Goal: Transaction & Acquisition: Purchase product/service

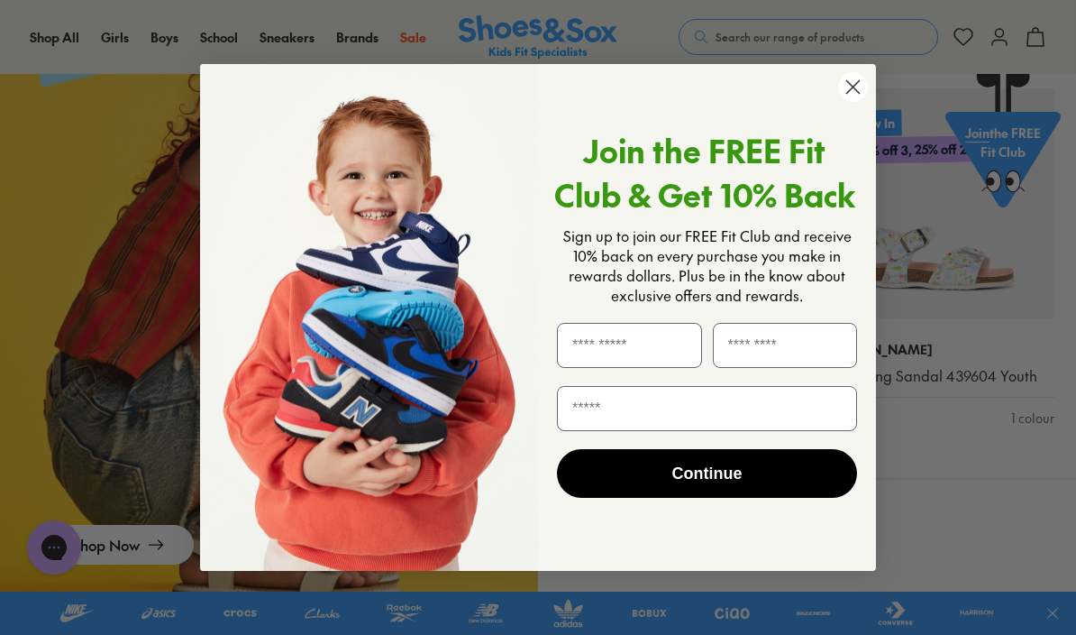
scroll to position [1953, 0]
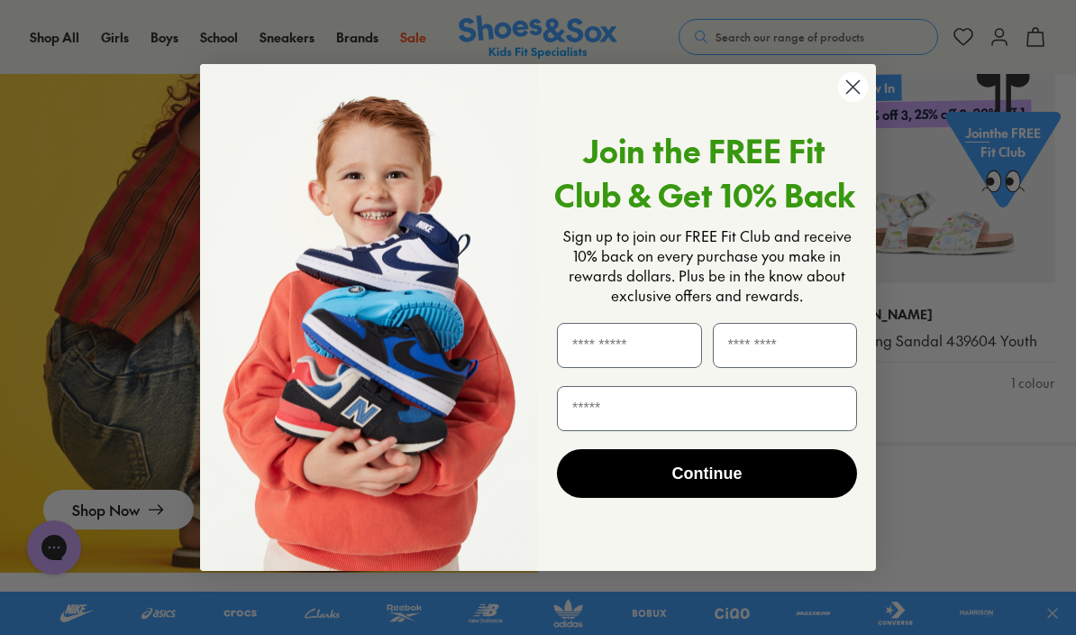
click at [860, 102] on circle "Close dialog" at bounding box center [853, 87] width 30 height 30
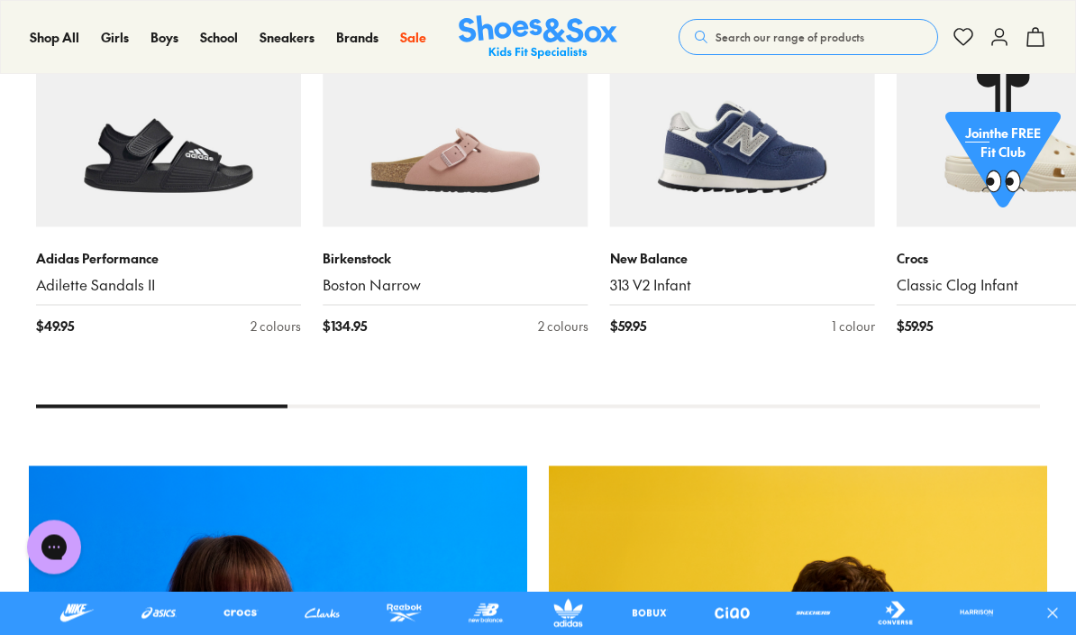
scroll to position [828, 0]
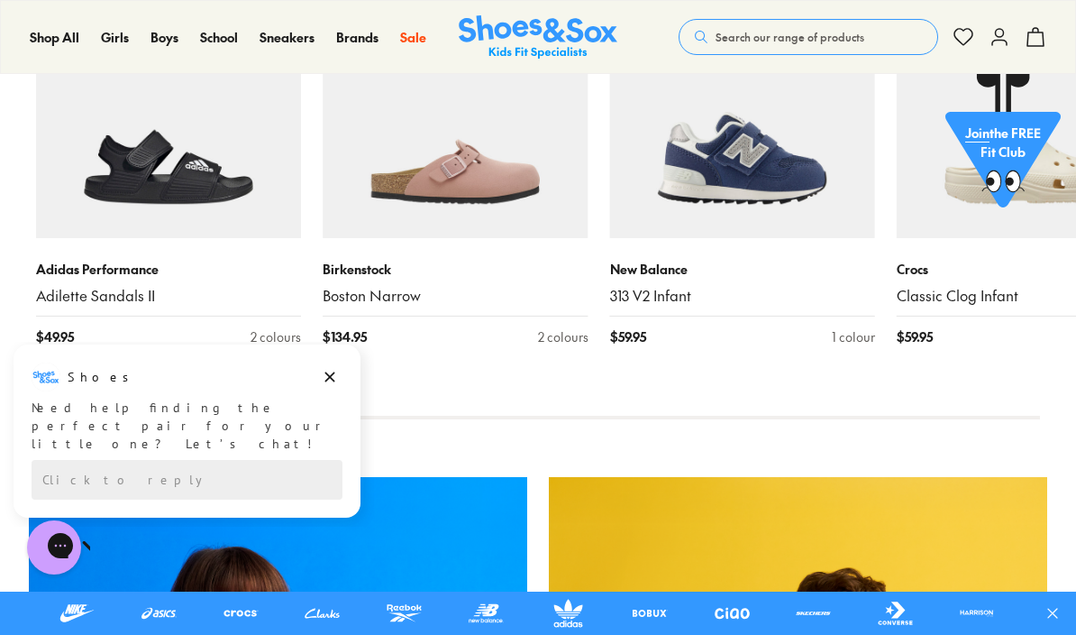
click at [233, 196] on span "Sandals" at bounding box center [205, 185] width 53 height 22
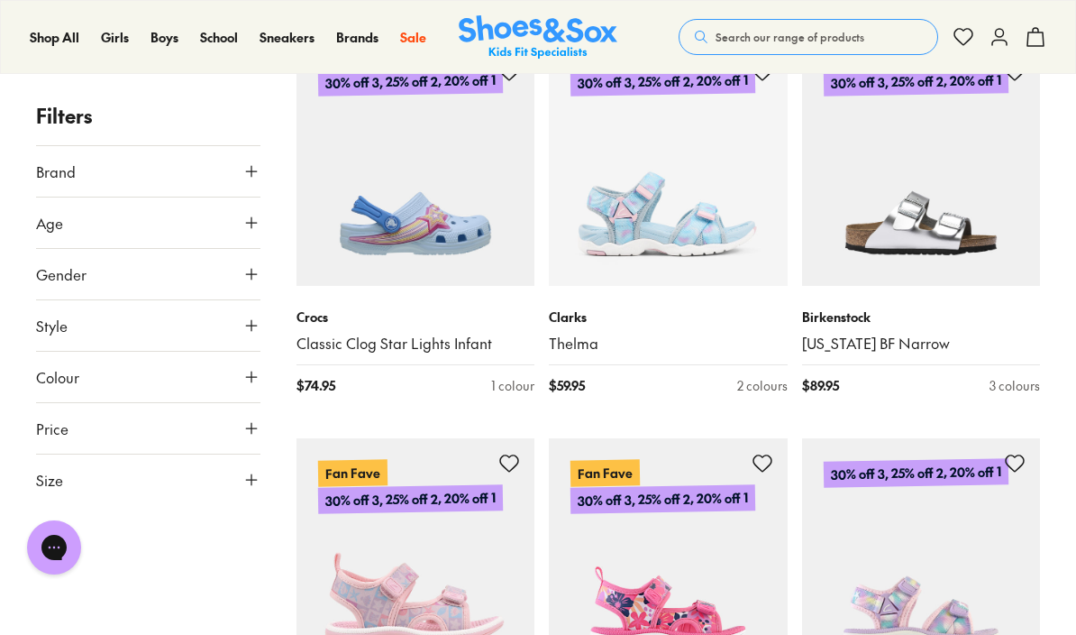
scroll to position [2284, 0]
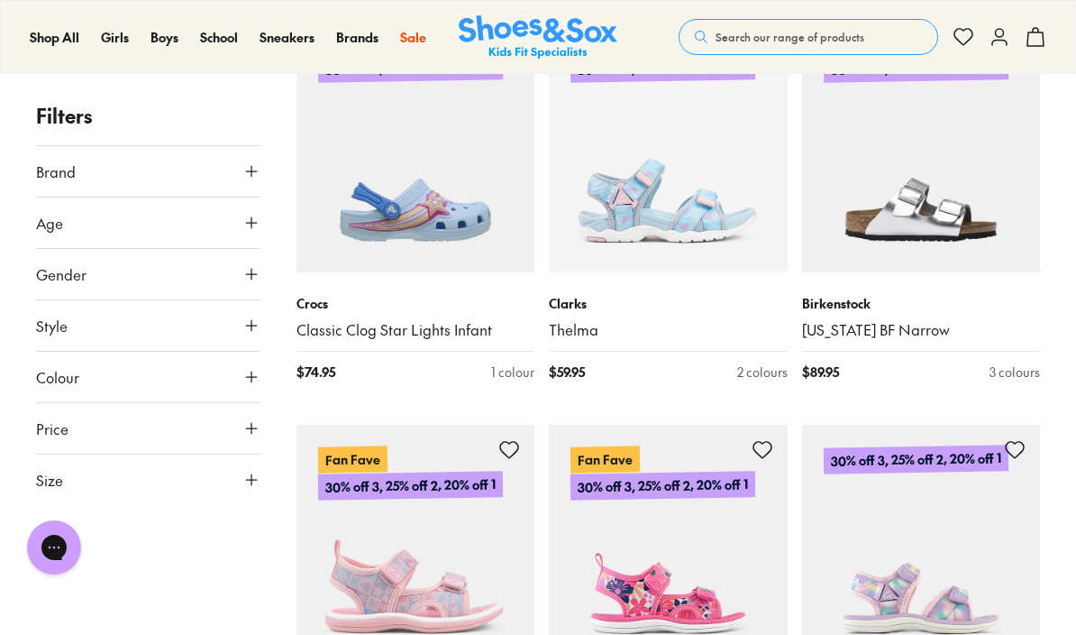
click at [259, 167] on icon at bounding box center [251, 171] width 18 height 18
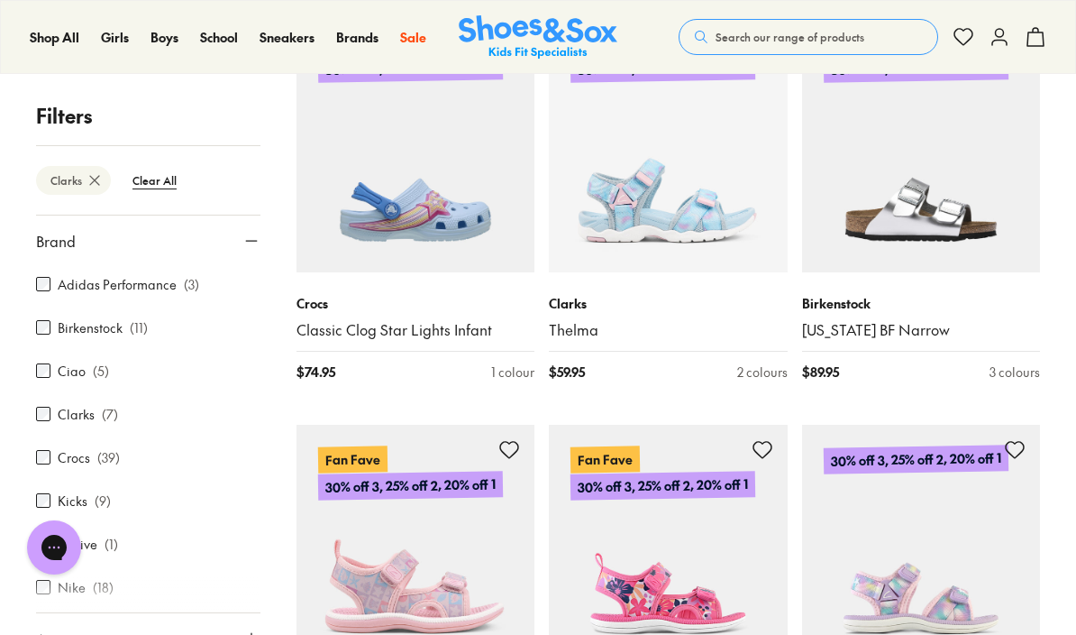
scroll to position [178, 0]
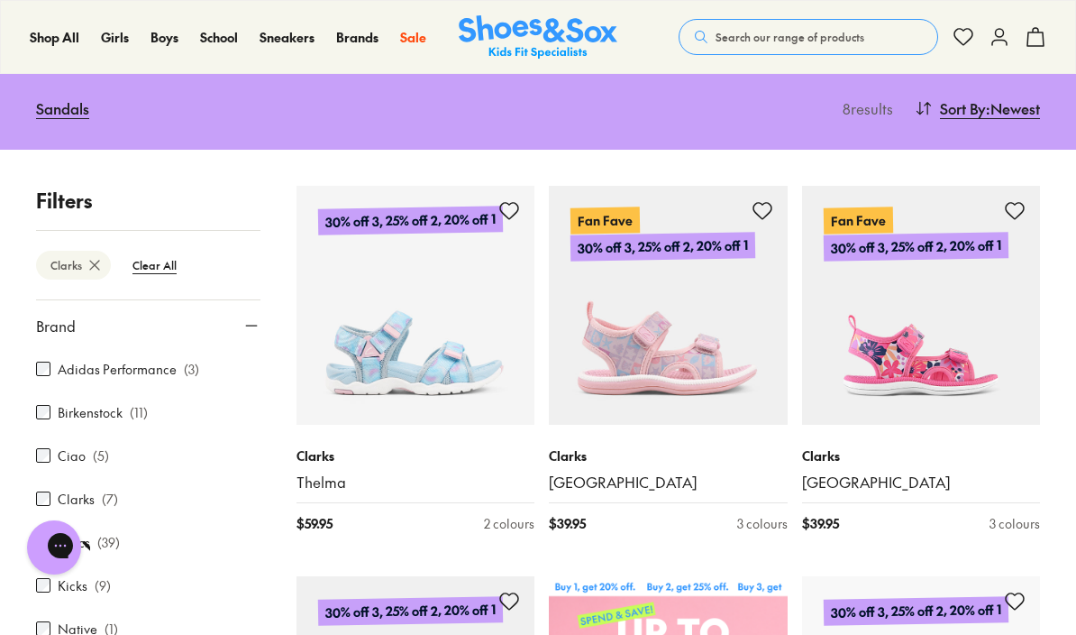
click at [334, 454] on p "Clarks" at bounding box center [416, 455] width 239 height 19
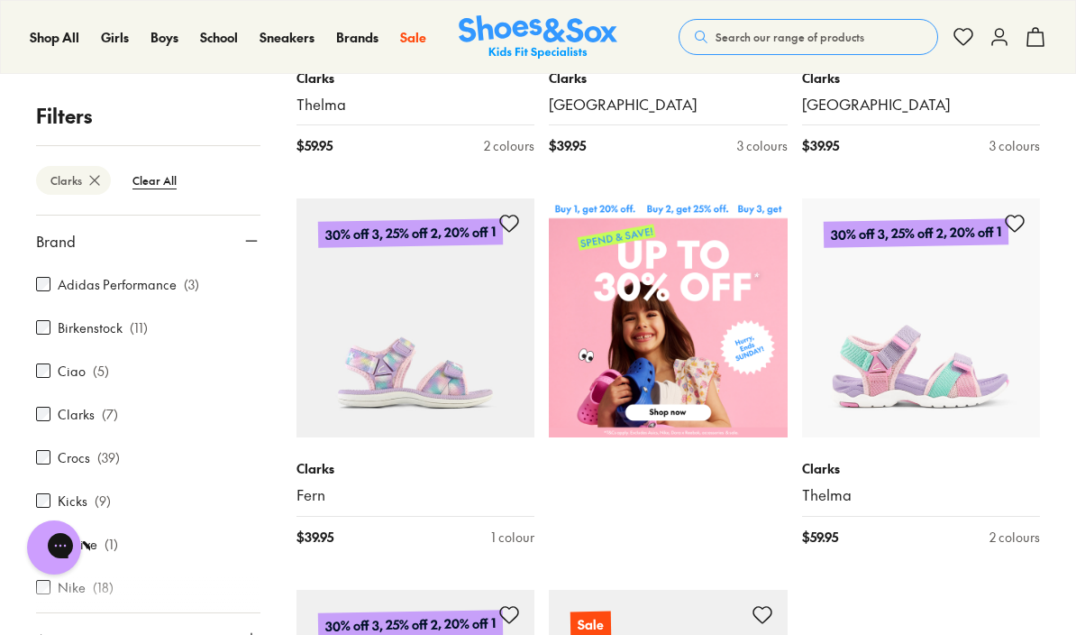
scroll to position [579, 0]
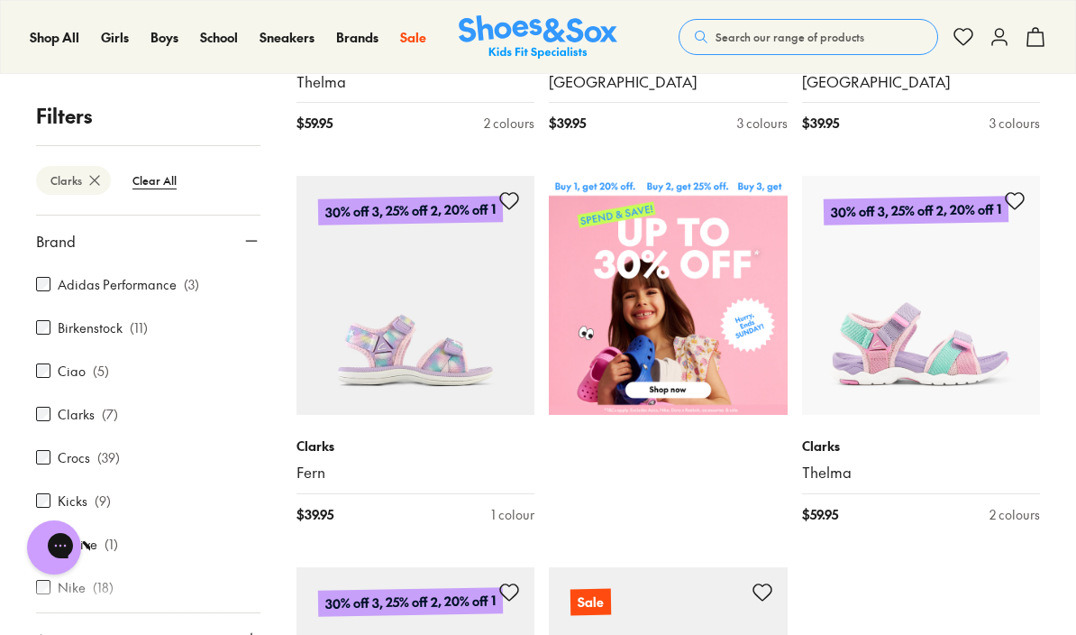
click at [324, 445] on p "Clarks" at bounding box center [416, 445] width 239 height 19
click at [416, 323] on img at bounding box center [416, 295] width 239 height 239
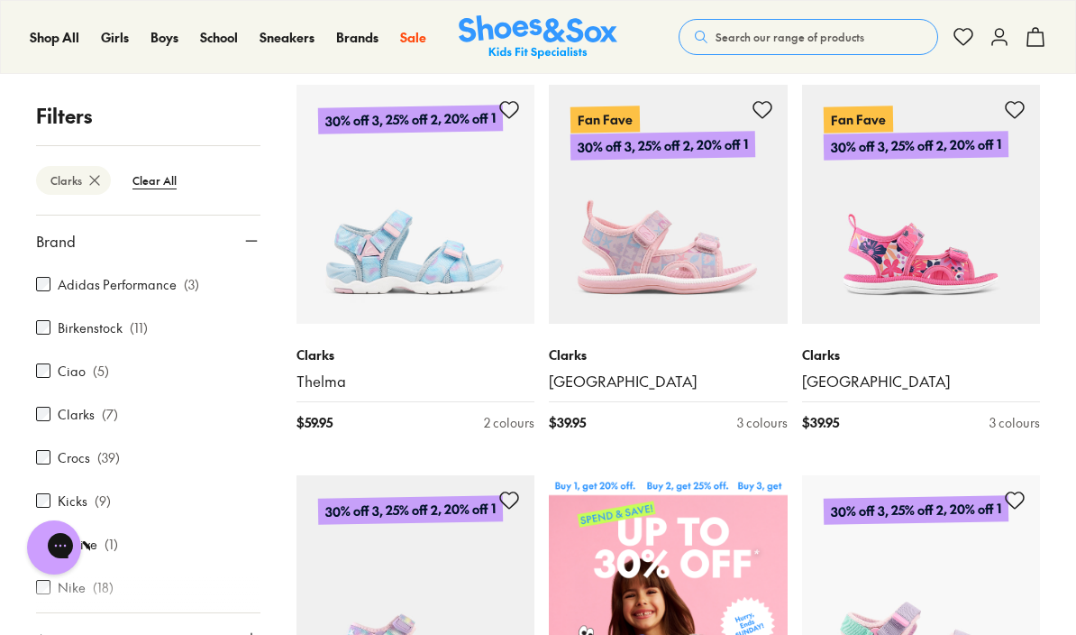
scroll to position [246, 0]
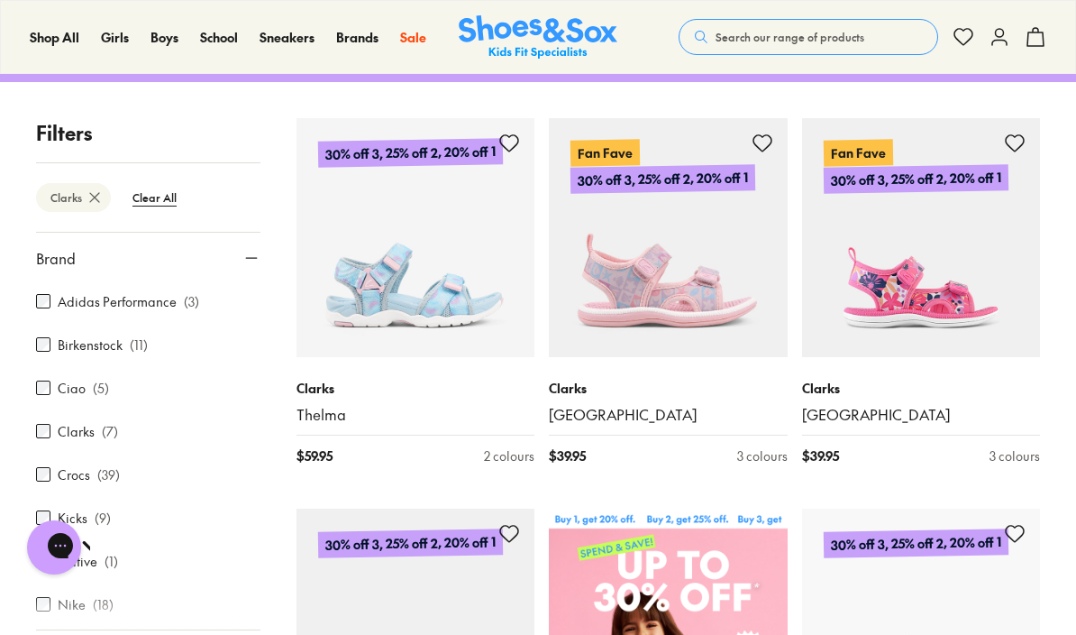
click at [586, 389] on p "Clarks" at bounding box center [668, 388] width 239 height 19
click at [694, 268] on img at bounding box center [668, 237] width 239 height 239
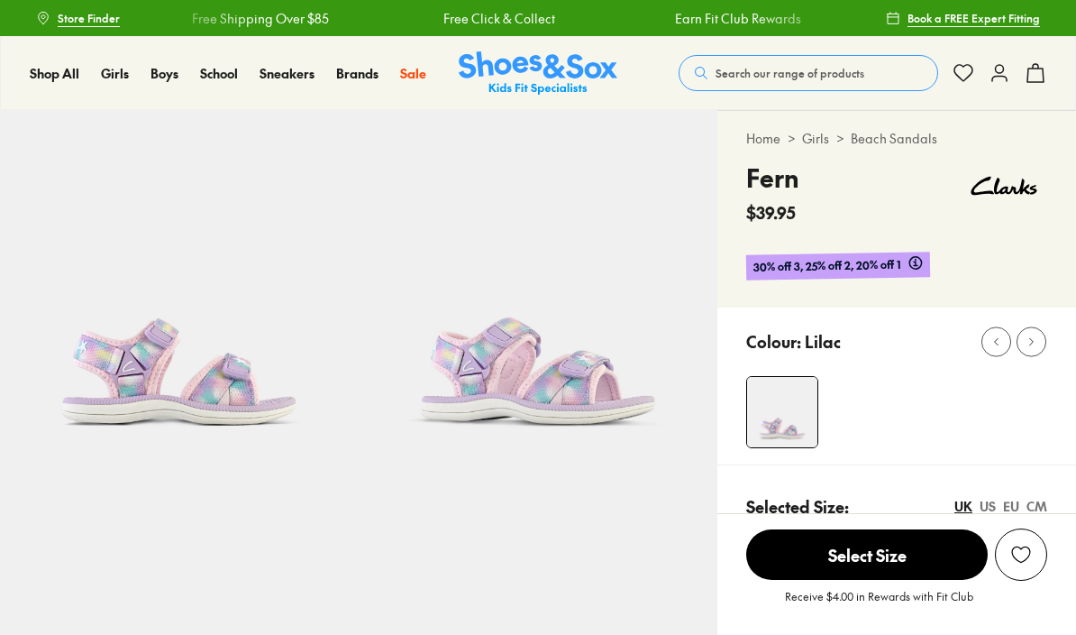
select select "*"
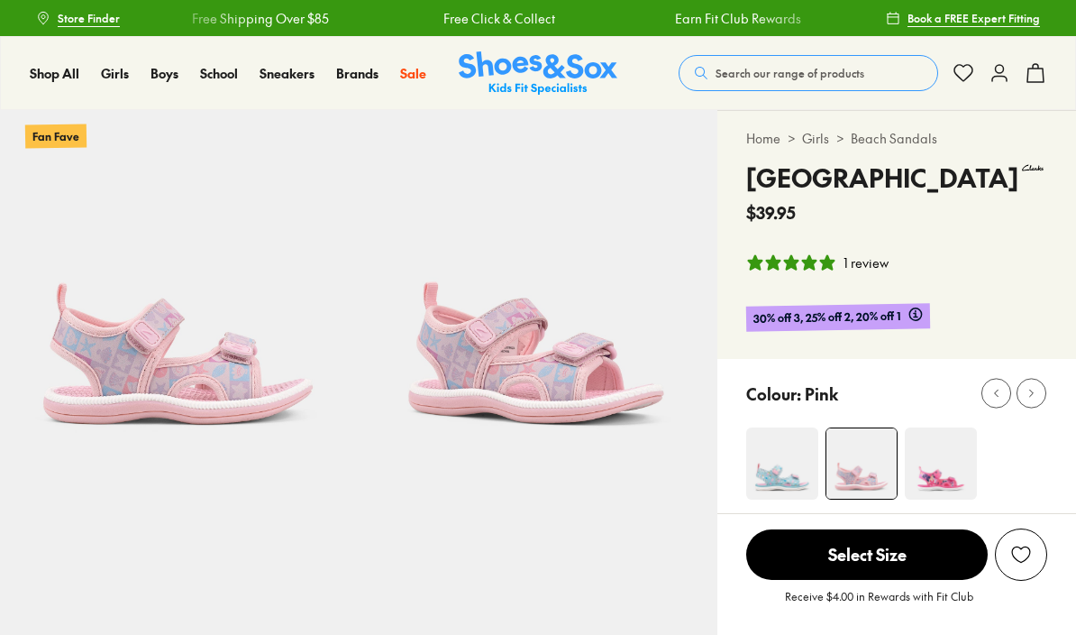
select select "*"
click at [336, 370] on img at bounding box center [179, 289] width 359 height 359
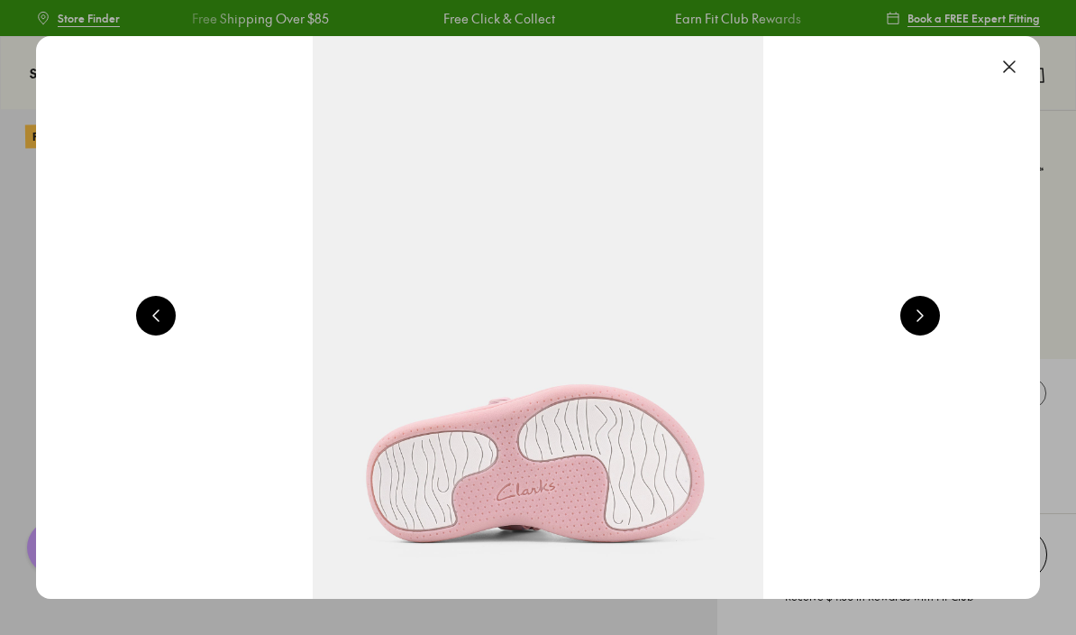
scroll to position [0, 1004]
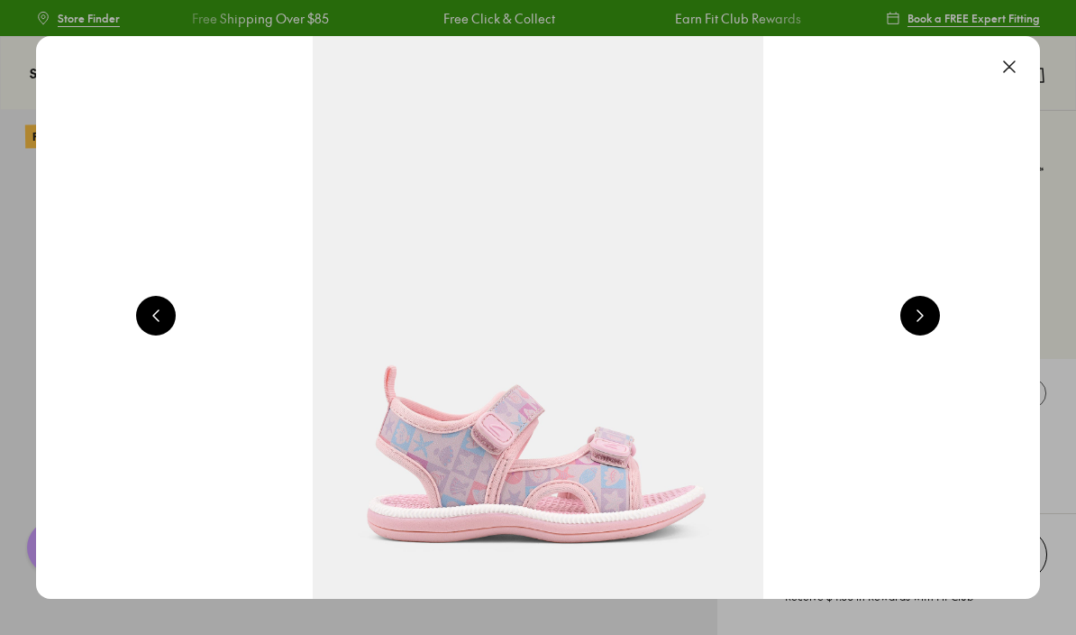
click at [1006, 74] on button at bounding box center [1010, 67] width 40 height 40
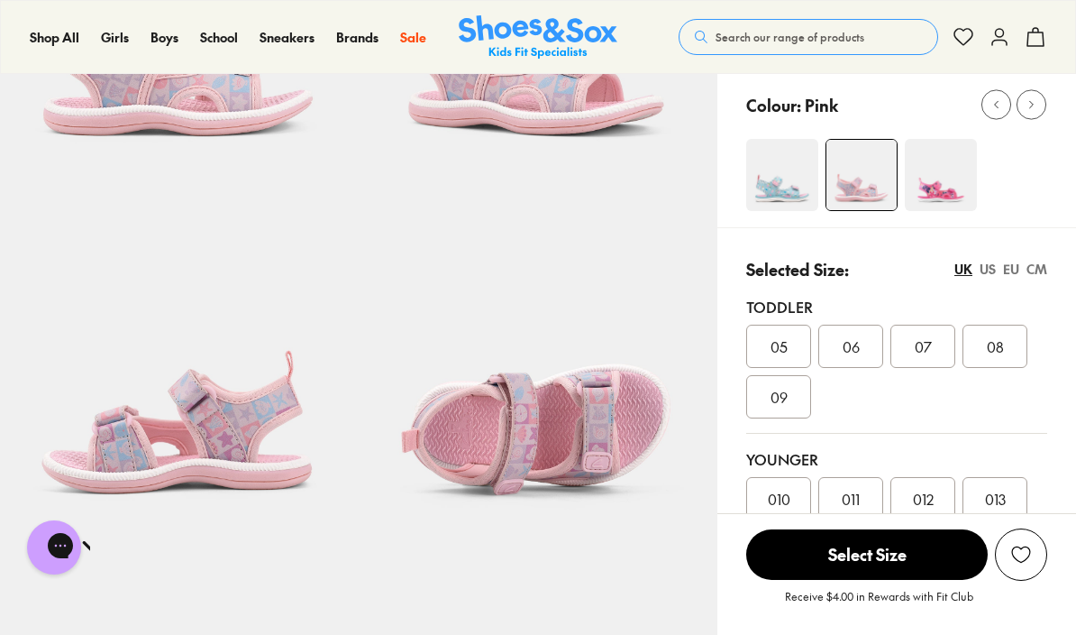
scroll to position [288, 0]
click at [774, 503] on span "010" at bounding box center [779, 500] width 23 height 22
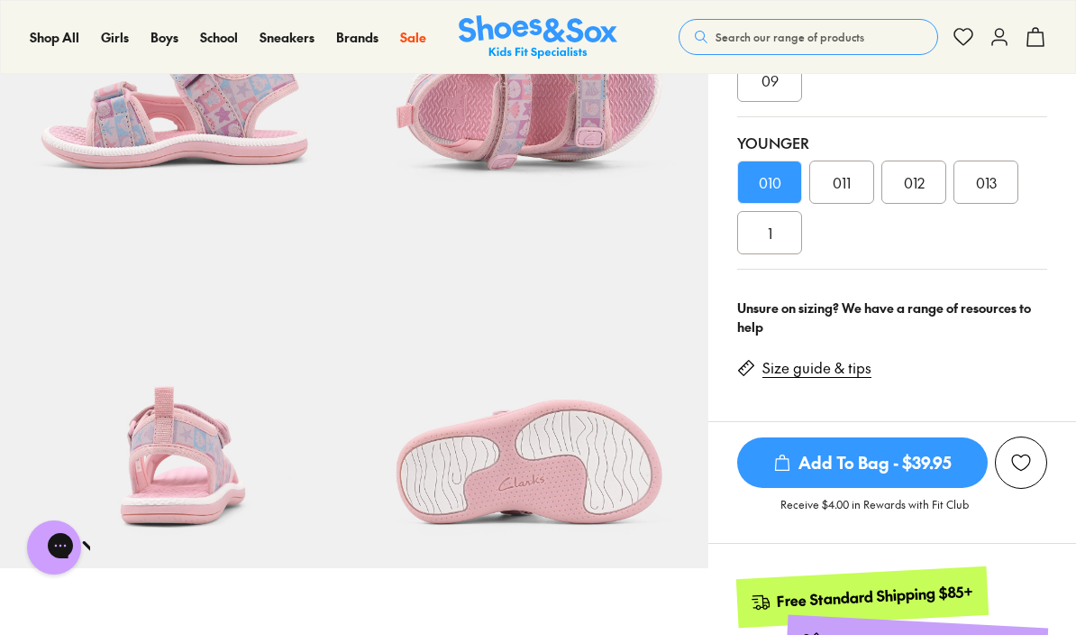
scroll to position [599, 0]
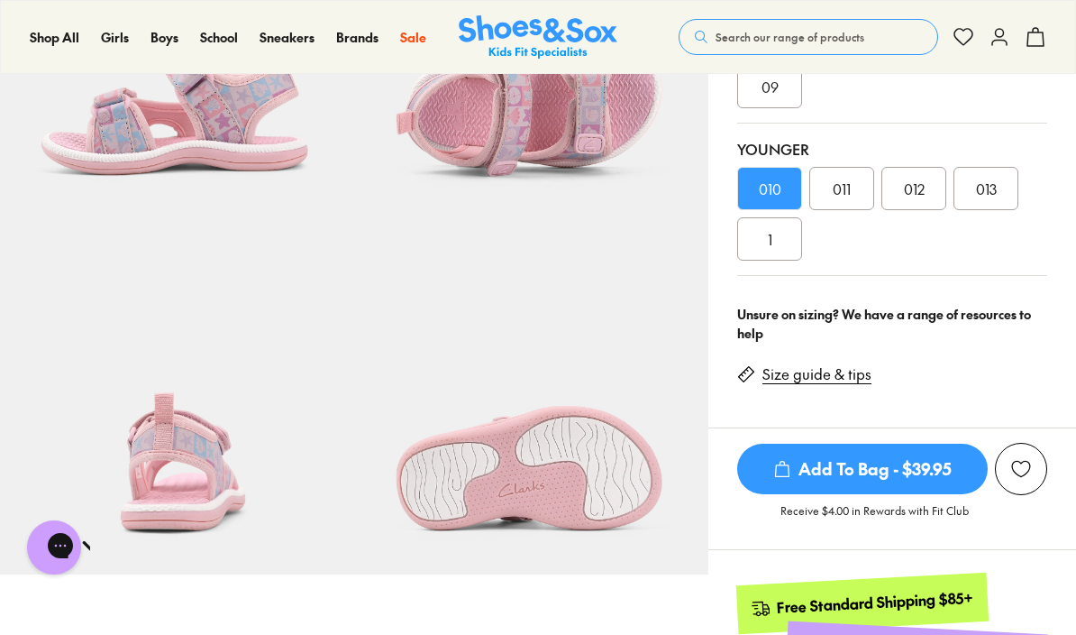
click at [839, 380] on link "Size guide & tips" at bounding box center [817, 374] width 109 height 20
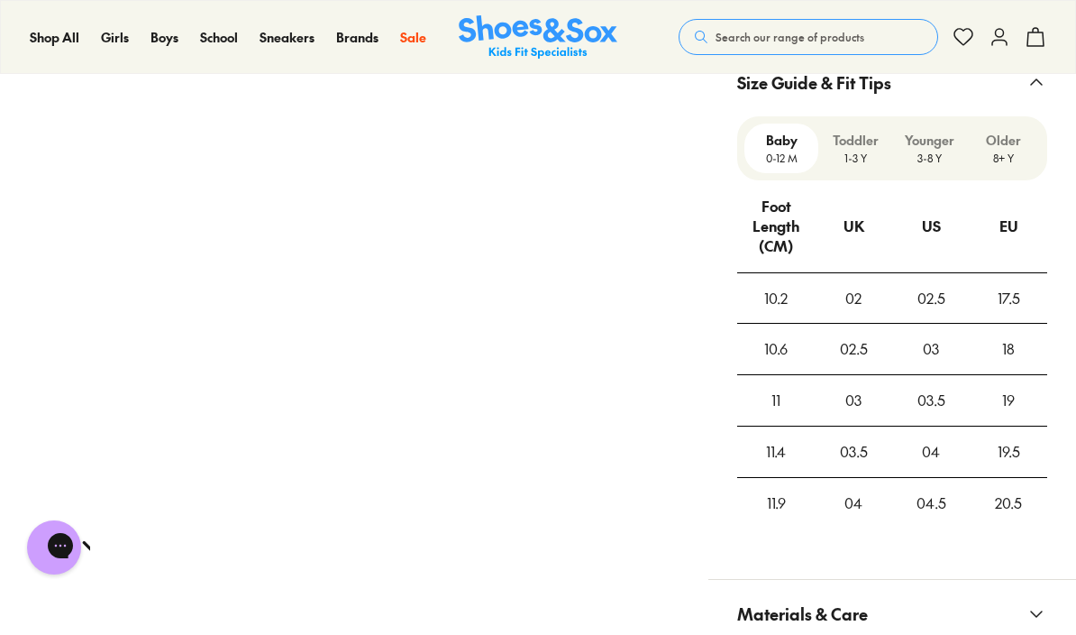
scroll to position [1475, 0]
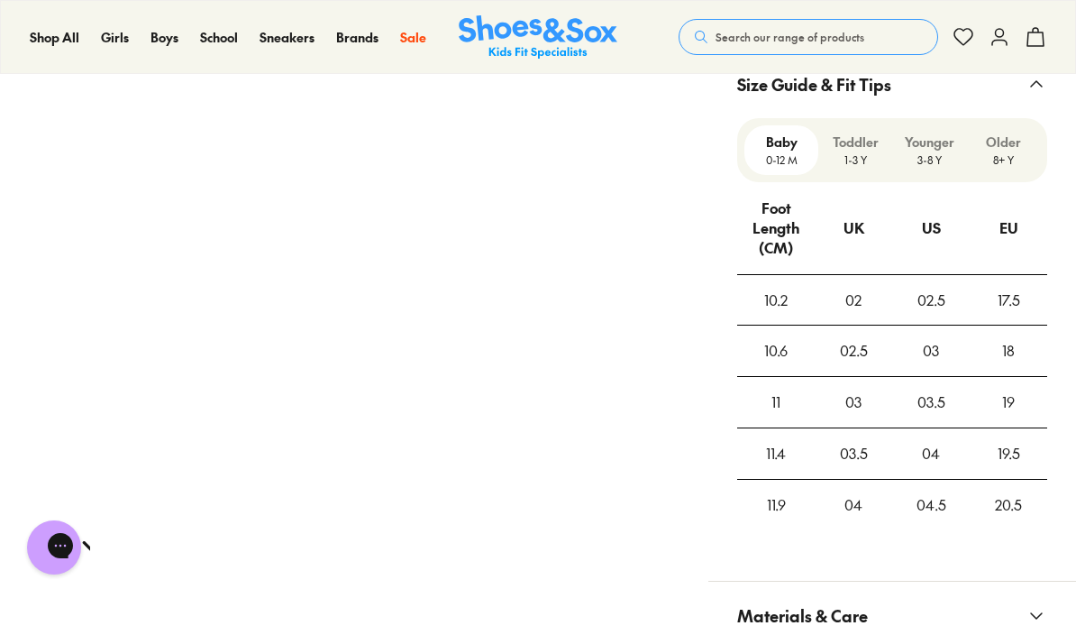
click at [932, 149] on p "Younger" at bounding box center [929, 142] width 59 height 19
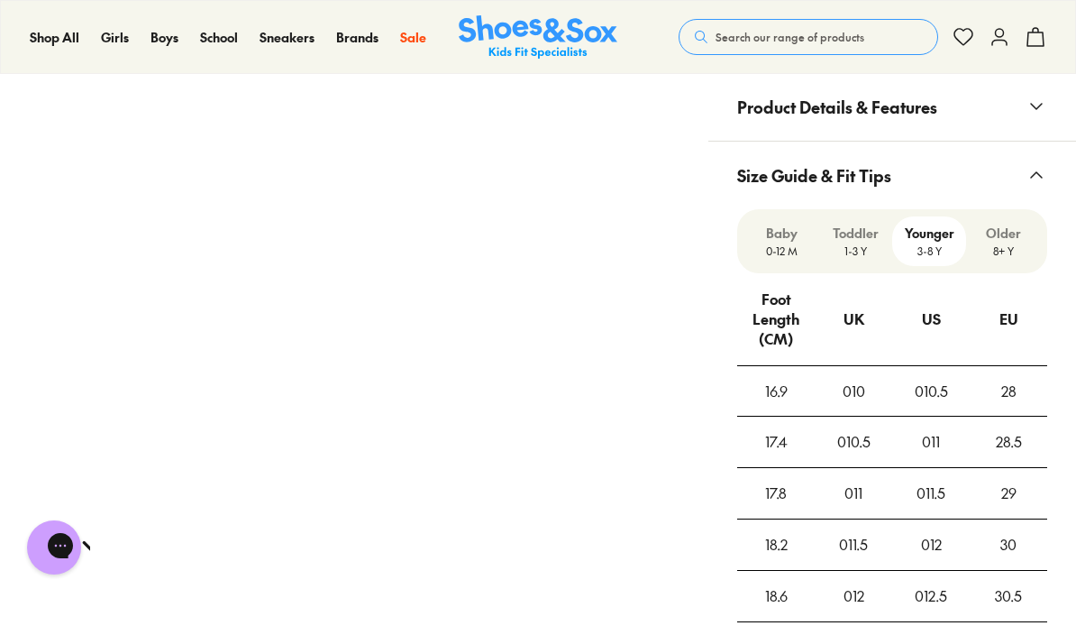
scroll to position [1365, 0]
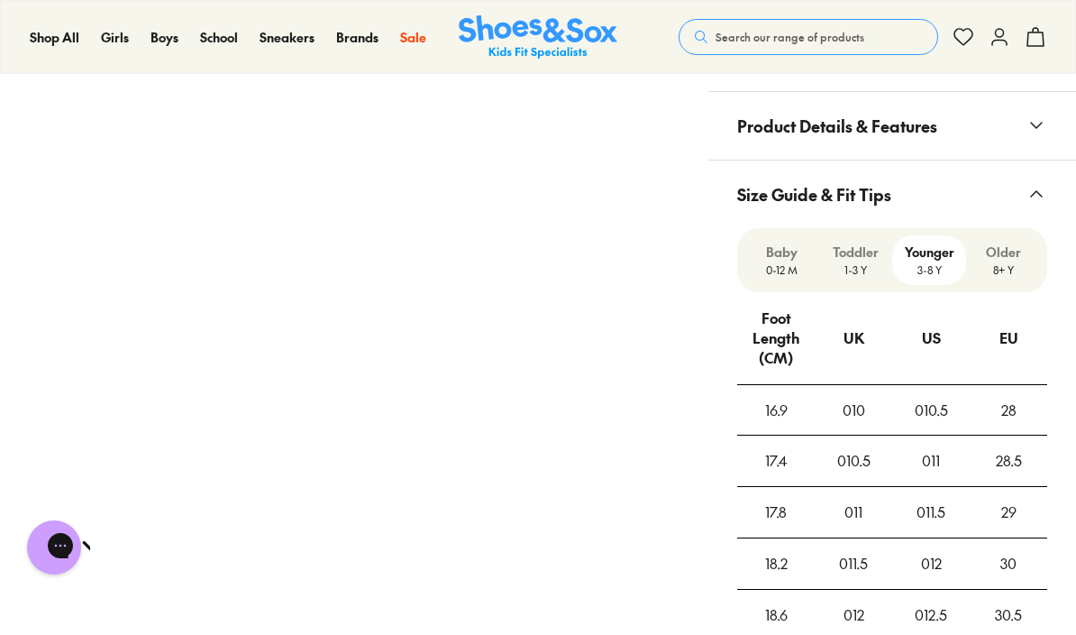
click at [860, 256] on p "Toddler" at bounding box center [855, 251] width 59 height 19
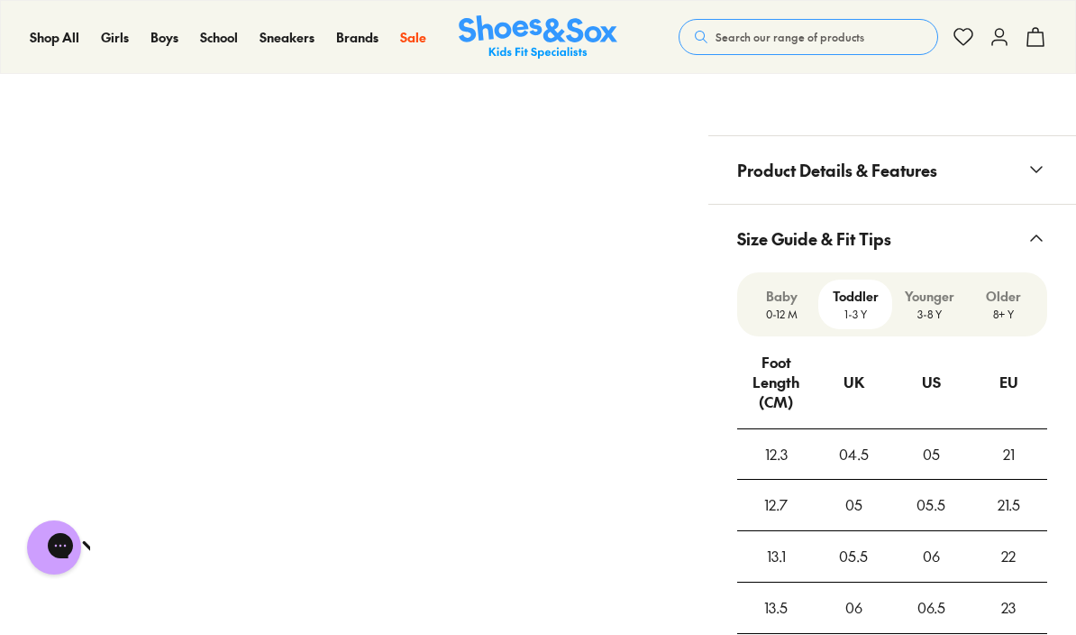
scroll to position [1304, 0]
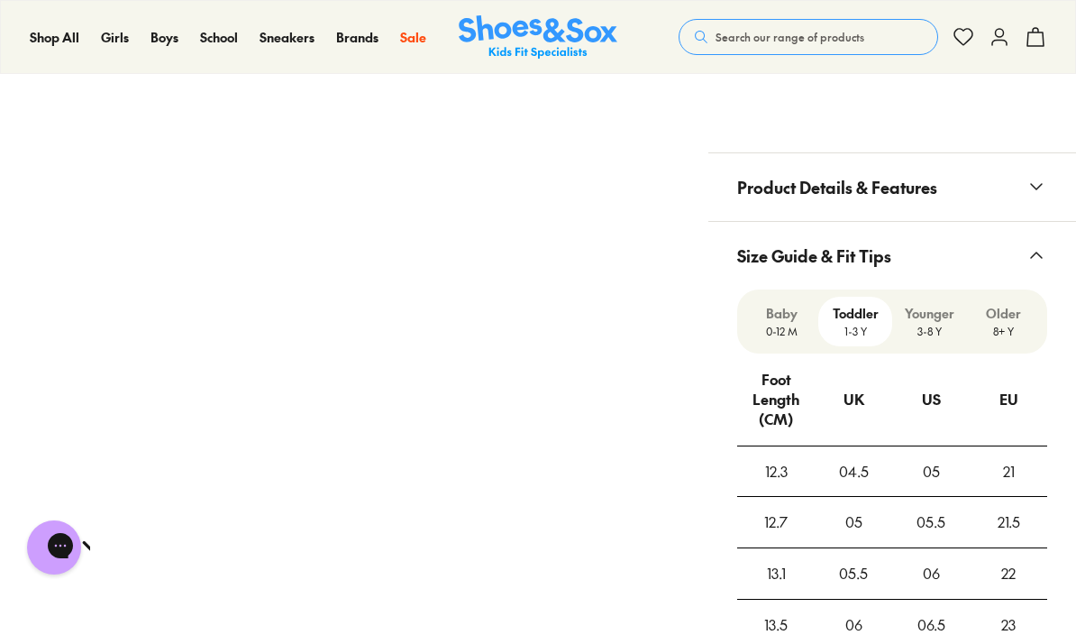
click at [929, 328] on p "3-8 Y" at bounding box center [929, 331] width 59 height 16
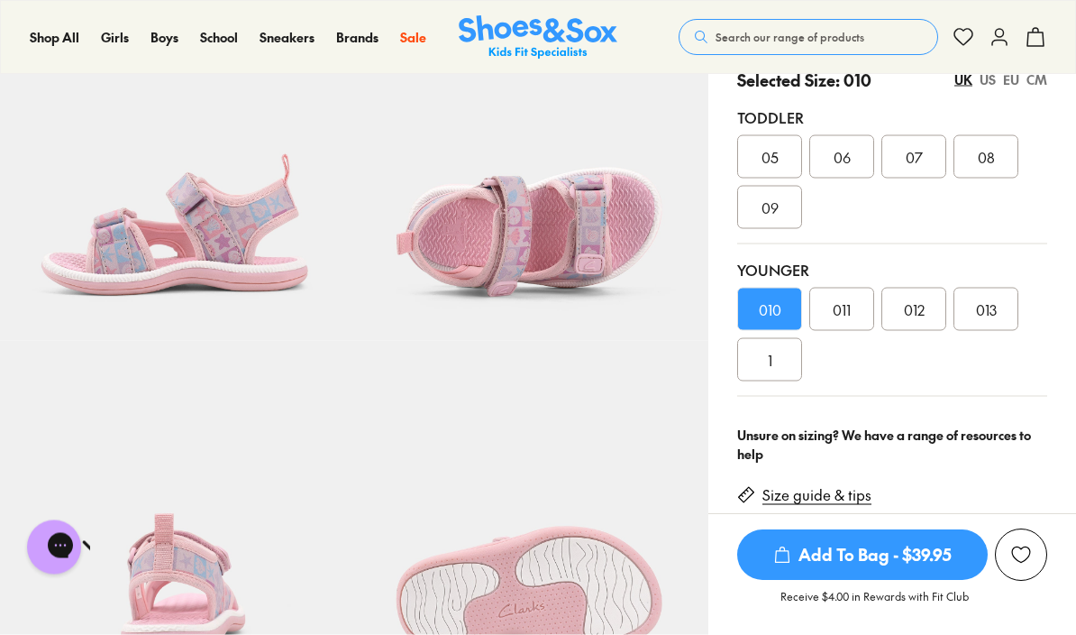
scroll to position [473, 0]
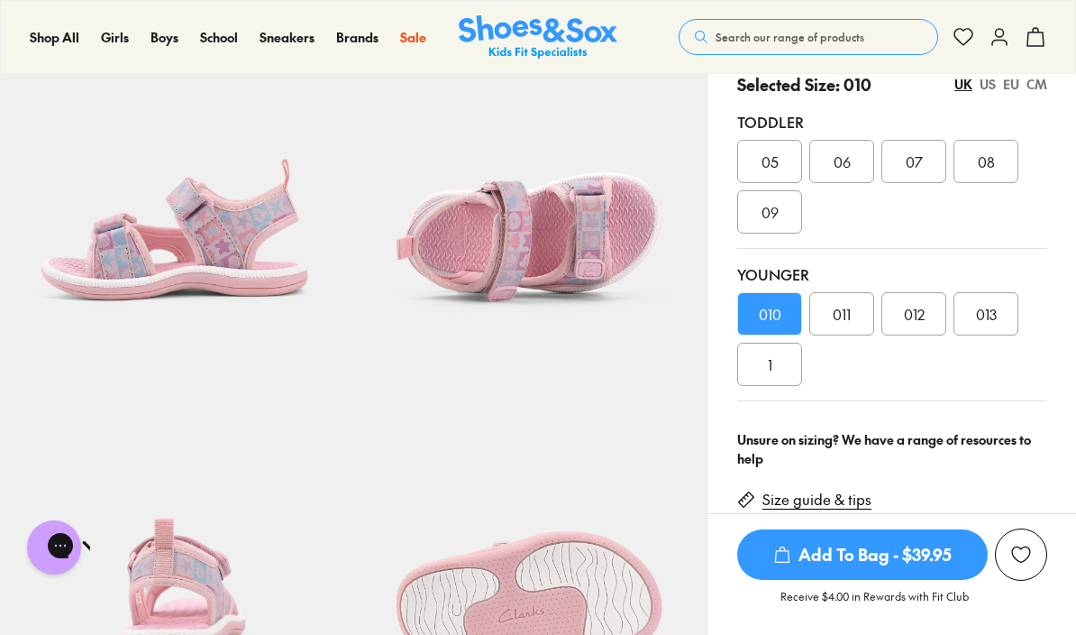
click at [861, 580] on span "Add To Bag - $39.95" at bounding box center [862, 554] width 251 height 50
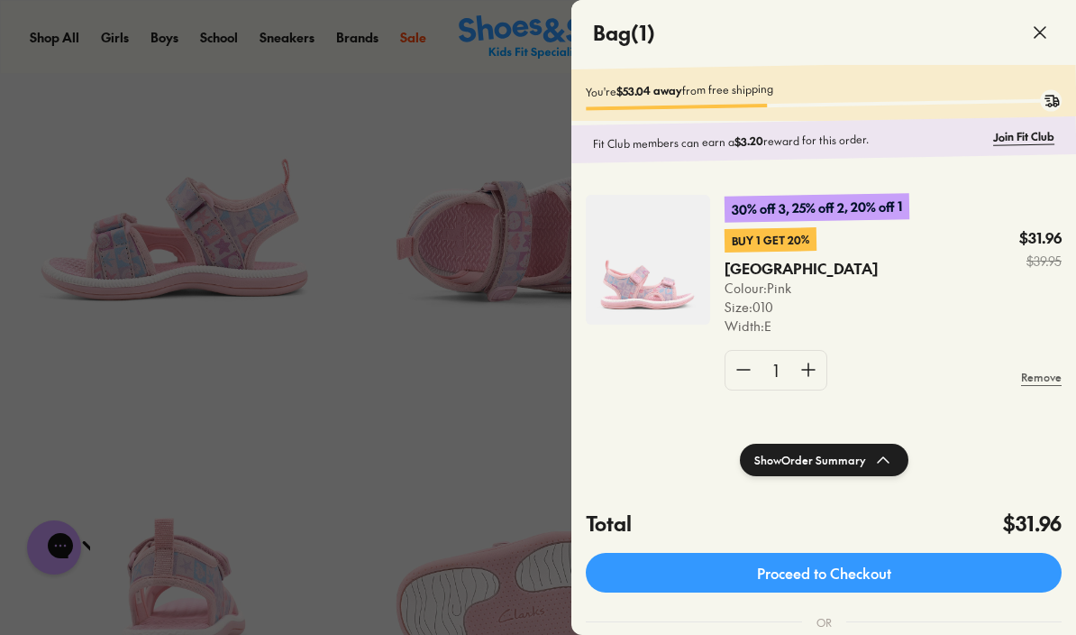
click at [454, 452] on div at bounding box center [538, 317] width 1076 height 635
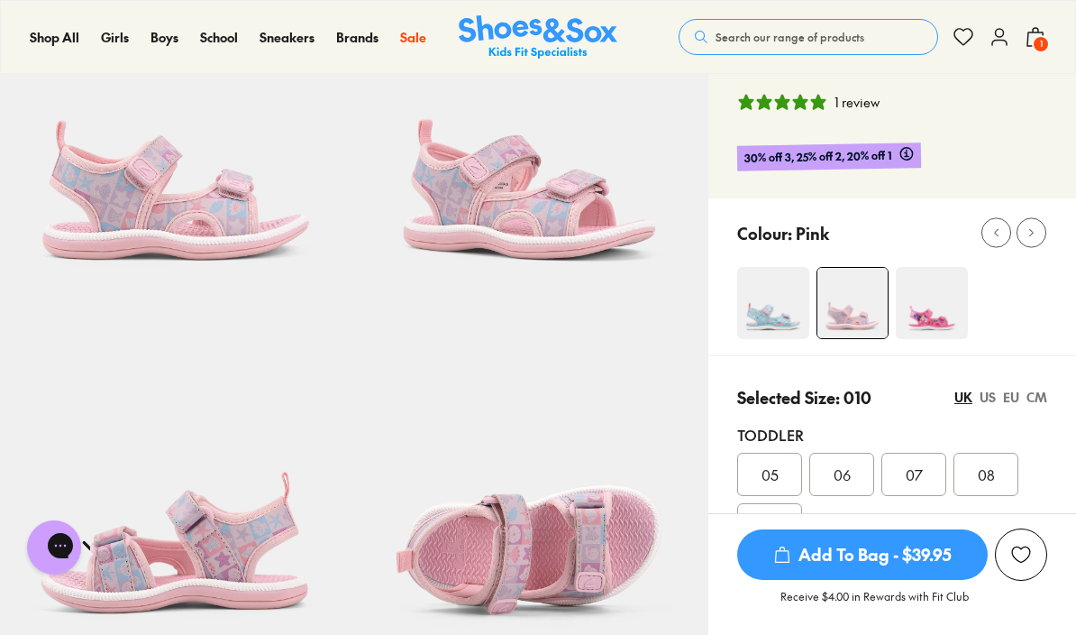
scroll to position [158, 0]
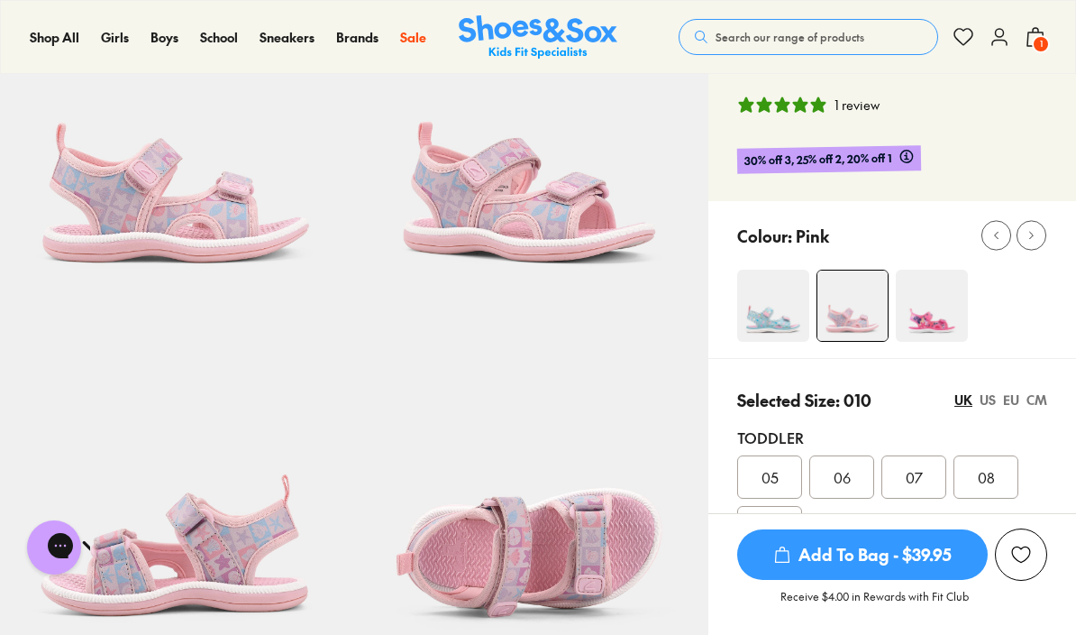
click at [773, 314] on img at bounding box center [773, 306] width 72 height 72
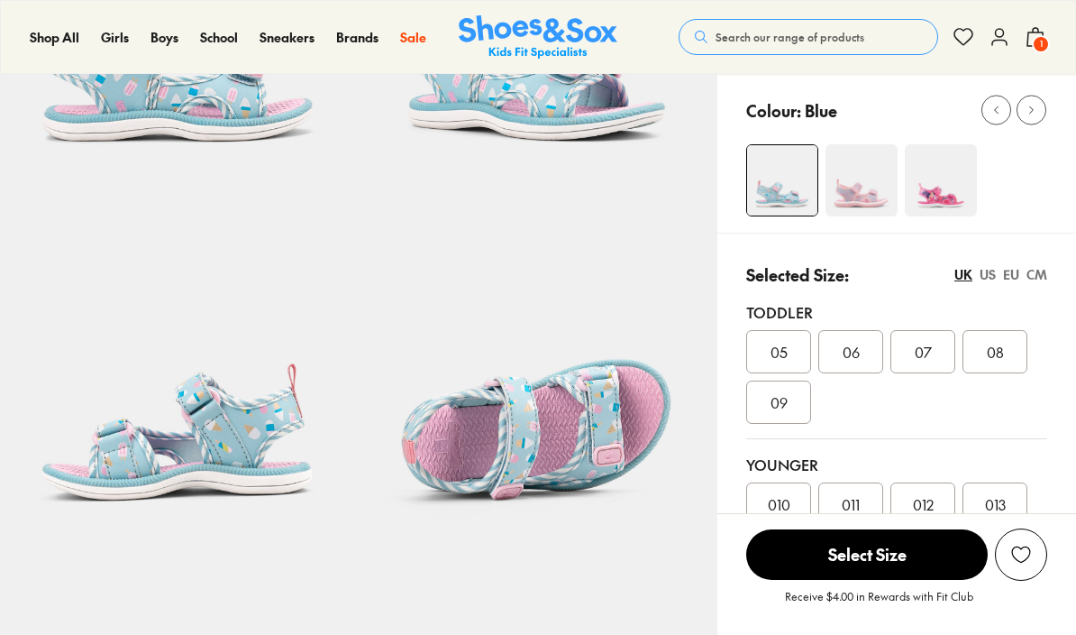
select select "*"
click at [775, 508] on span "010" at bounding box center [779, 503] width 23 height 22
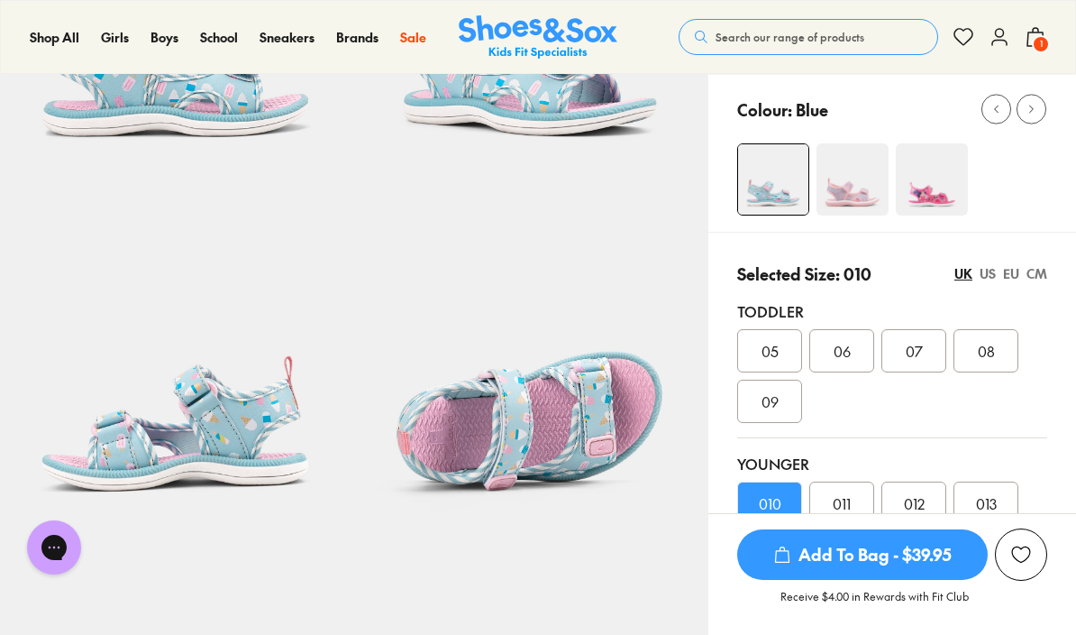
click at [892, 580] on span "Add To Bag - $39.95" at bounding box center [862, 554] width 251 height 50
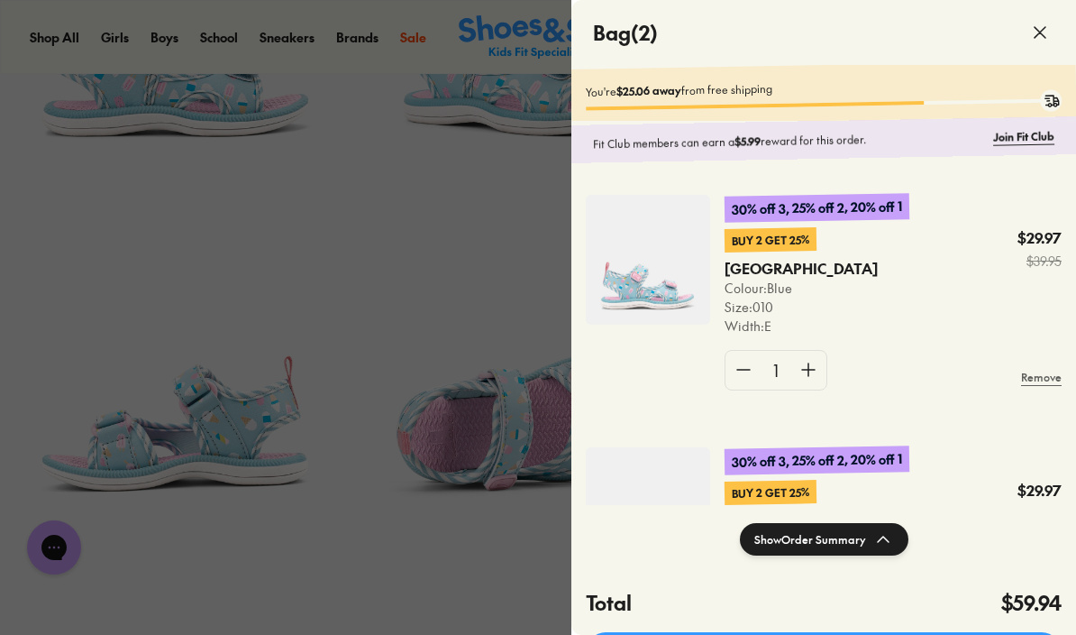
click at [479, 586] on div at bounding box center [538, 317] width 1076 height 635
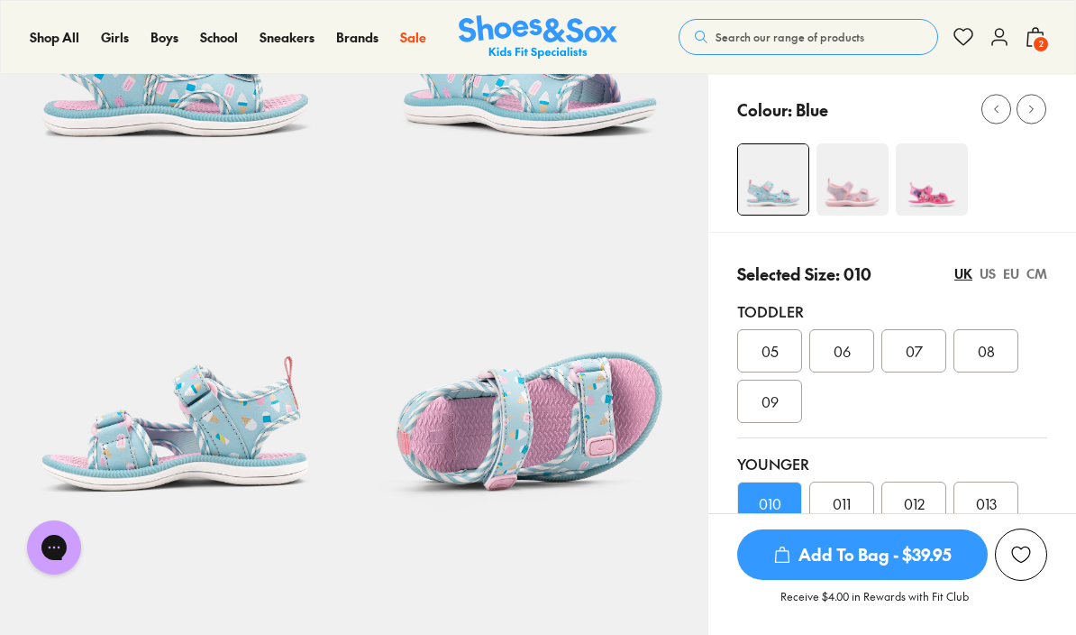
click at [942, 192] on img at bounding box center [932, 179] width 72 height 72
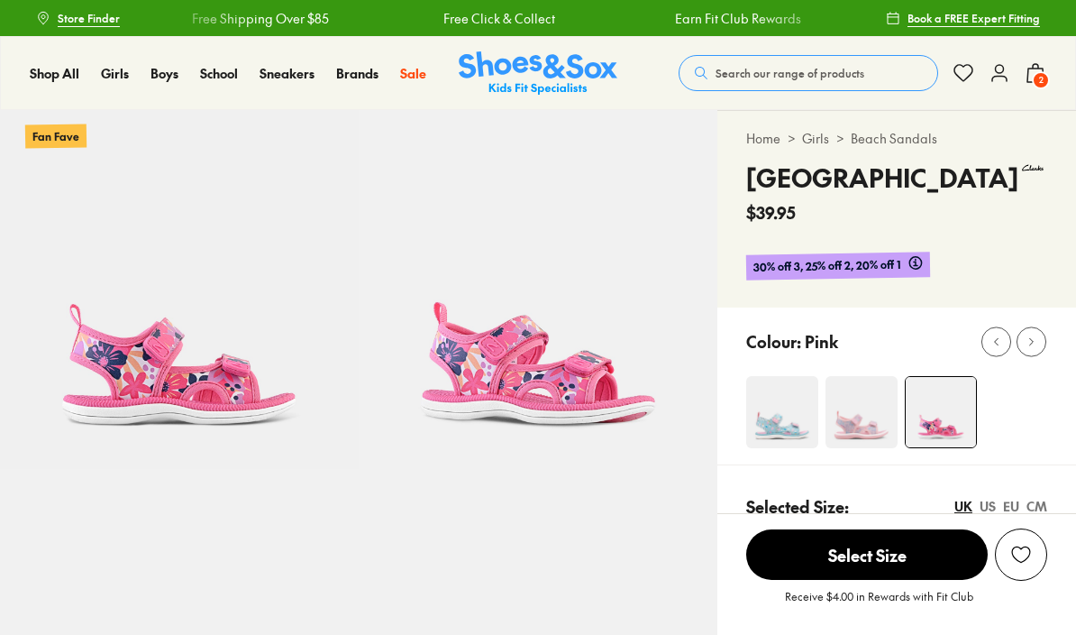
select select "*"
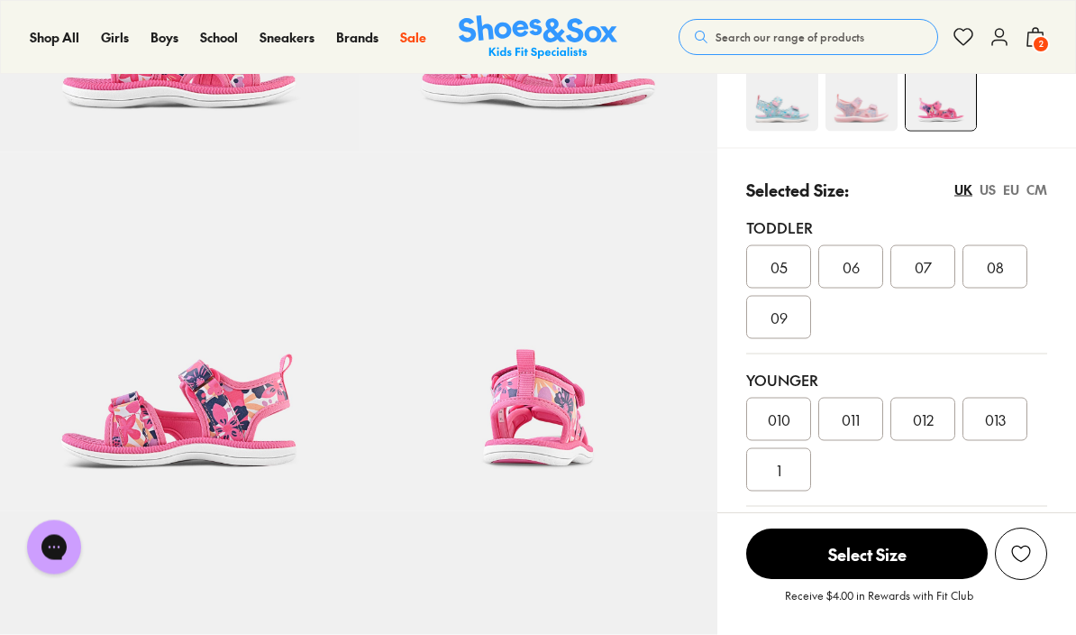
scroll to position [321, 0]
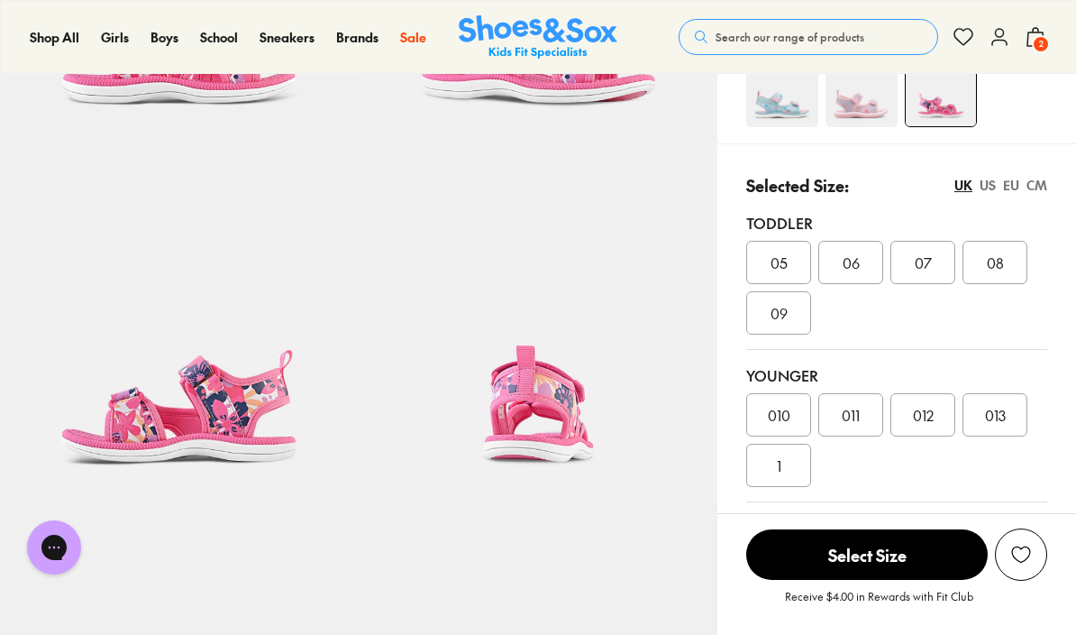
click at [775, 412] on span "010" at bounding box center [779, 415] width 23 height 22
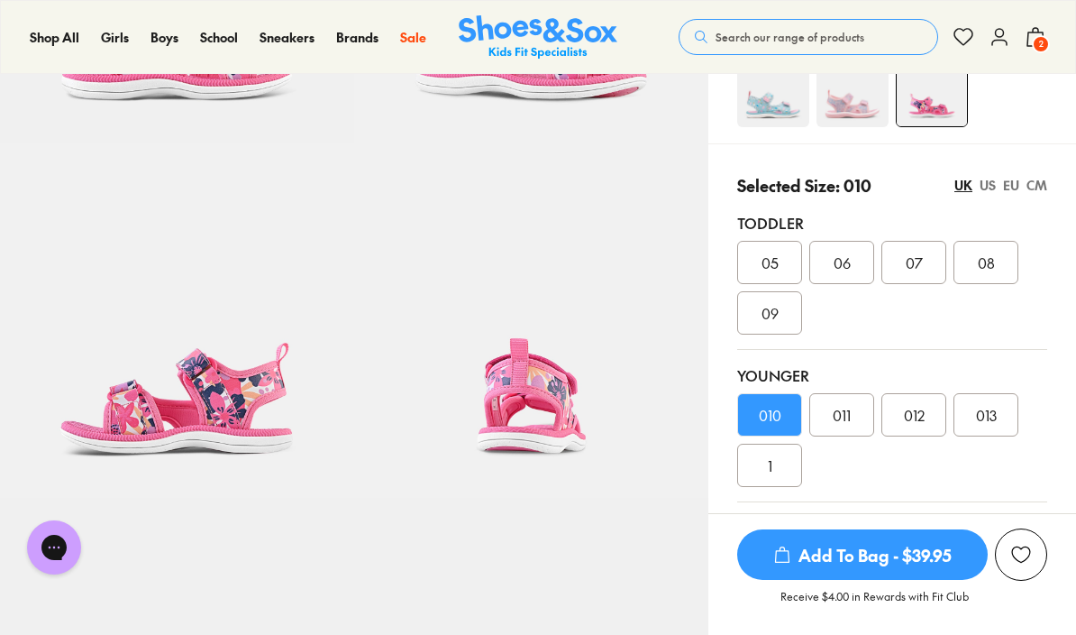
click at [863, 580] on span "Add To Bag - $39.95" at bounding box center [862, 554] width 251 height 50
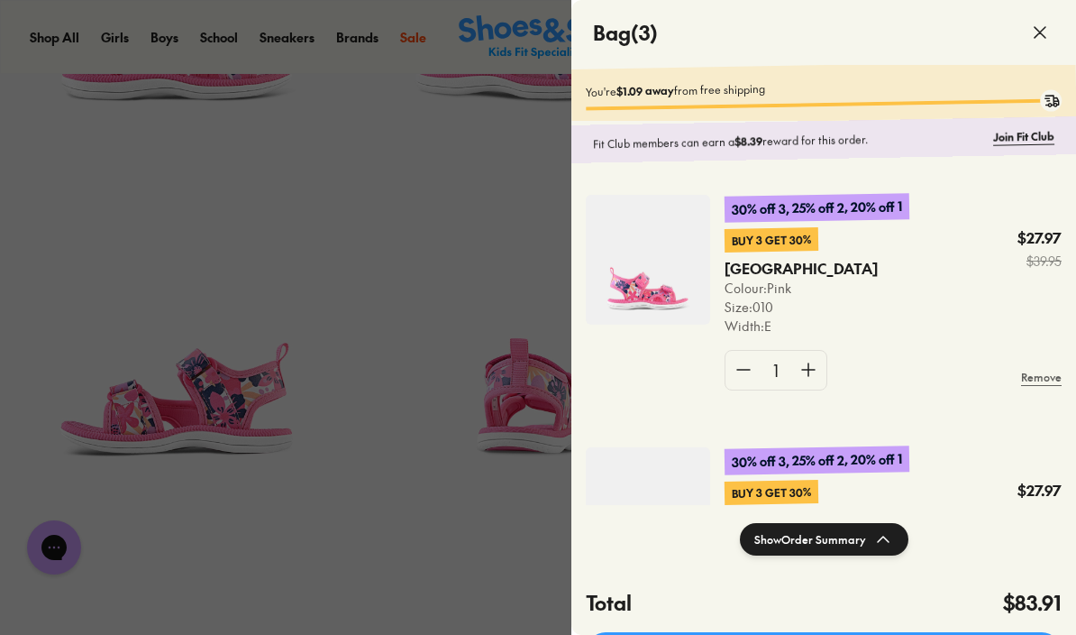
click at [486, 557] on div at bounding box center [538, 317] width 1076 height 635
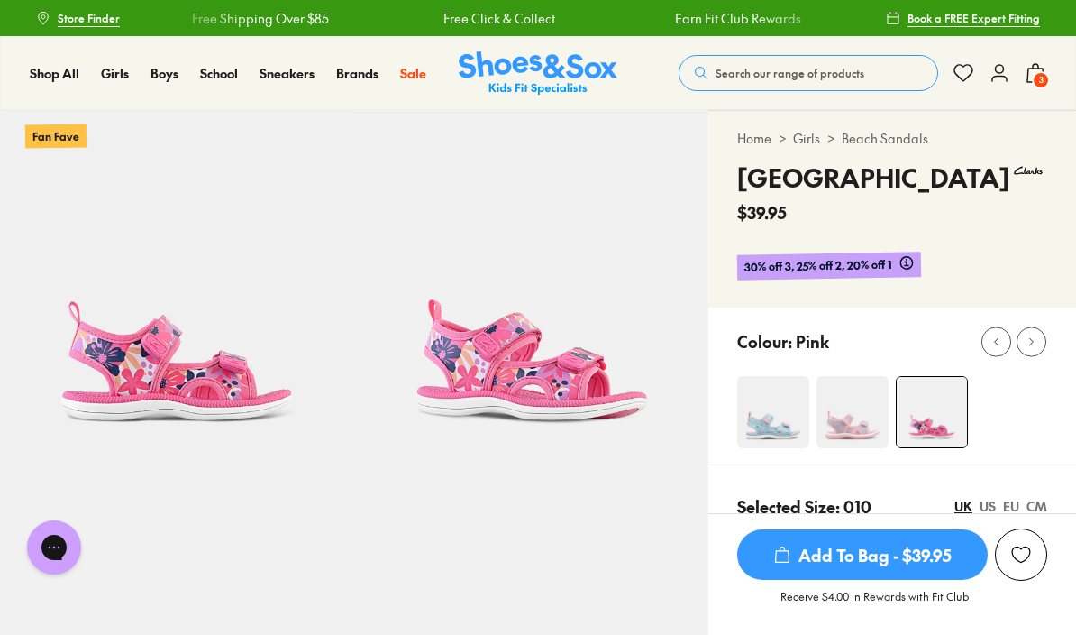
click at [1010, 73] on icon at bounding box center [1000, 73] width 22 height 22
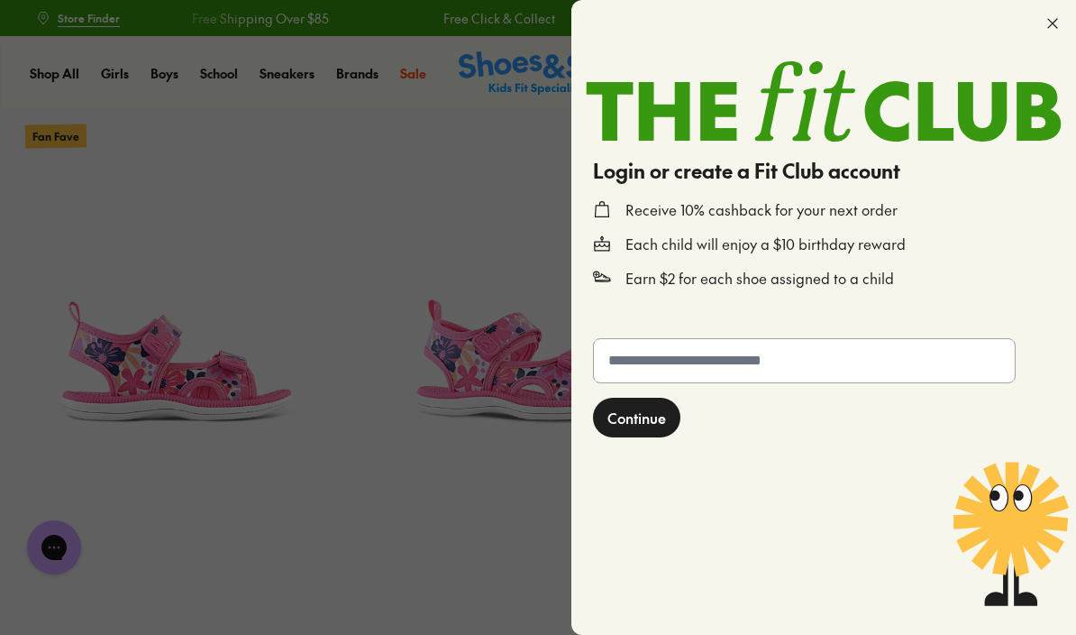
click at [729, 359] on input "text" at bounding box center [804, 360] width 421 height 43
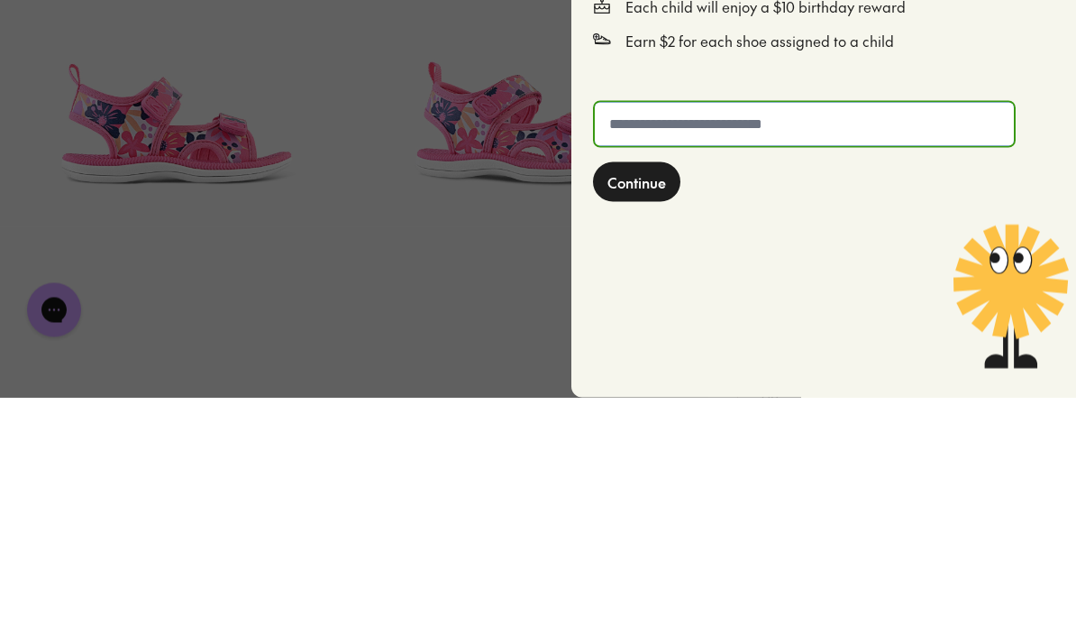
type input "*"
type input "**********"
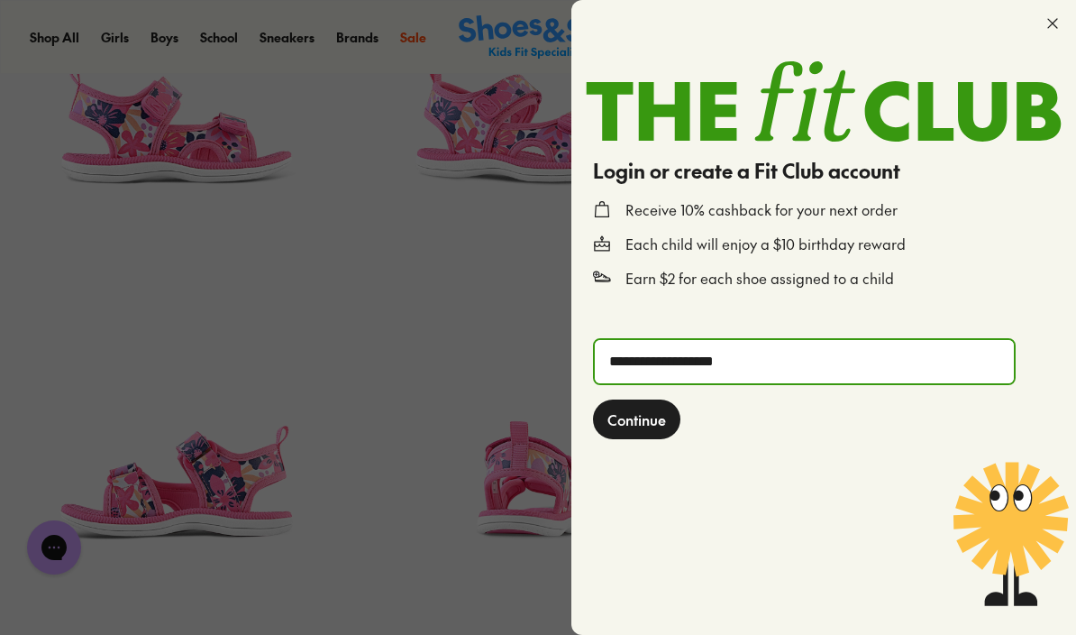
click at [666, 421] on span "Continue" at bounding box center [637, 419] width 59 height 22
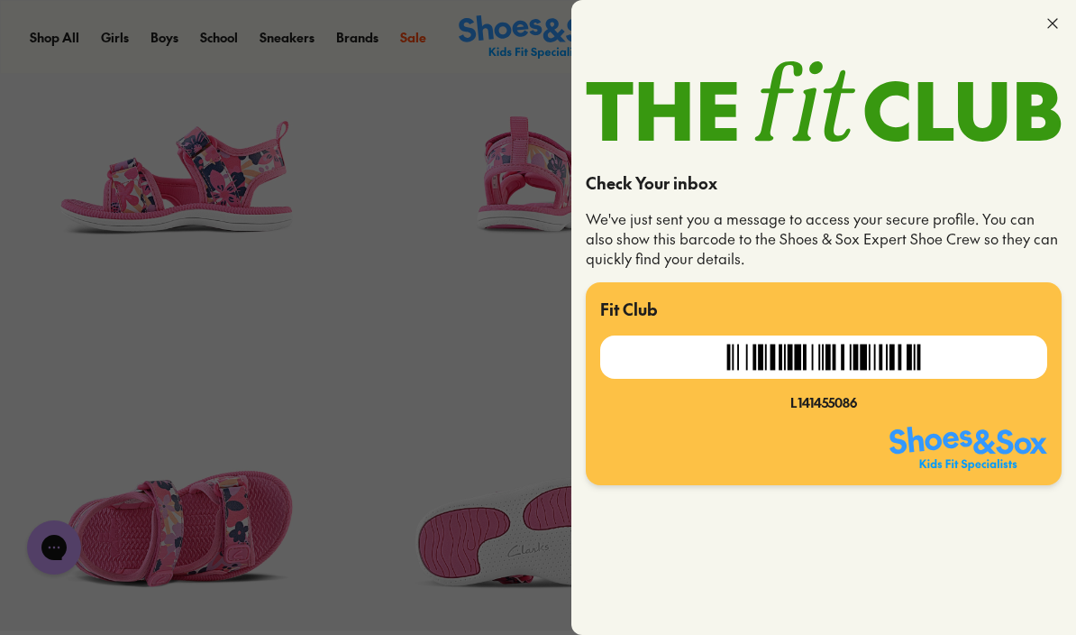
scroll to position [582, 0]
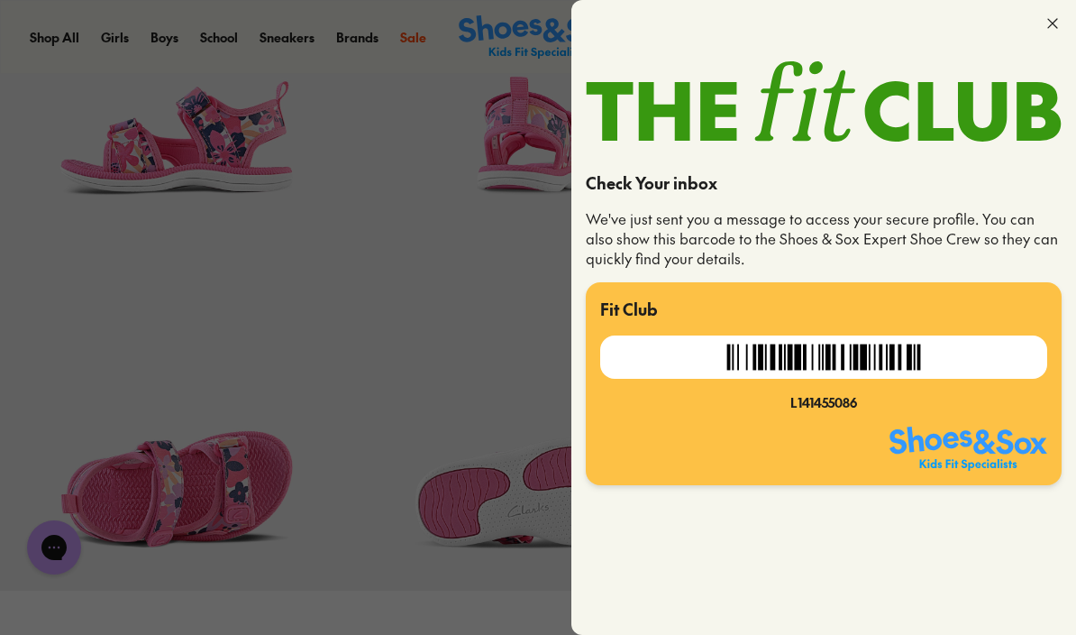
click at [1047, 26] on icon at bounding box center [1053, 23] width 18 height 18
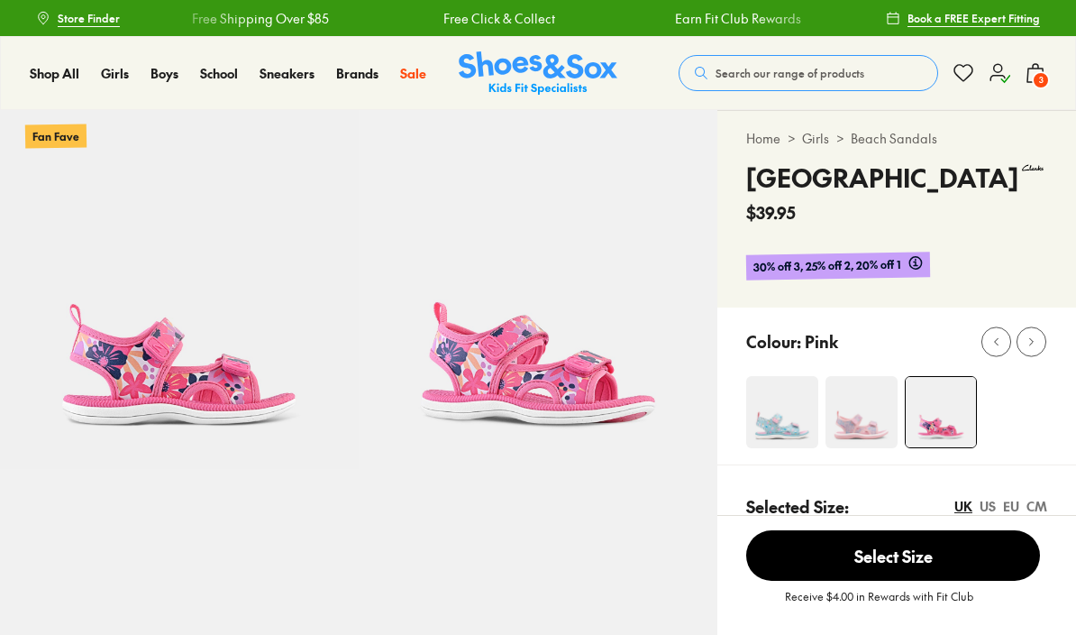
select select "*"
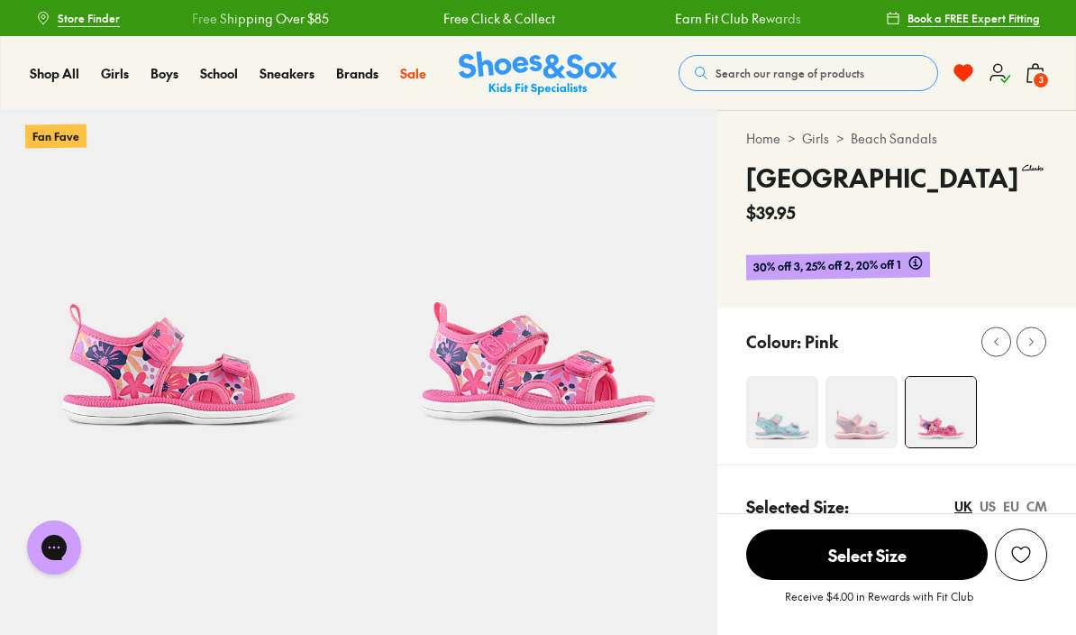
click at [1002, 77] on icon at bounding box center [1000, 73] width 22 height 22
click at [999, 70] on icon at bounding box center [1000, 73] width 22 height 22
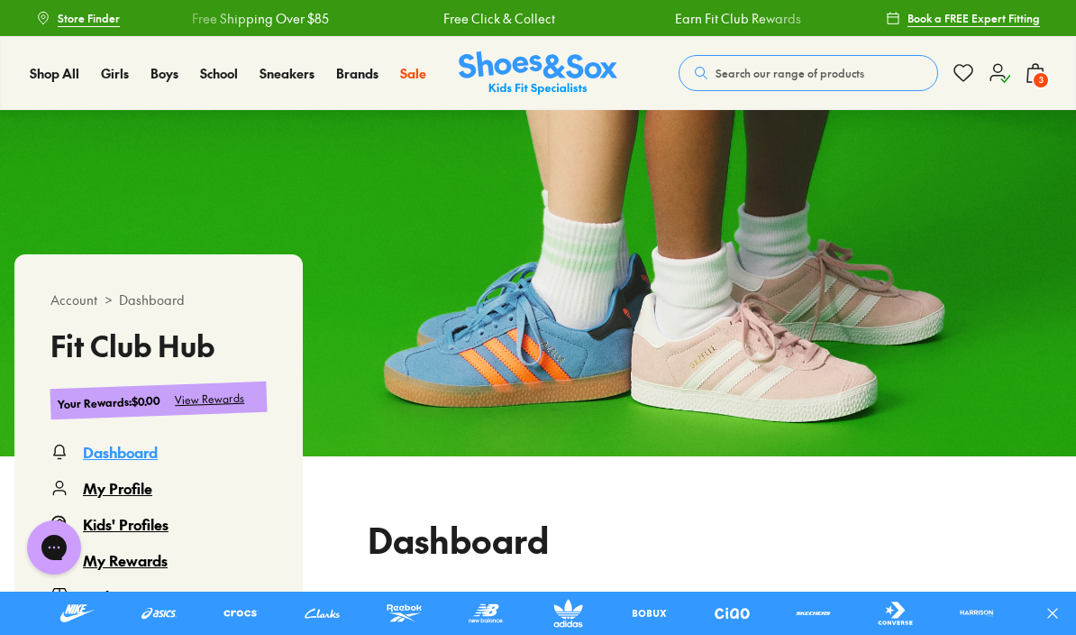
click at [215, 396] on div "View Rewards" at bounding box center [210, 398] width 70 height 19
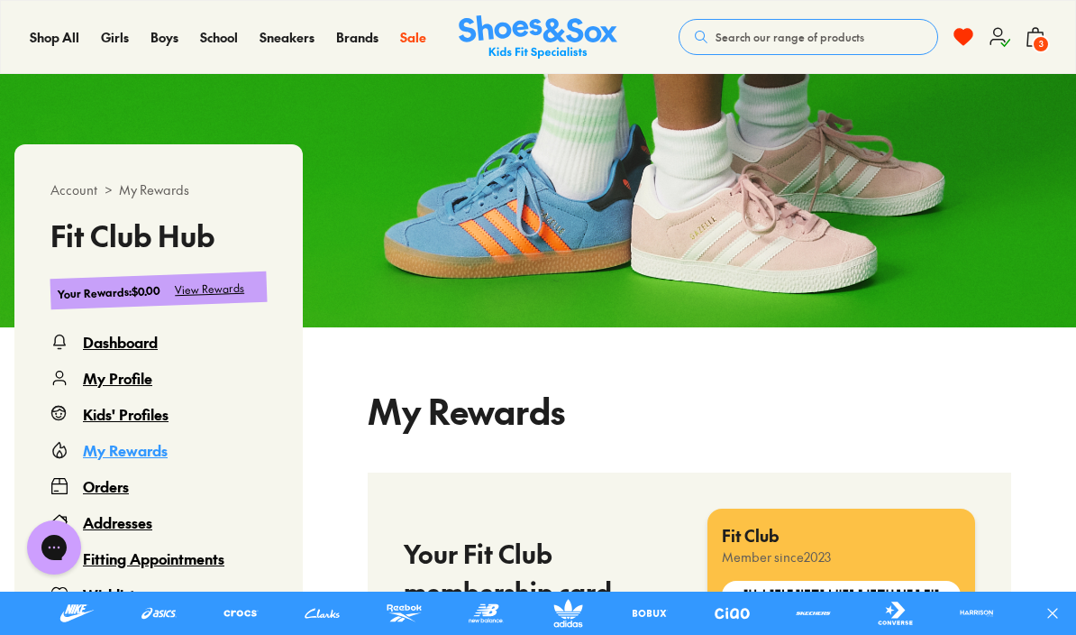
select select
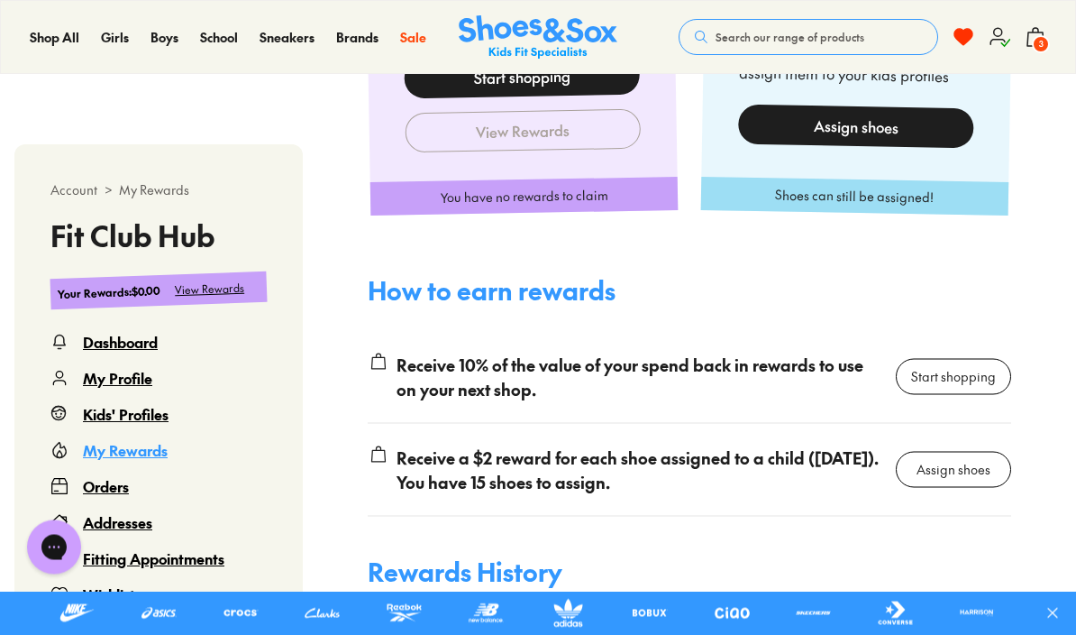
scroll to position [986, 0]
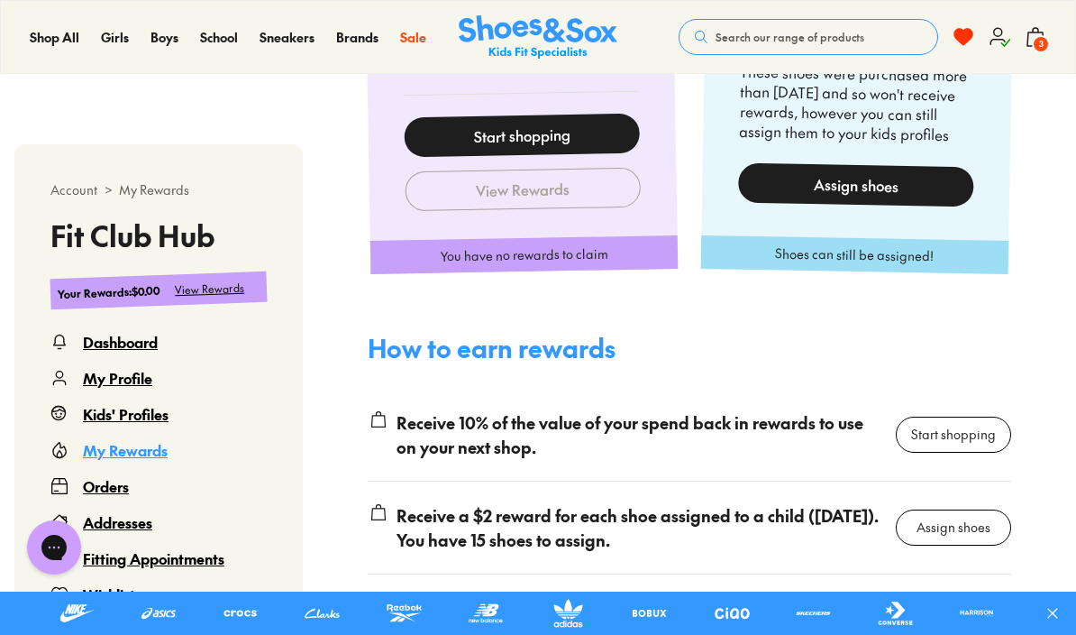
click at [894, 179] on div "Assign shoes" at bounding box center [856, 184] width 236 height 44
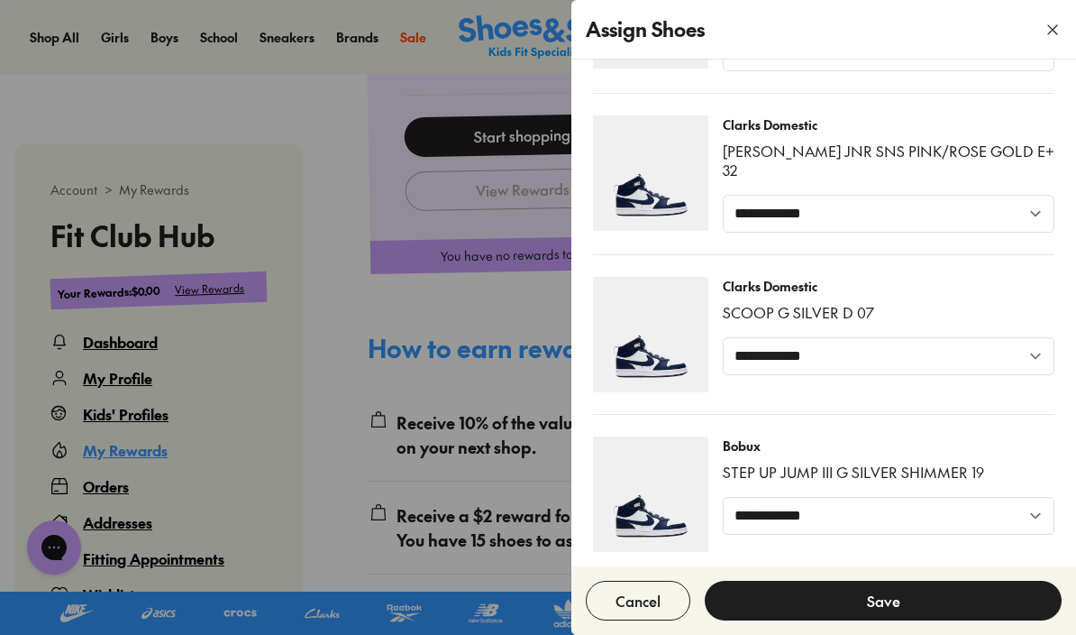
scroll to position [1918, 0]
click at [636, 600] on button "Cancel" at bounding box center [638, 601] width 105 height 40
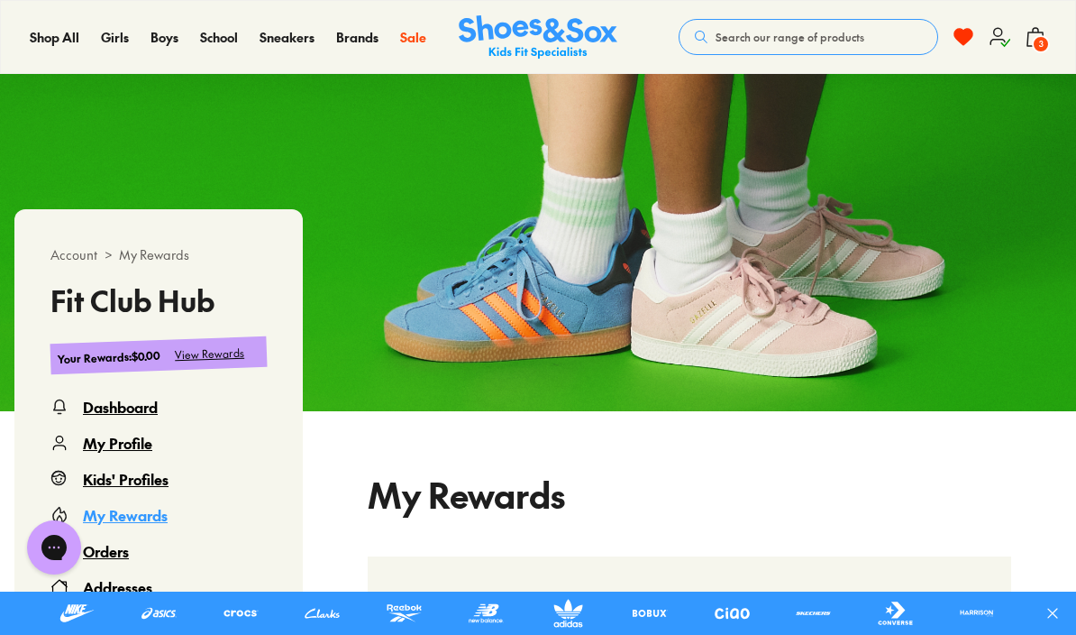
scroll to position [0, 0]
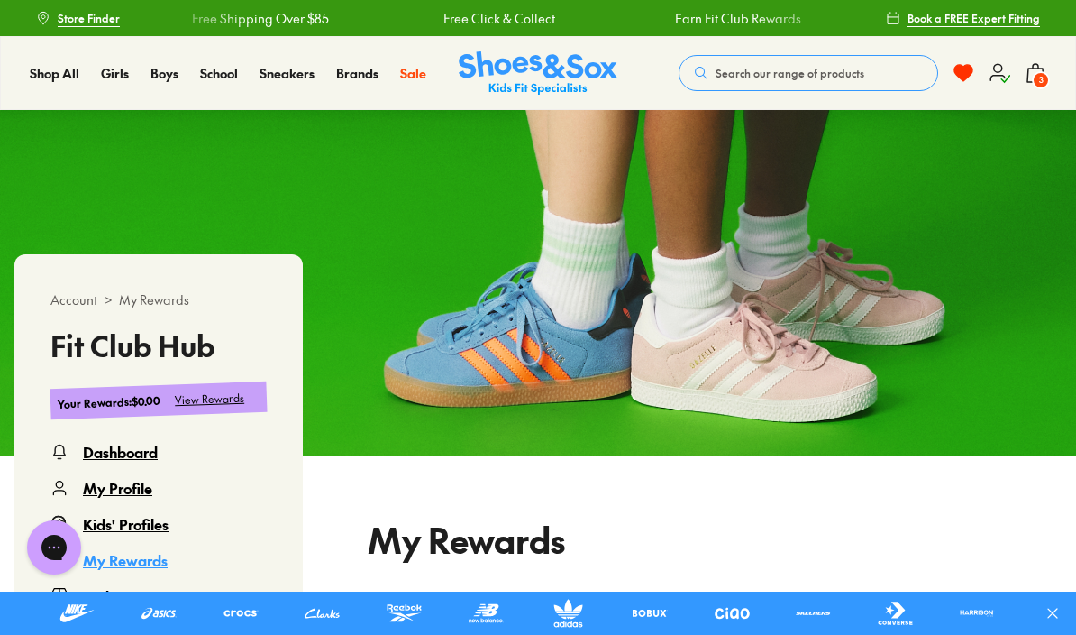
click at [996, 78] on icon at bounding box center [1000, 73] width 22 height 22
click at [956, 74] on use at bounding box center [964, 73] width 18 height 16
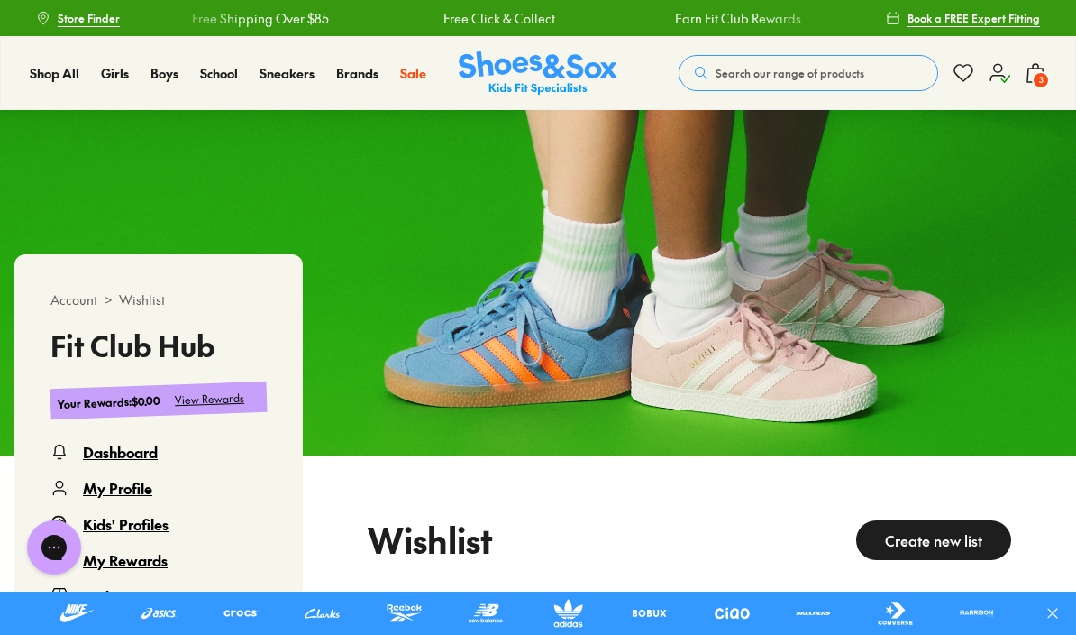
click at [1039, 75] on span "3" at bounding box center [1041, 80] width 18 height 18
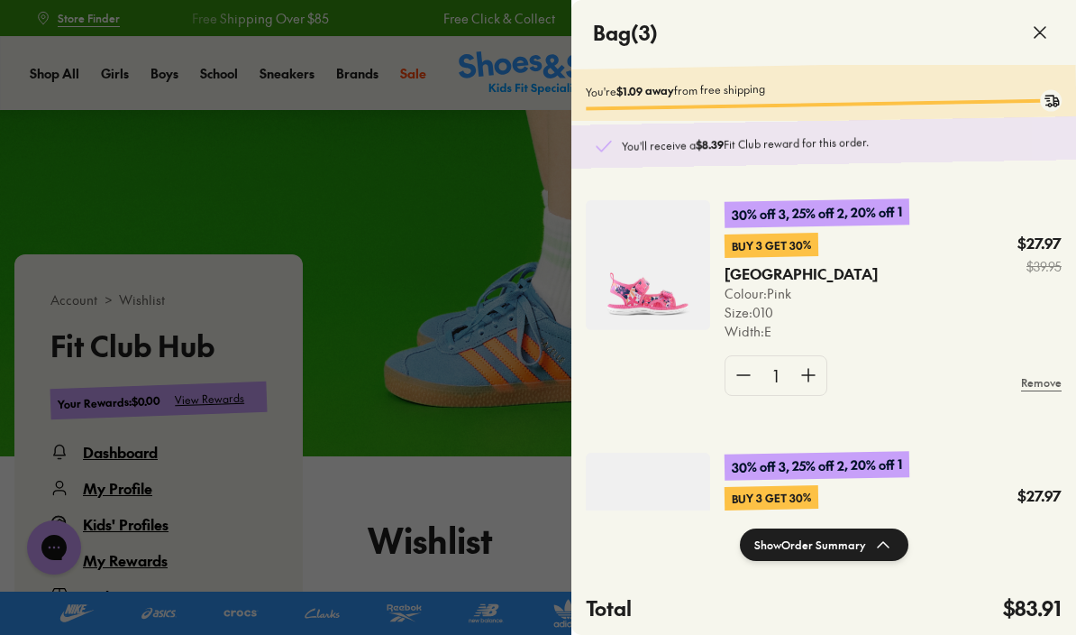
click at [1037, 32] on icon at bounding box center [1040, 33] width 22 height 22
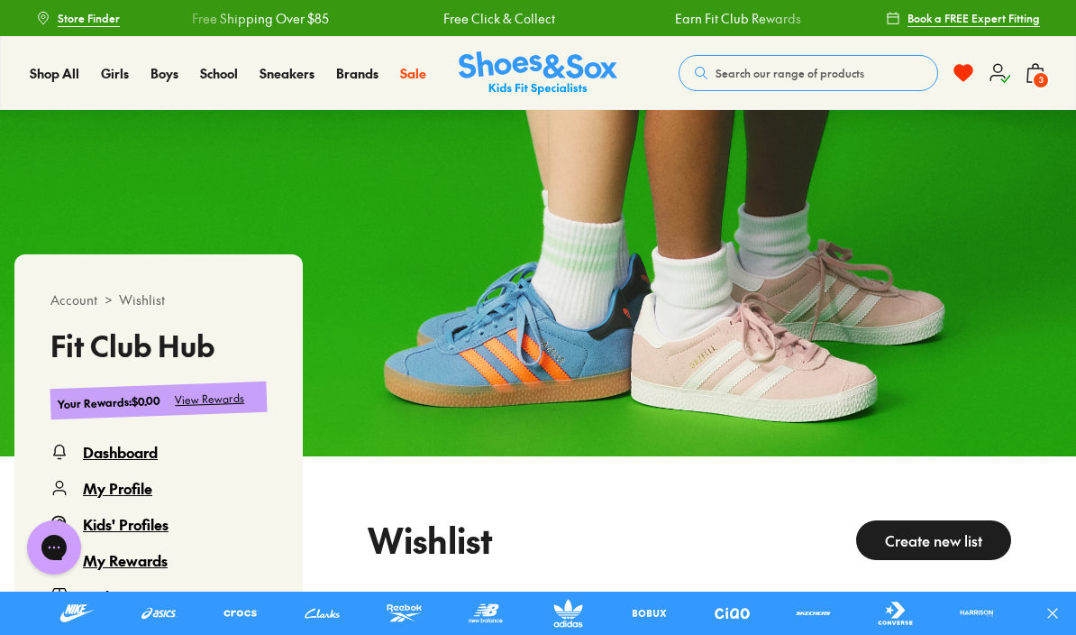
click at [233, 232] on span "Sandals" at bounding box center [205, 221] width 53 height 22
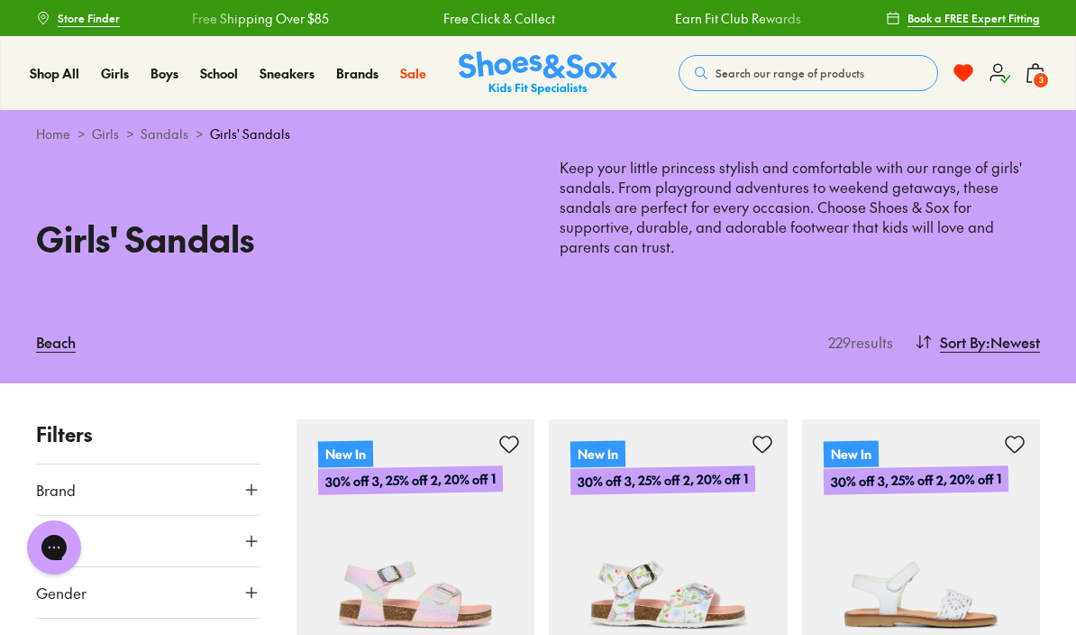
click at [1027, 341] on span ": Newest" at bounding box center [1013, 342] width 54 height 22
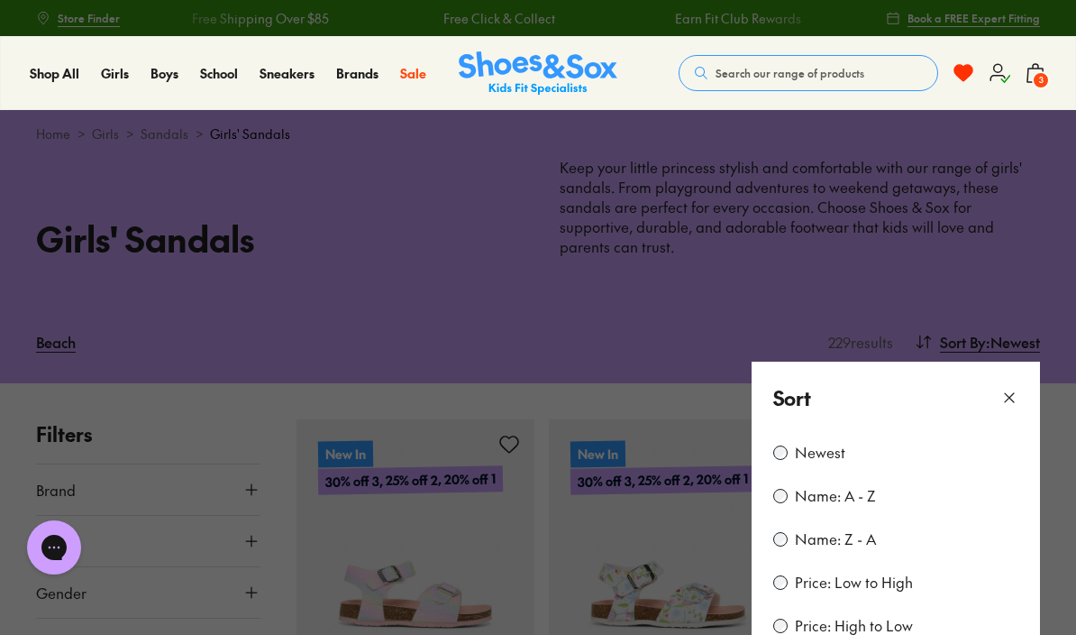
click at [874, 581] on label "Price: Low to High" at bounding box center [854, 582] width 118 height 20
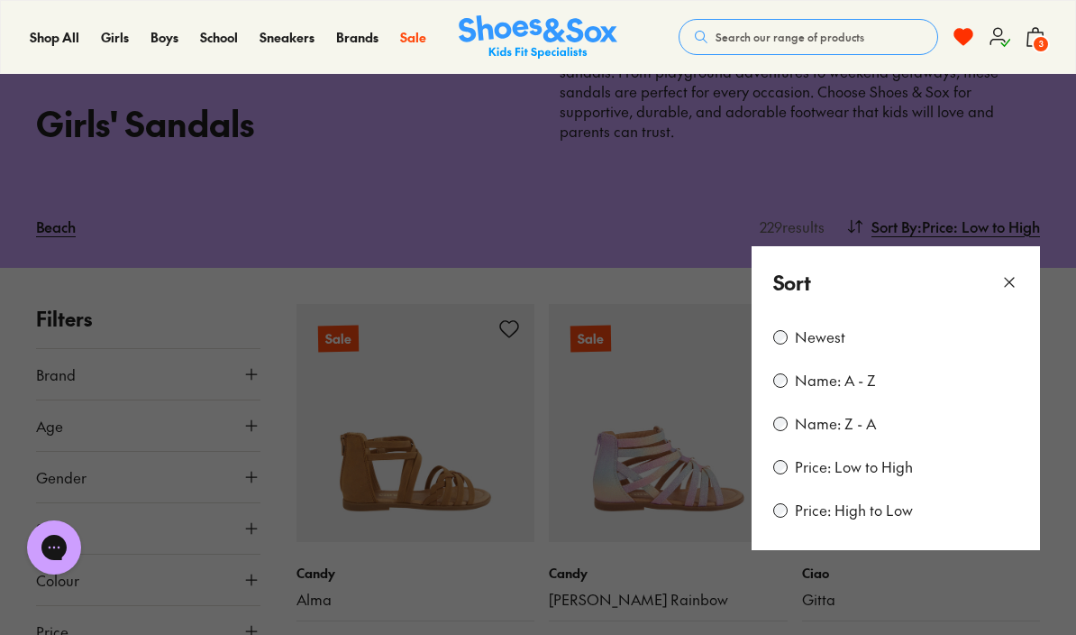
click at [1015, 274] on icon at bounding box center [1010, 282] width 18 height 18
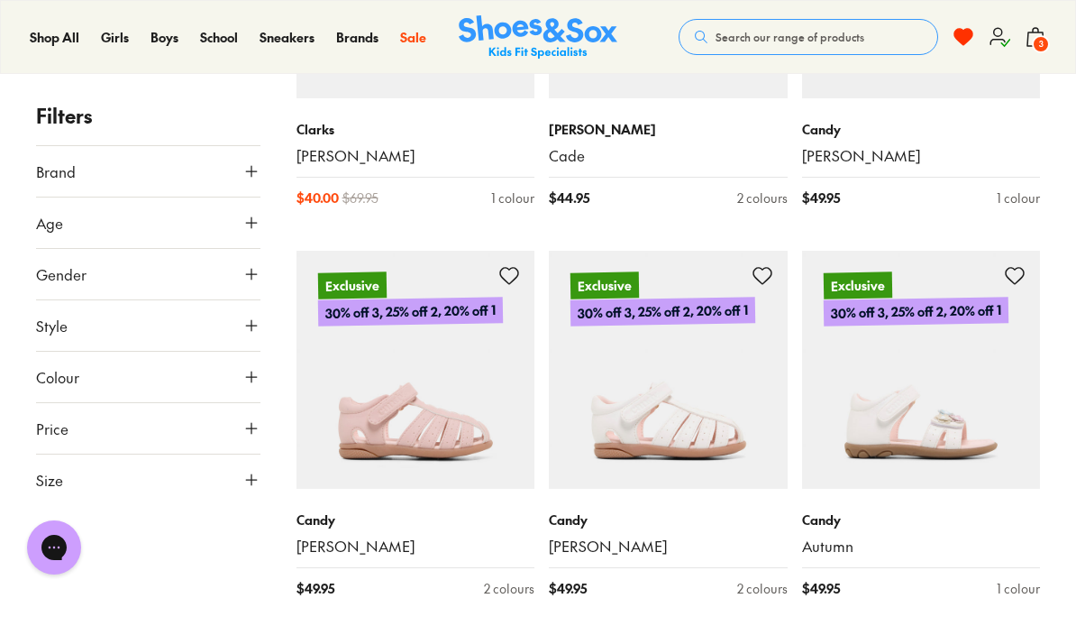
scroll to position [2124, 0]
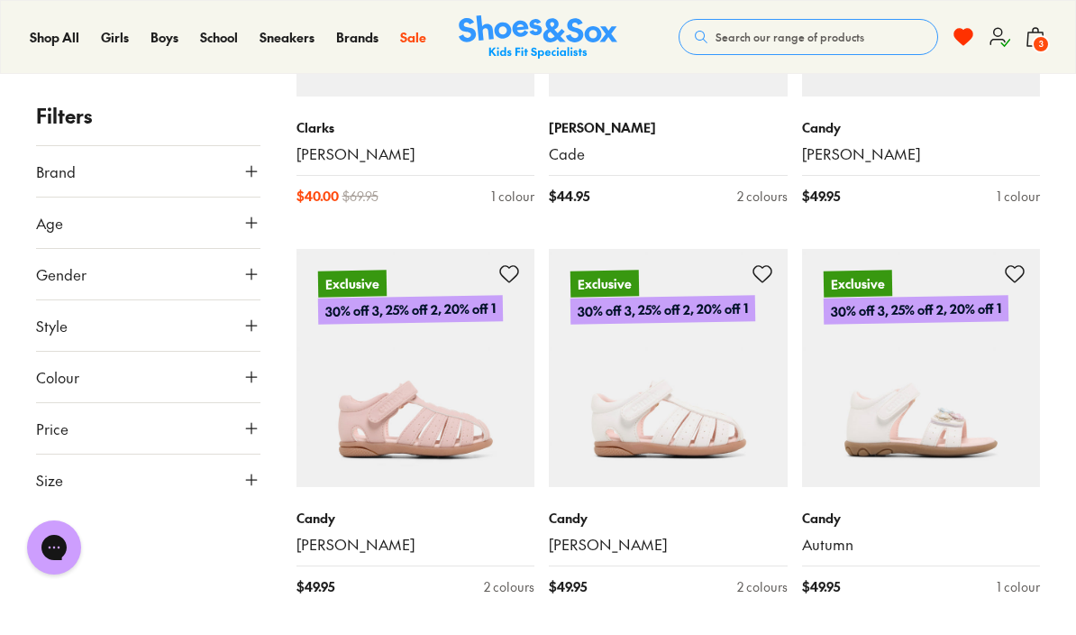
click at [1011, 263] on icon at bounding box center [1015, 274] width 22 height 22
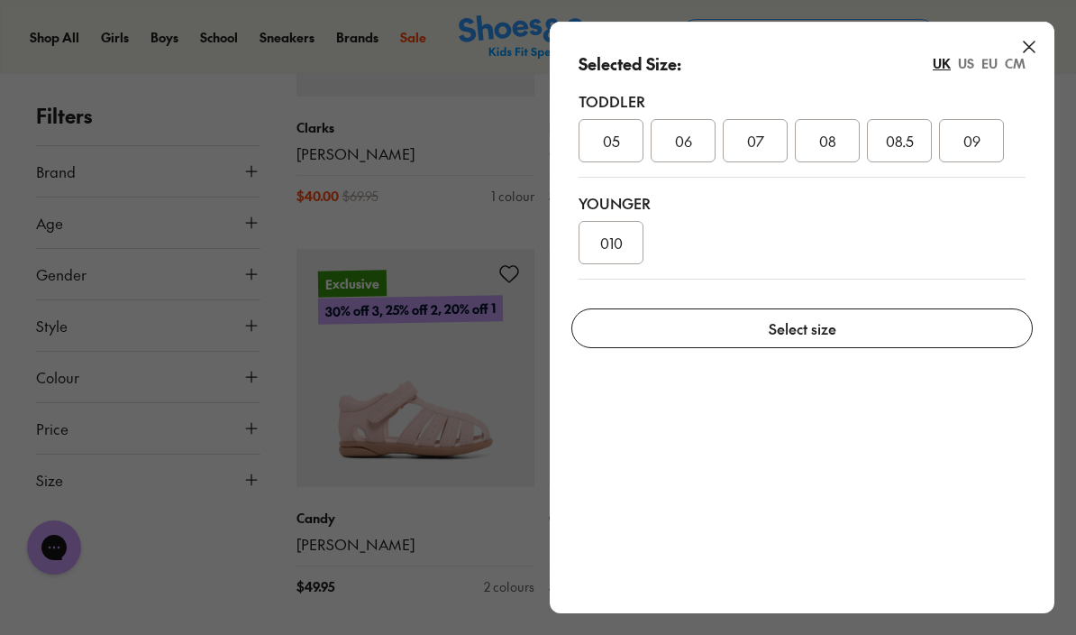
click at [607, 237] on span "010" at bounding box center [611, 243] width 23 height 22
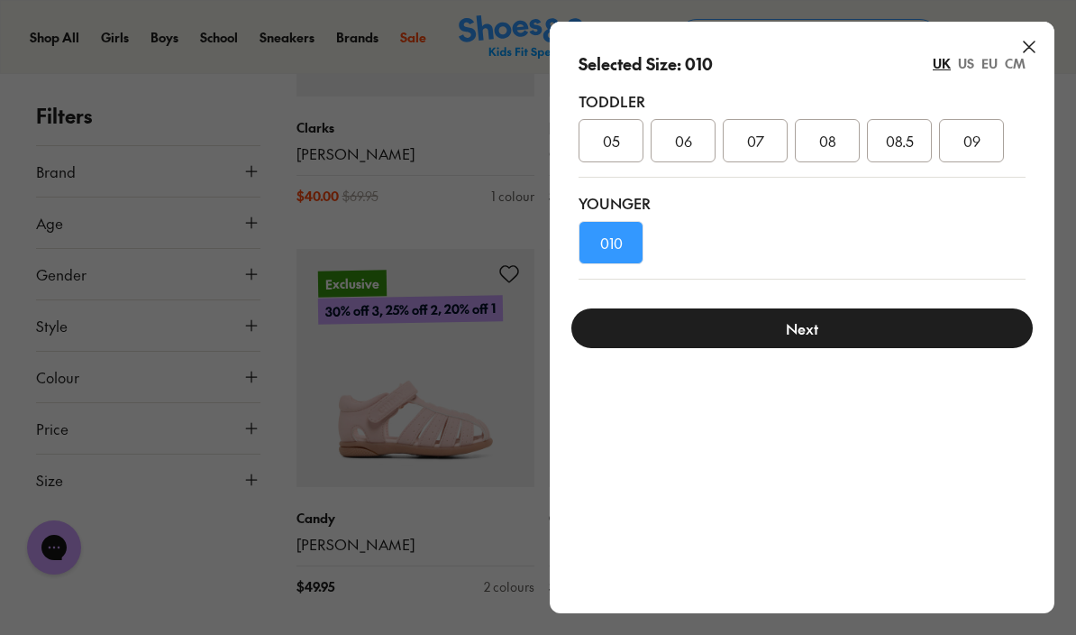
click at [813, 321] on button "Next" at bounding box center [803, 328] width 462 height 40
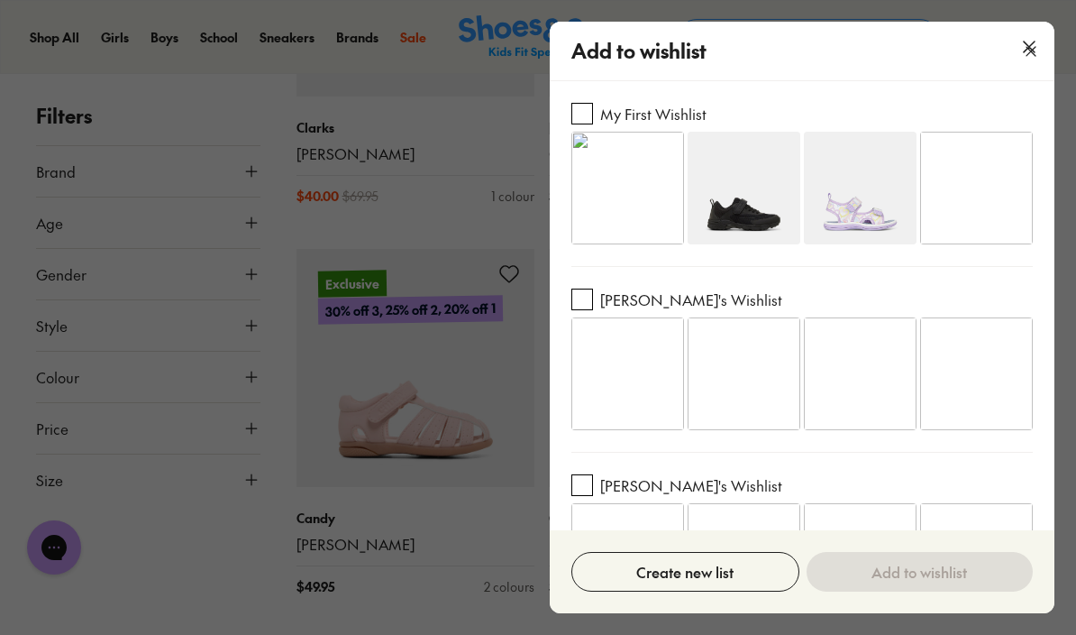
click at [581, 110] on button "button" at bounding box center [582, 114] width 20 height 20
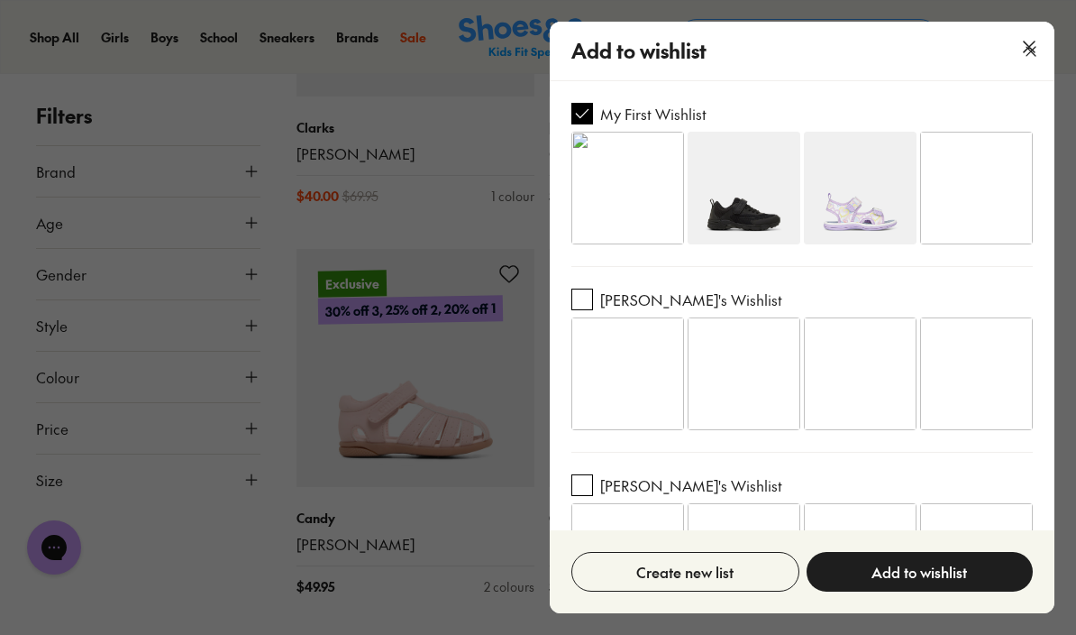
click at [966, 591] on button "Add to wishlist" at bounding box center [920, 572] width 226 height 40
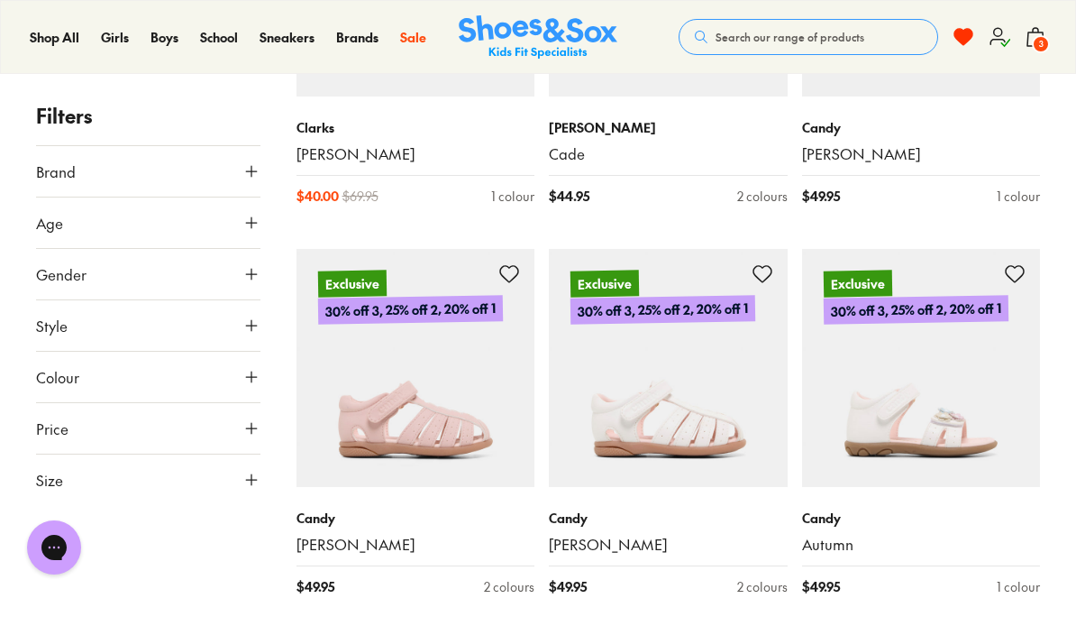
click at [832, 513] on p "Candy" at bounding box center [921, 517] width 239 height 19
click at [946, 404] on img at bounding box center [921, 368] width 239 height 239
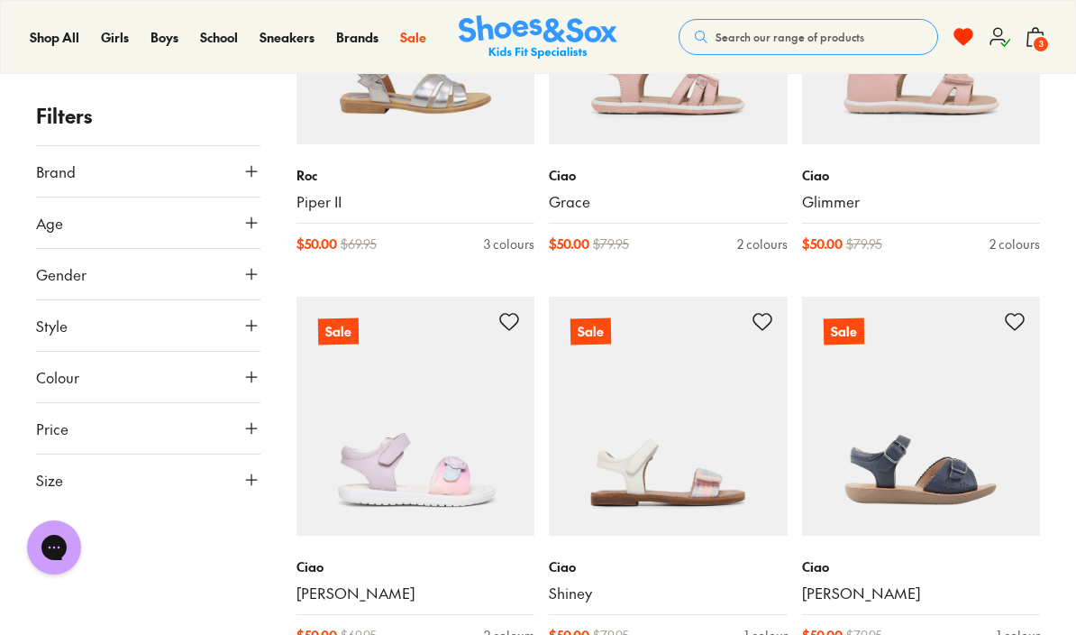
scroll to position [3640, 0]
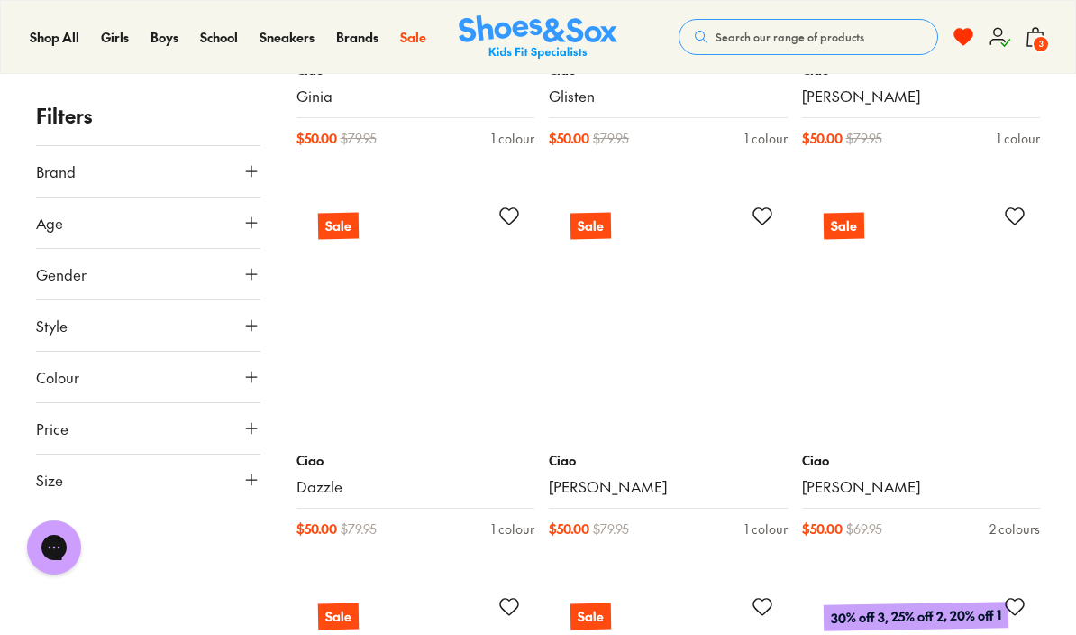
scroll to position [6089, 0]
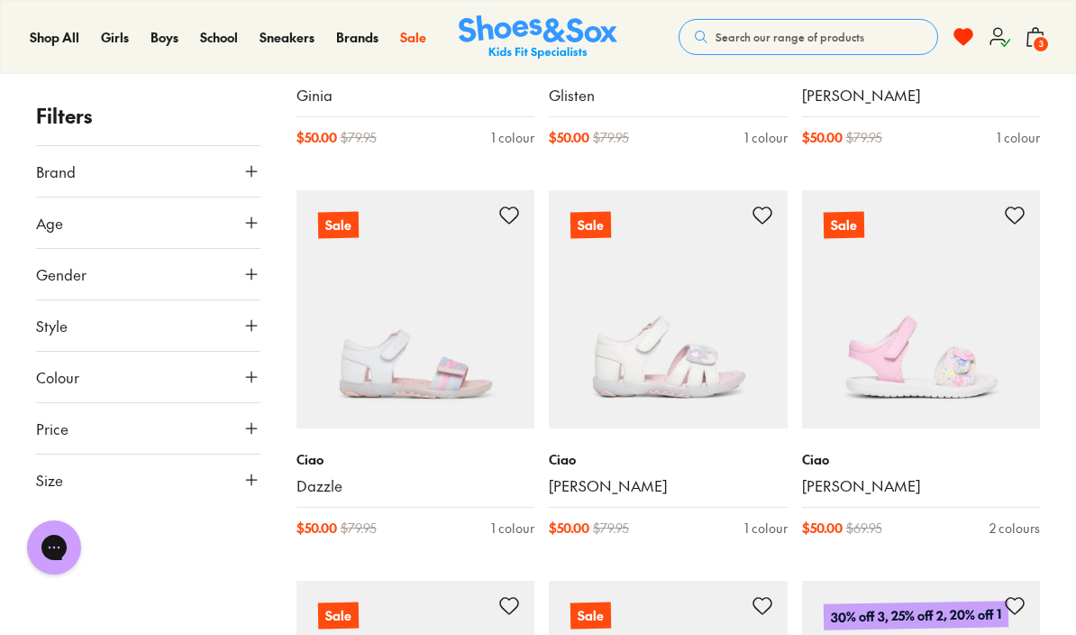
click at [666, 359] on img at bounding box center [668, 309] width 239 height 239
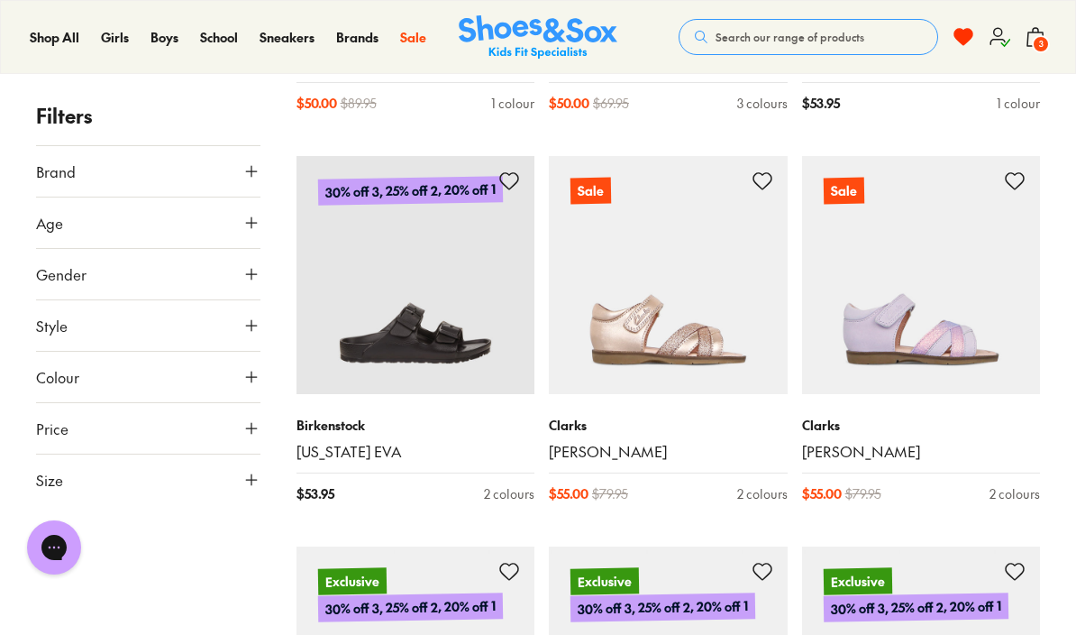
scroll to position [6906, 0]
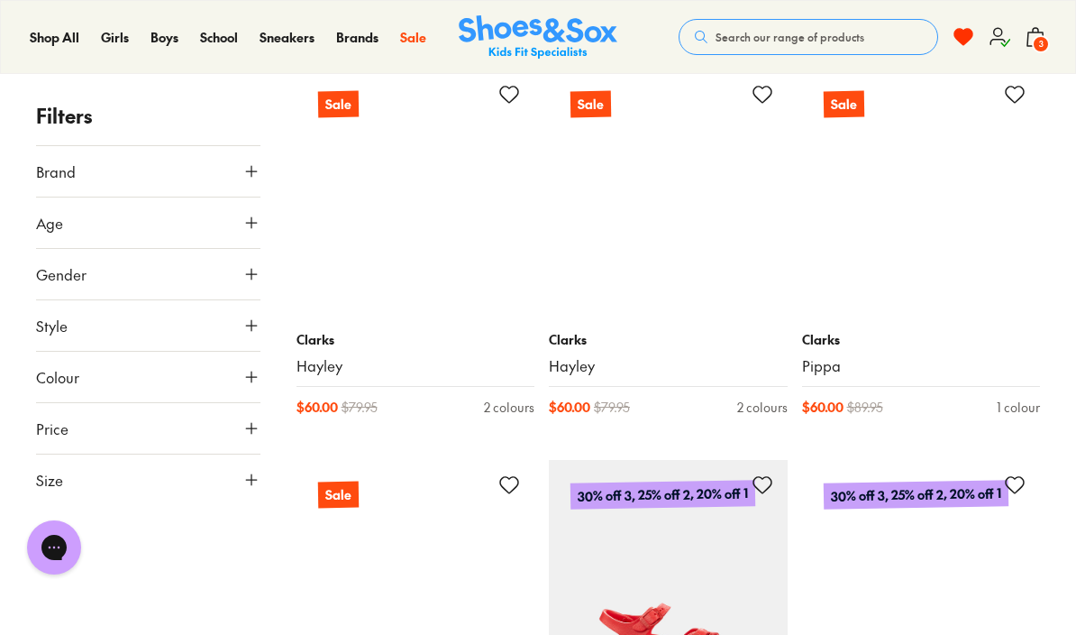
scroll to position [10900, 0]
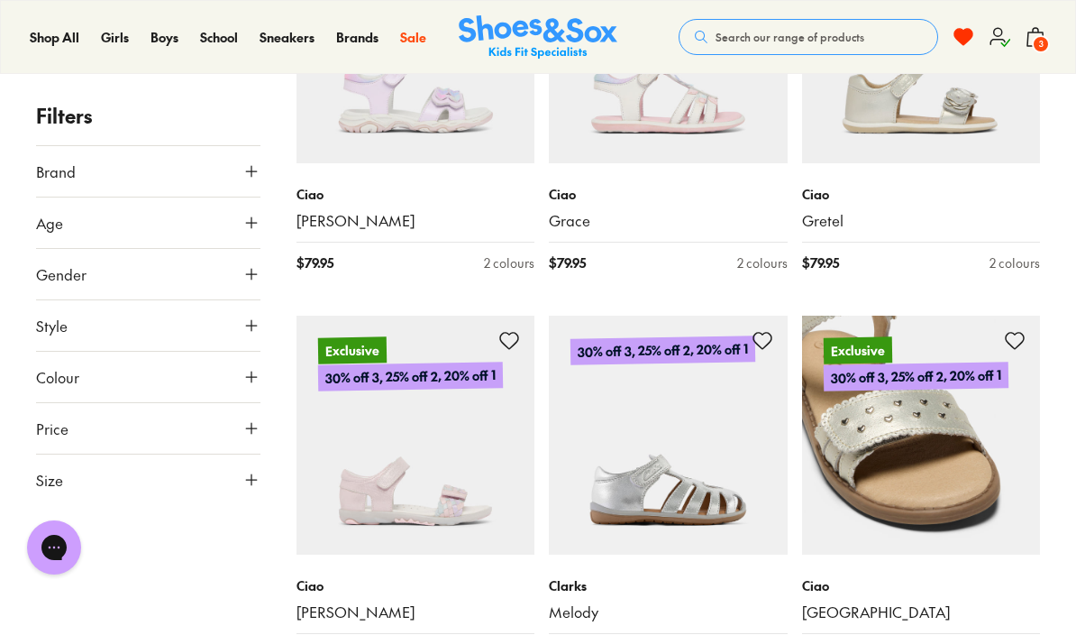
scroll to position [15765, 0]
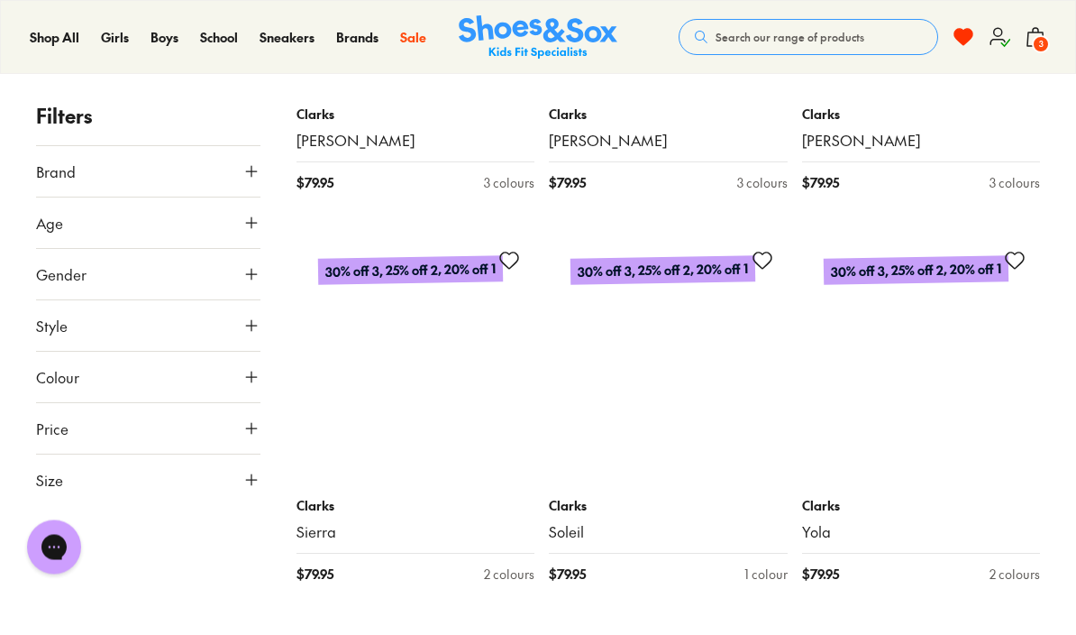
scroll to position [19440, 0]
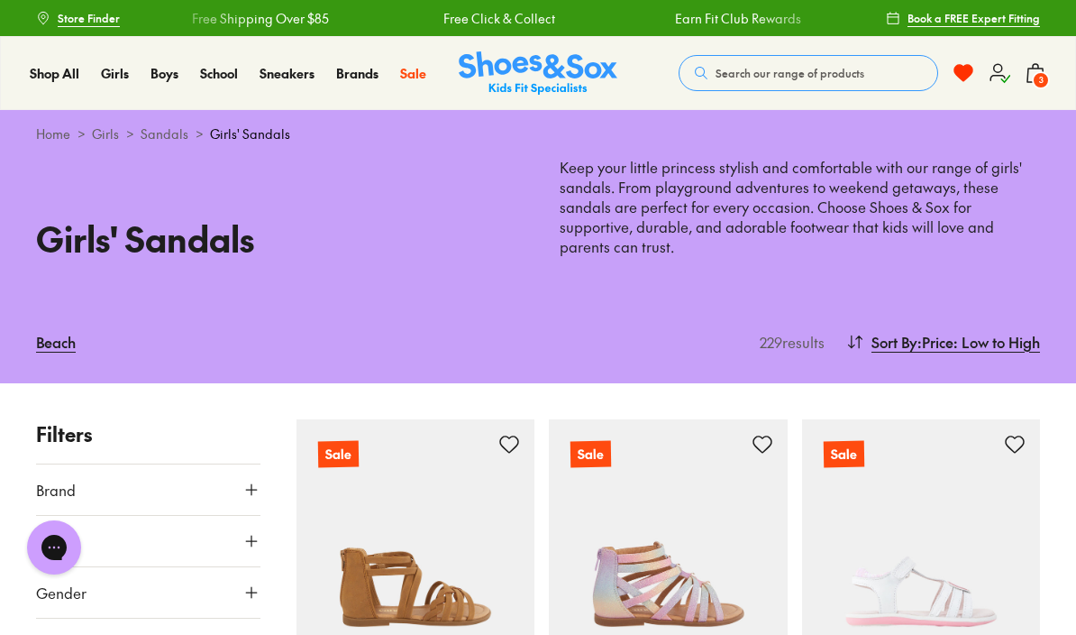
click at [1037, 71] on span "3" at bounding box center [1041, 80] width 18 height 18
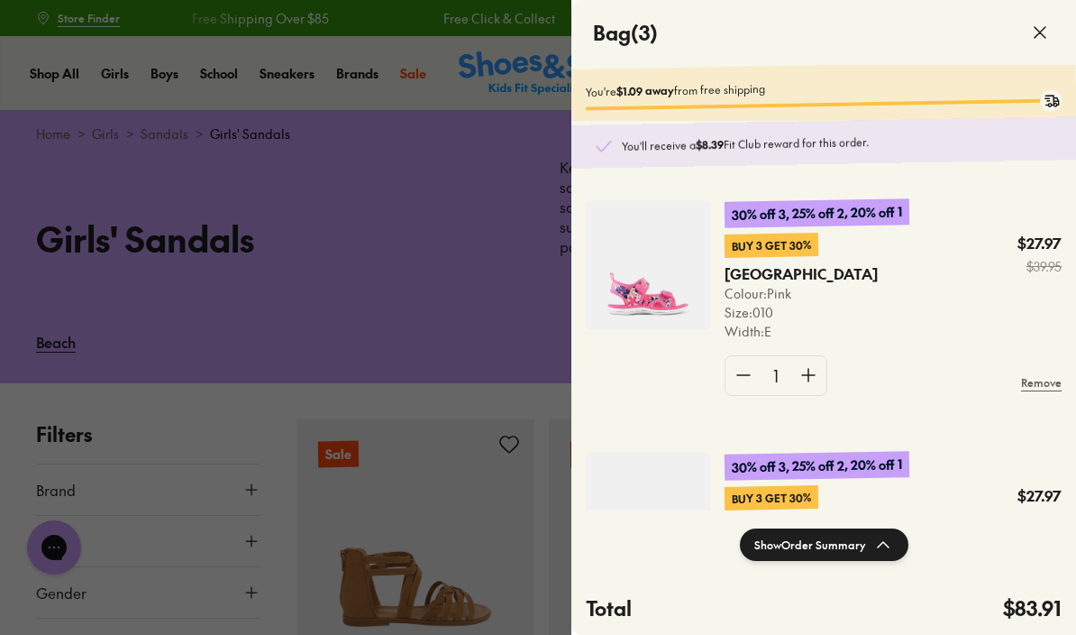
click at [471, 296] on div at bounding box center [538, 317] width 1076 height 635
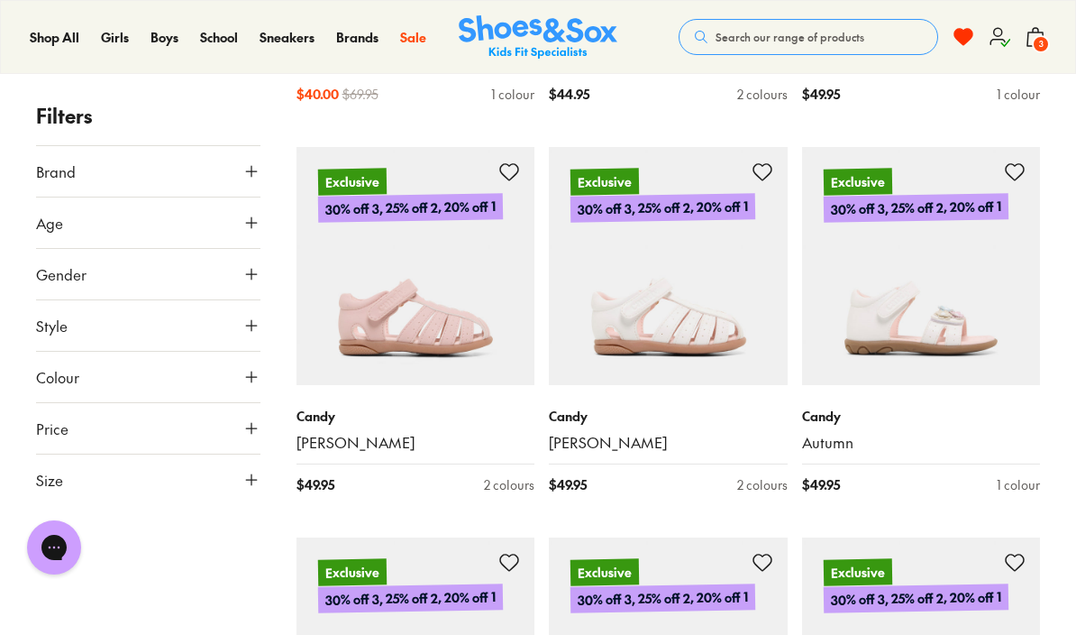
scroll to position [2227, 0]
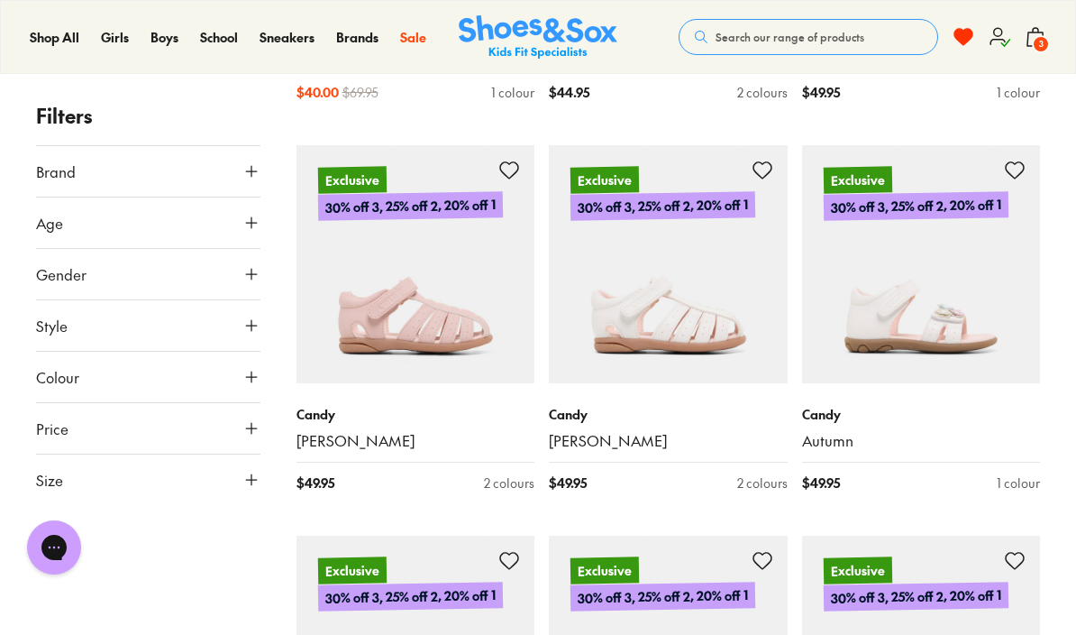
click at [827, 415] on p "Candy" at bounding box center [921, 414] width 239 height 19
click at [827, 407] on p "Candy" at bounding box center [921, 414] width 239 height 19
click at [947, 279] on img at bounding box center [921, 264] width 239 height 239
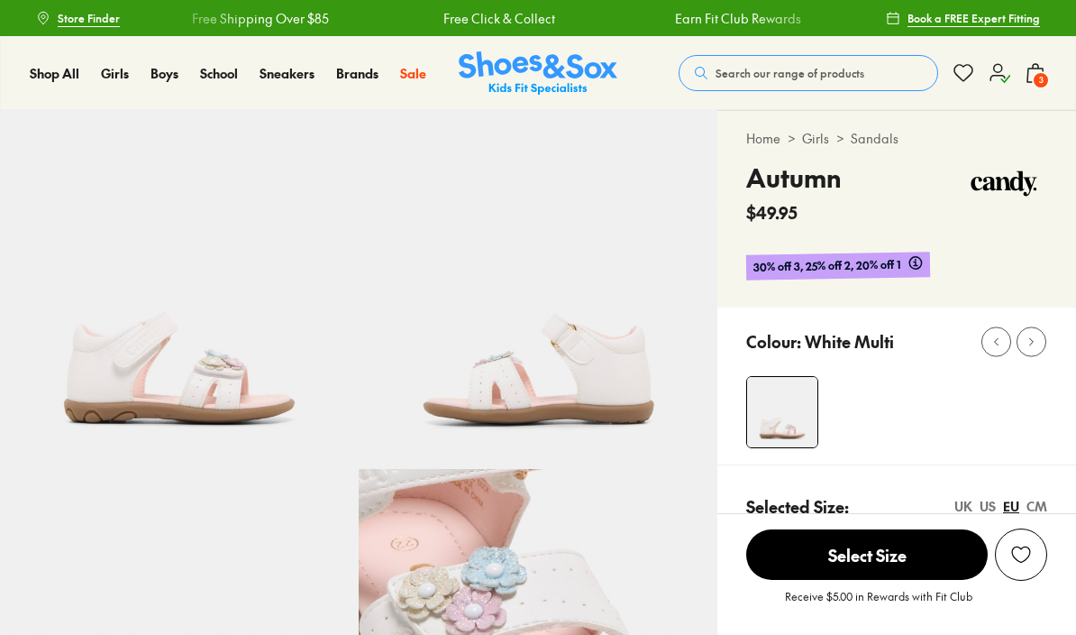
select select "*"
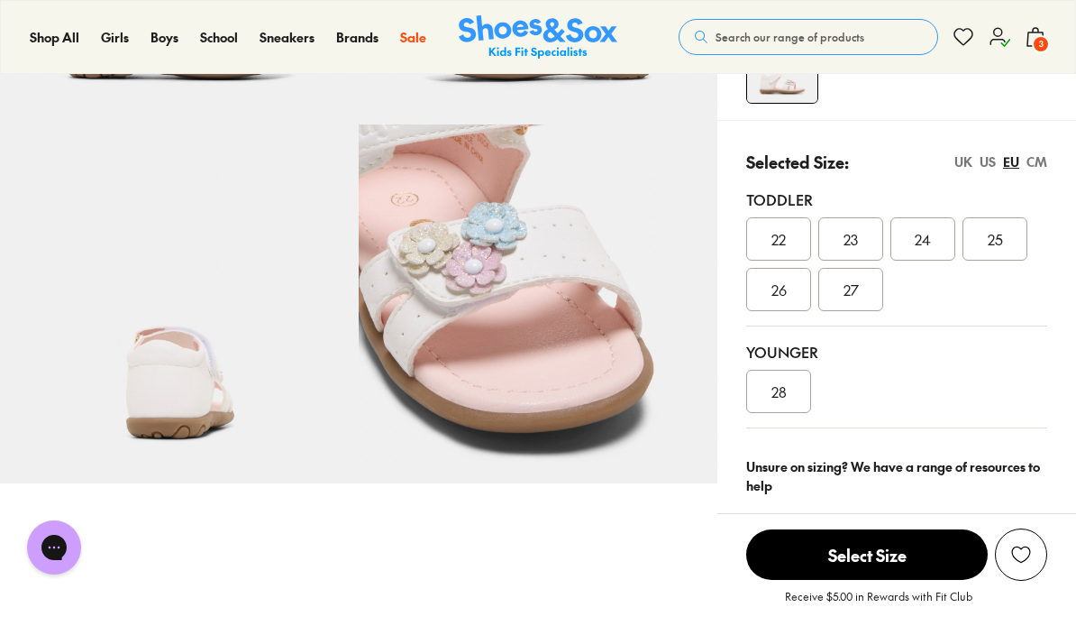
scroll to position [345, 0]
click at [830, 525] on link "Size guide & tips" at bounding box center [826, 526] width 109 height 20
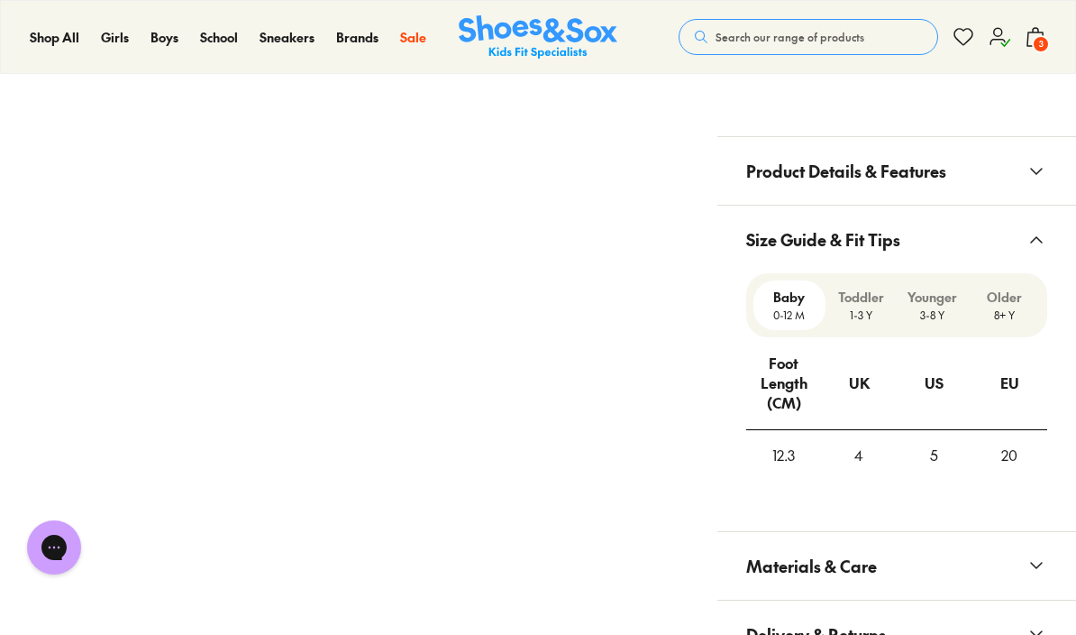
scroll to position [1168, 0]
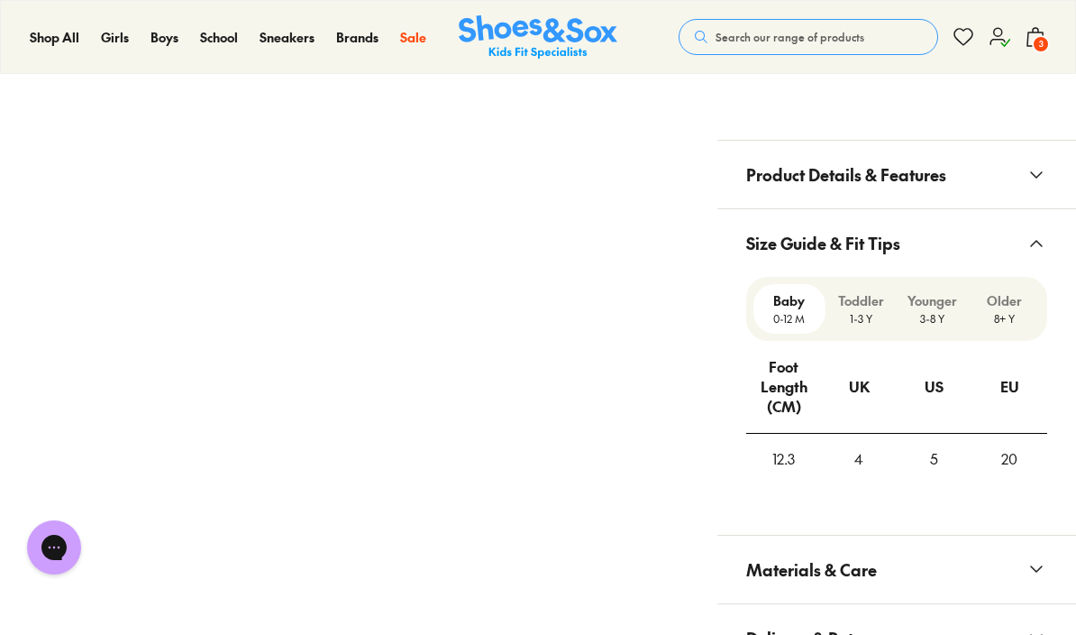
click at [939, 303] on p "Younger" at bounding box center [933, 300] width 58 height 19
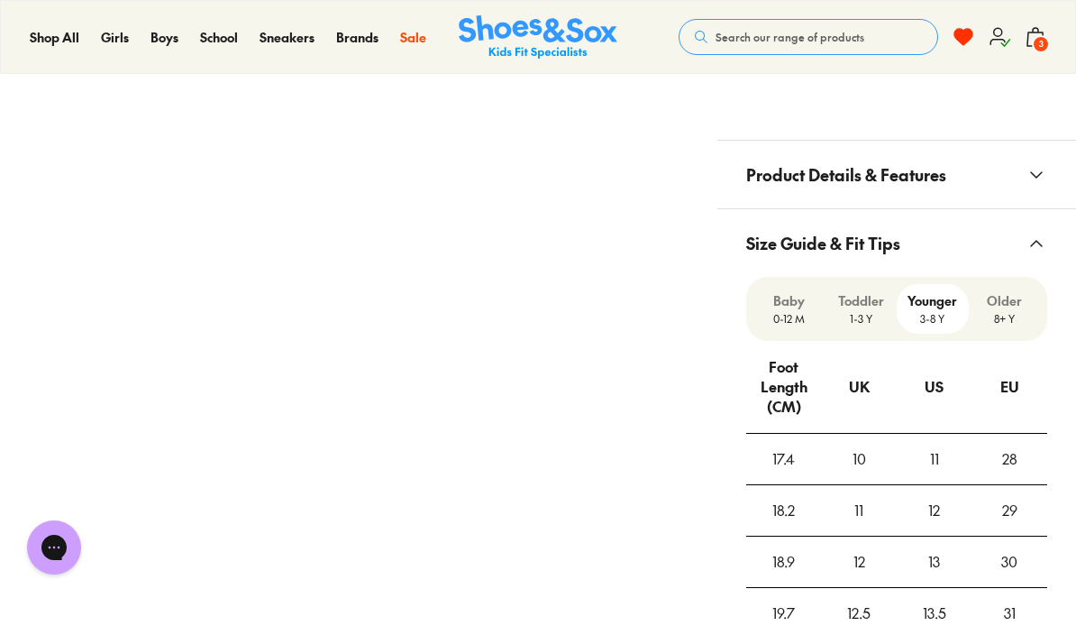
click at [856, 314] on p "1-3 Y" at bounding box center [862, 318] width 58 height 16
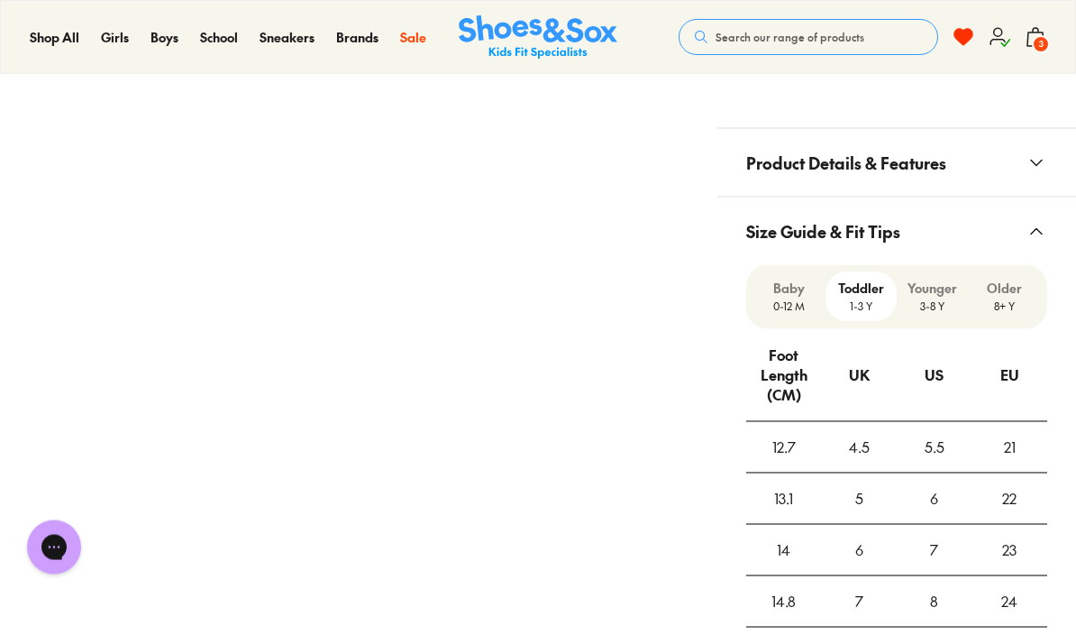
scroll to position [1173, 0]
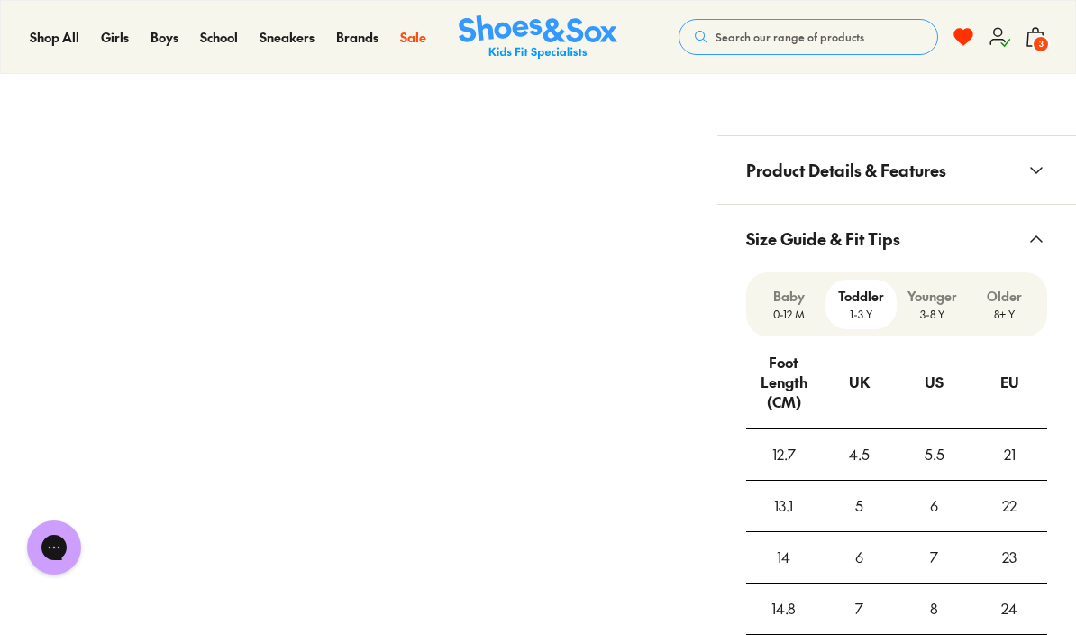
click at [925, 300] on p "Younger" at bounding box center [933, 296] width 58 height 19
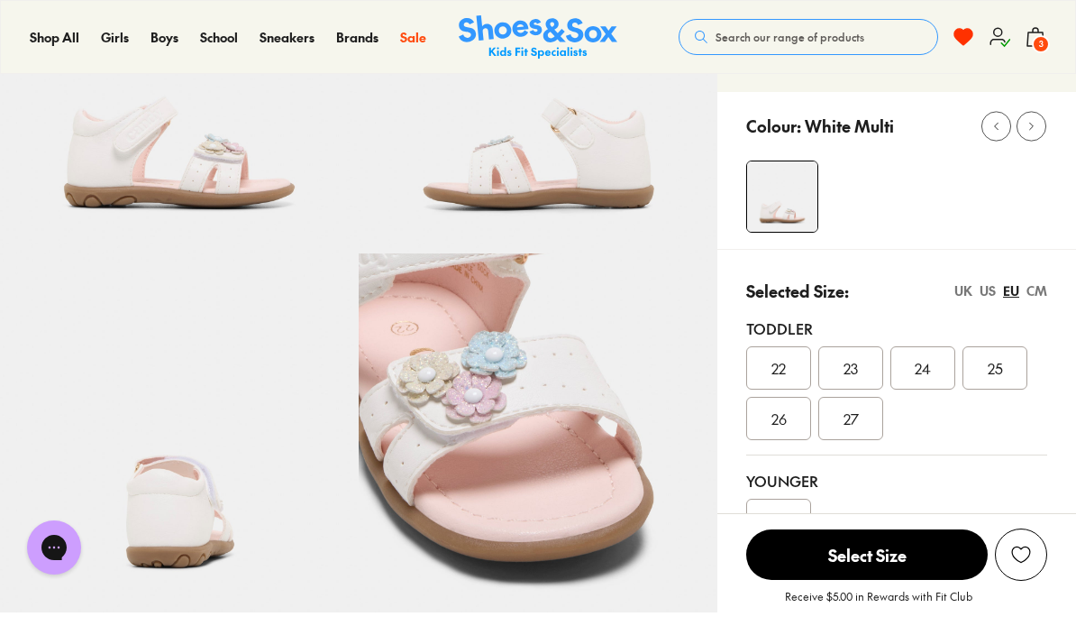
scroll to position [215, 0]
click at [780, 511] on span "28" at bounding box center [779, 521] width 15 height 22
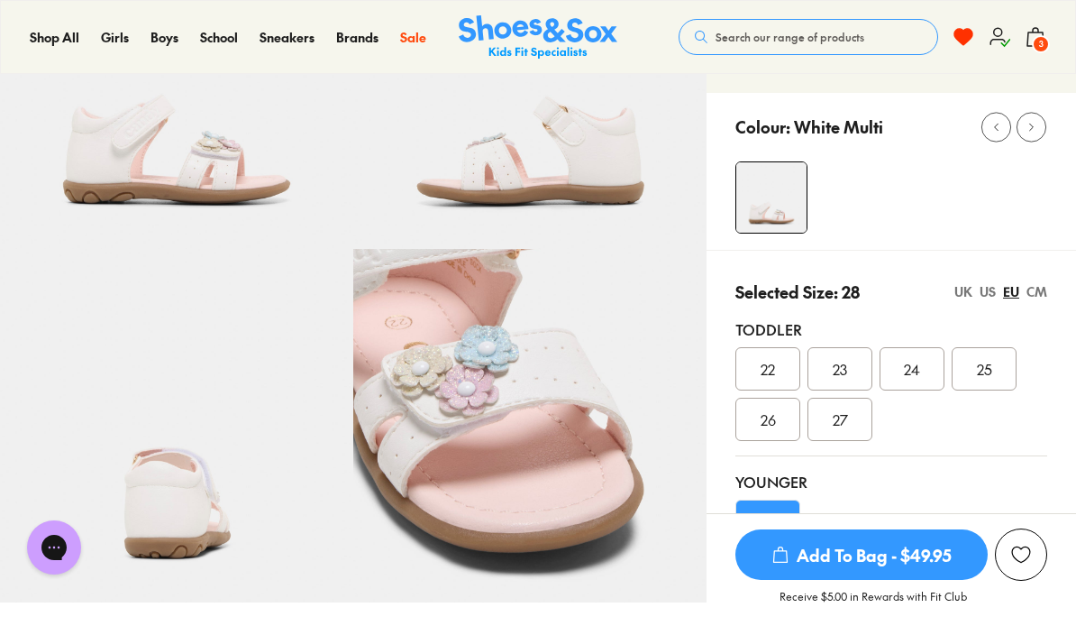
click at [907, 580] on span "Add To Bag - $49.95" at bounding box center [862, 554] width 252 height 50
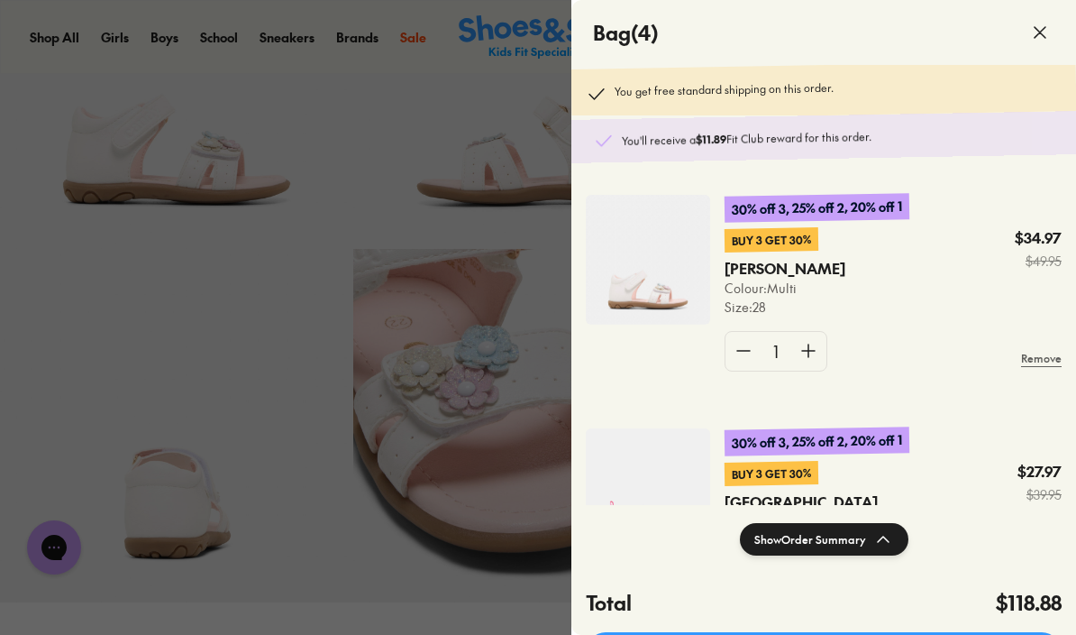
click at [1047, 31] on icon at bounding box center [1040, 33] width 22 height 22
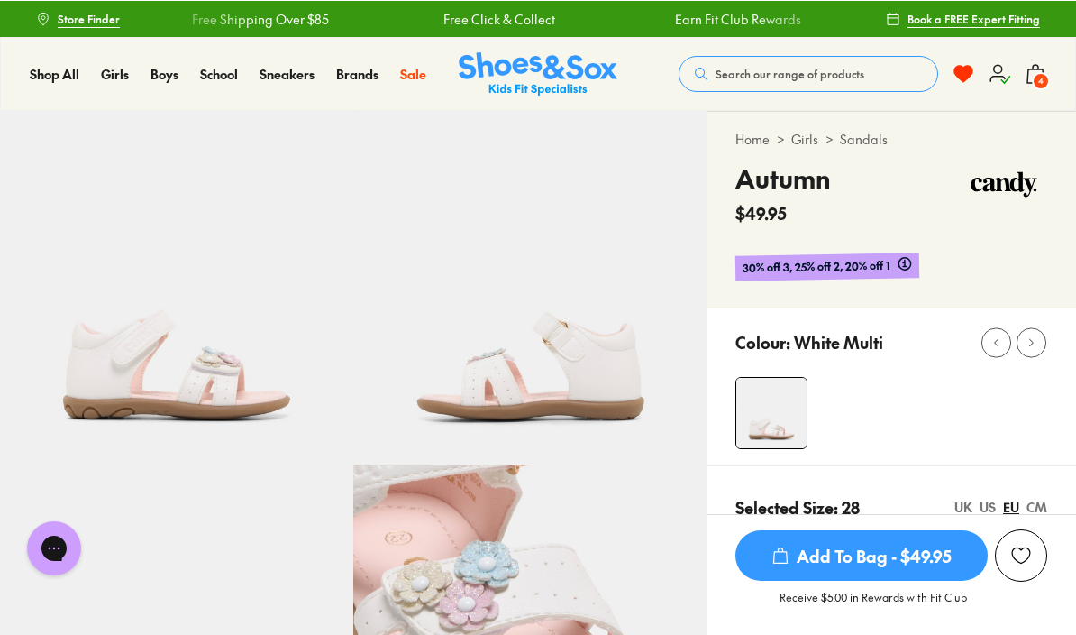
scroll to position [424, 0]
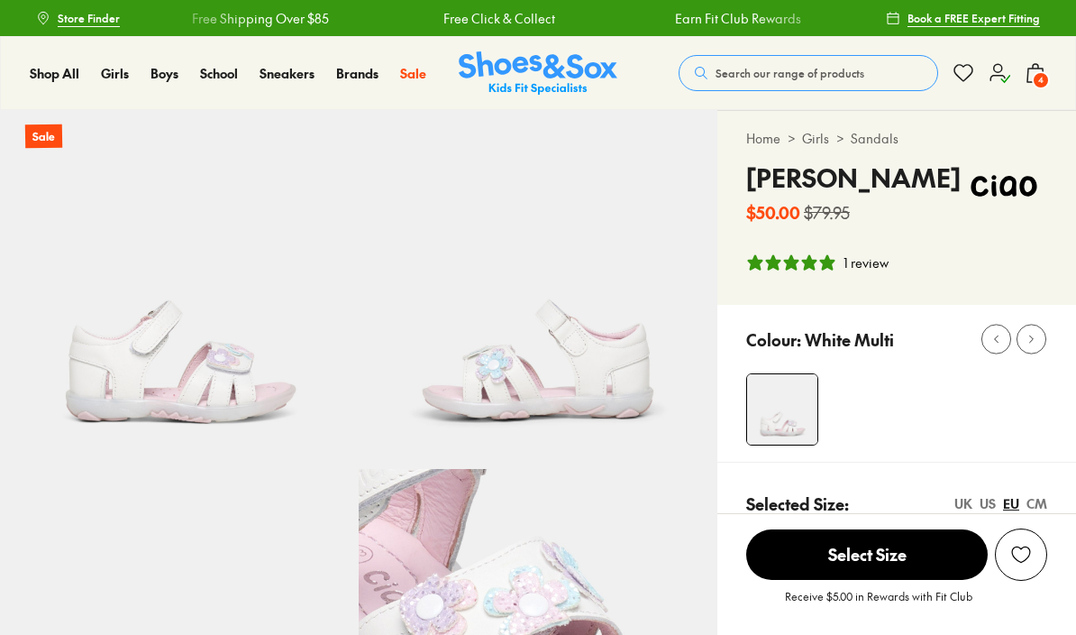
select select "*"
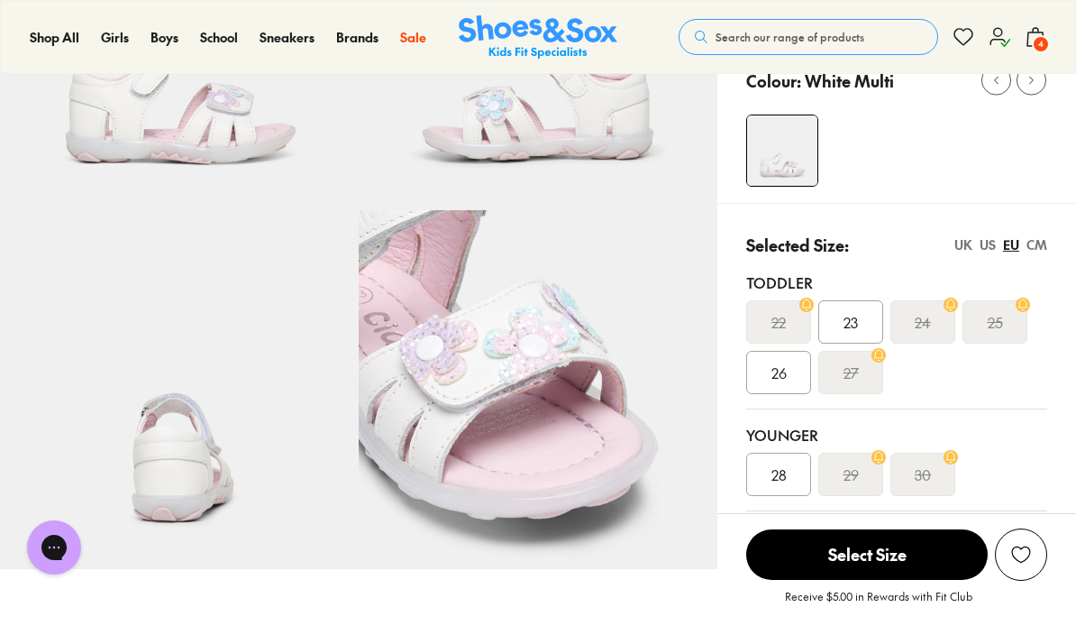
scroll to position [260, 0]
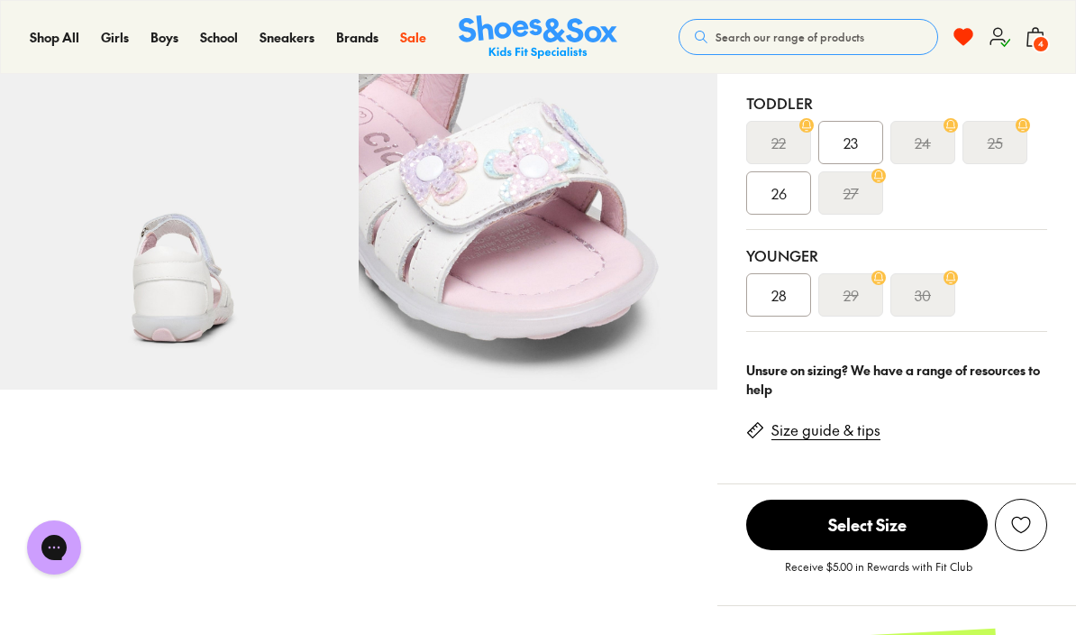
click at [827, 434] on link "Size guide & tips" at bounding box center [826, 430] width 109 height 20
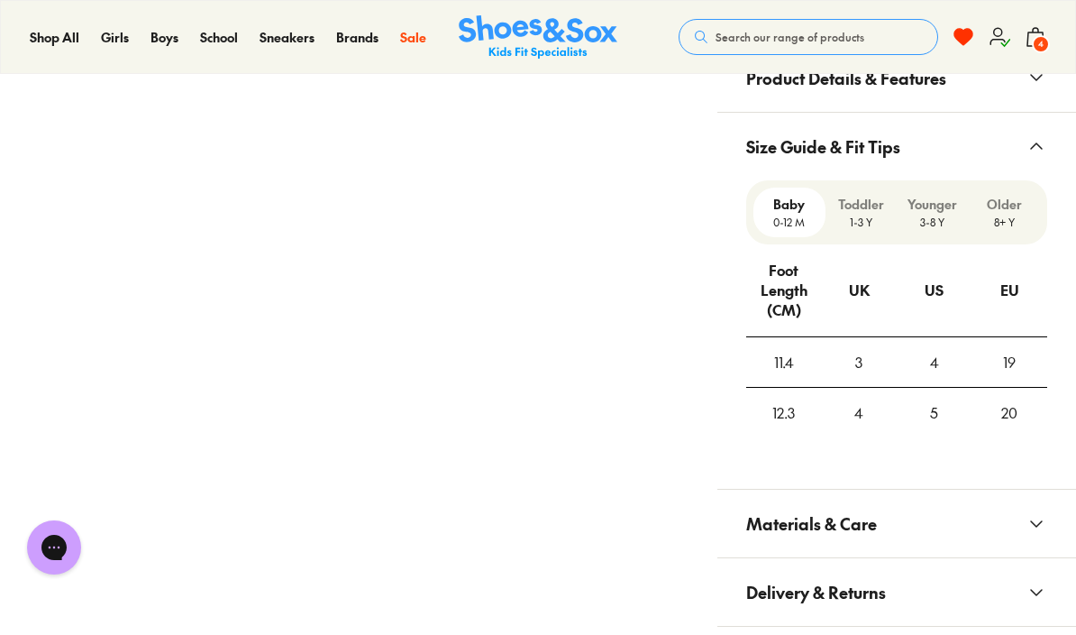
scroll to position [1264, 0]
click at [921, 208] on p "Younger" at bounding box center [933, 203] width 58 height 19
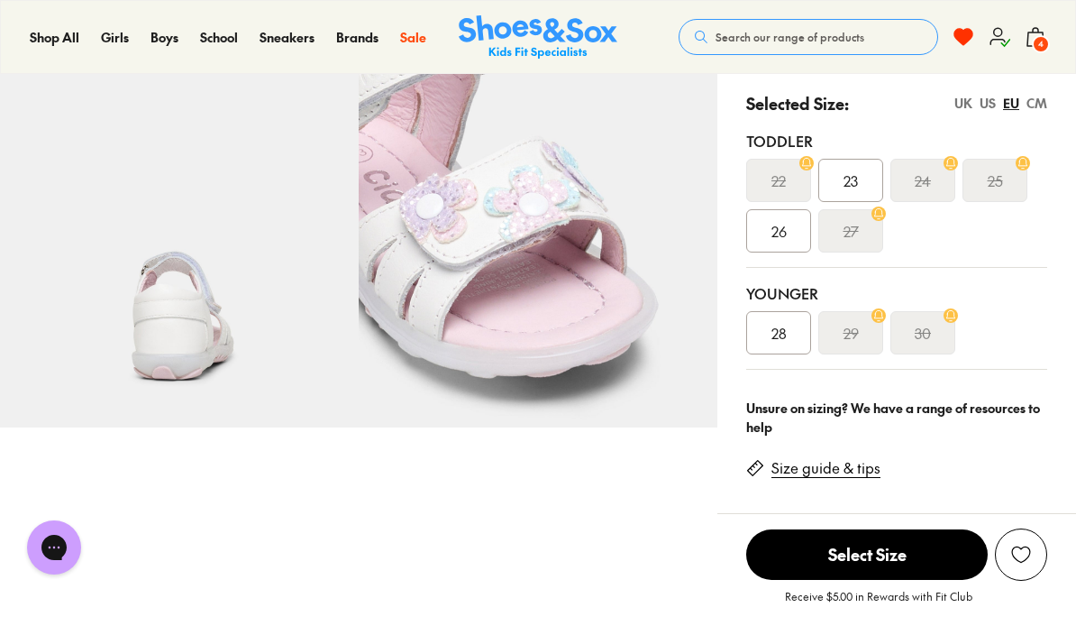
scroll to position [393, 0]
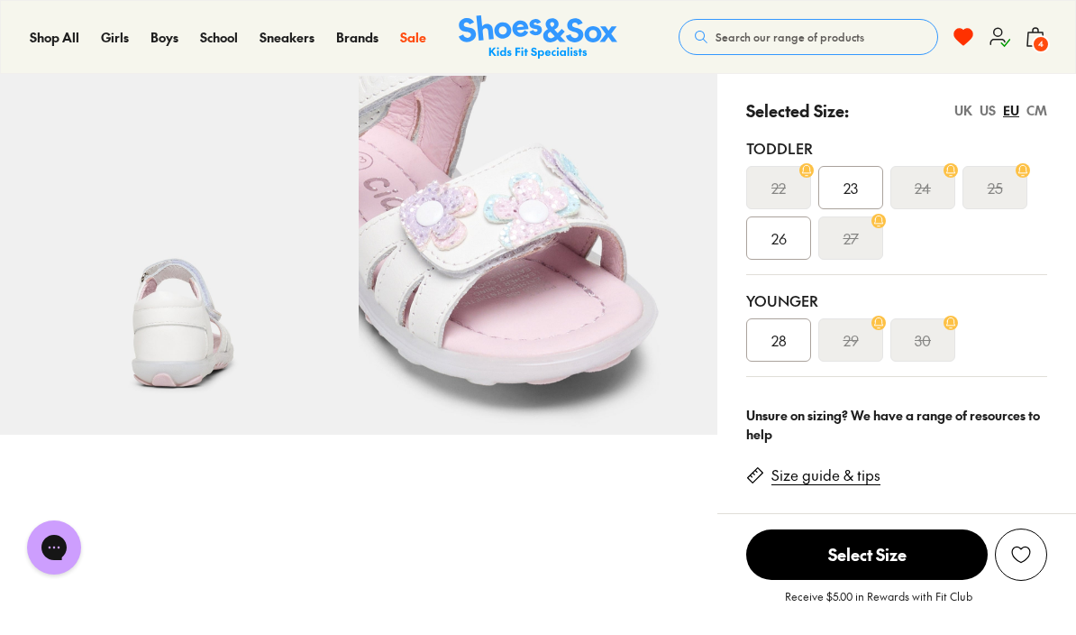
click at [774, 337] on span "28" at bounding box center [779, 340] width 15 height 22
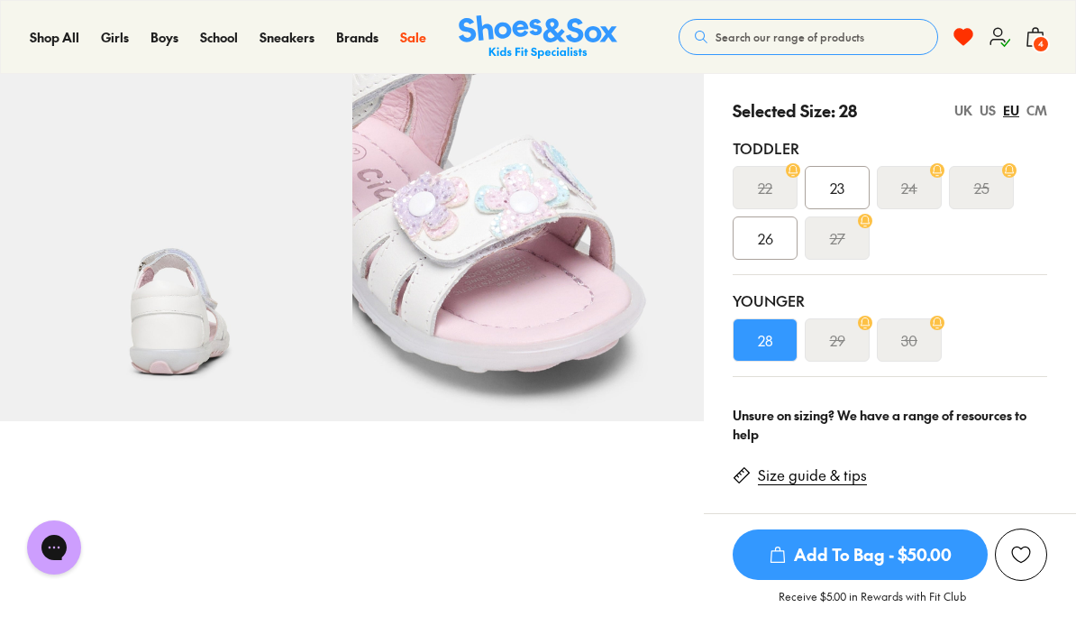
click at [906, 555] on span "Add To Bag - $50.00" at bounding box center [860, 554] width 255 height 50
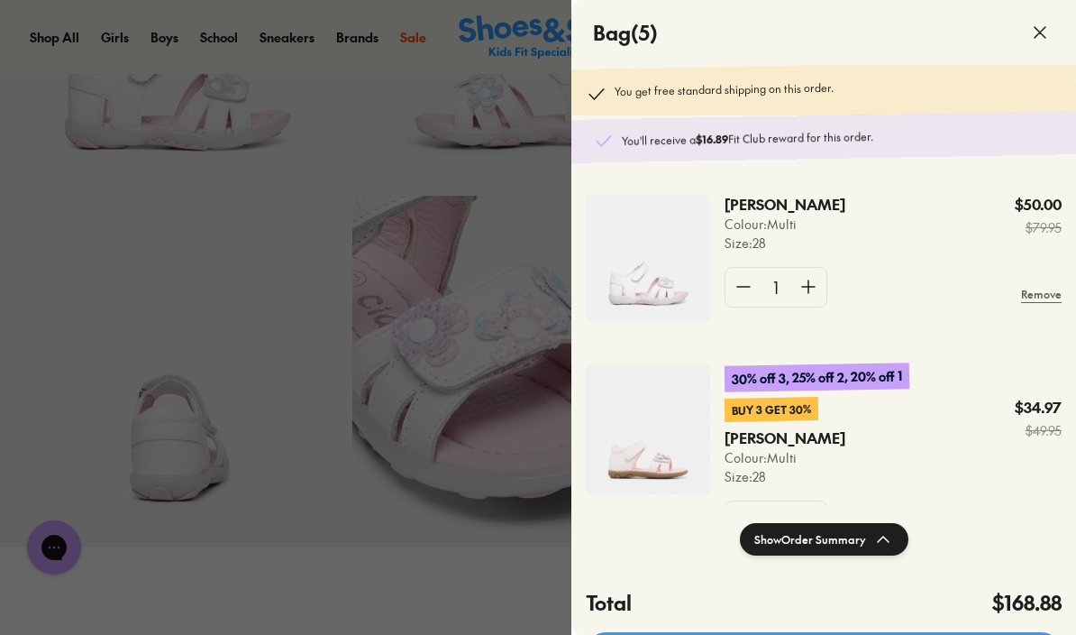
scroll to position [265, 0]
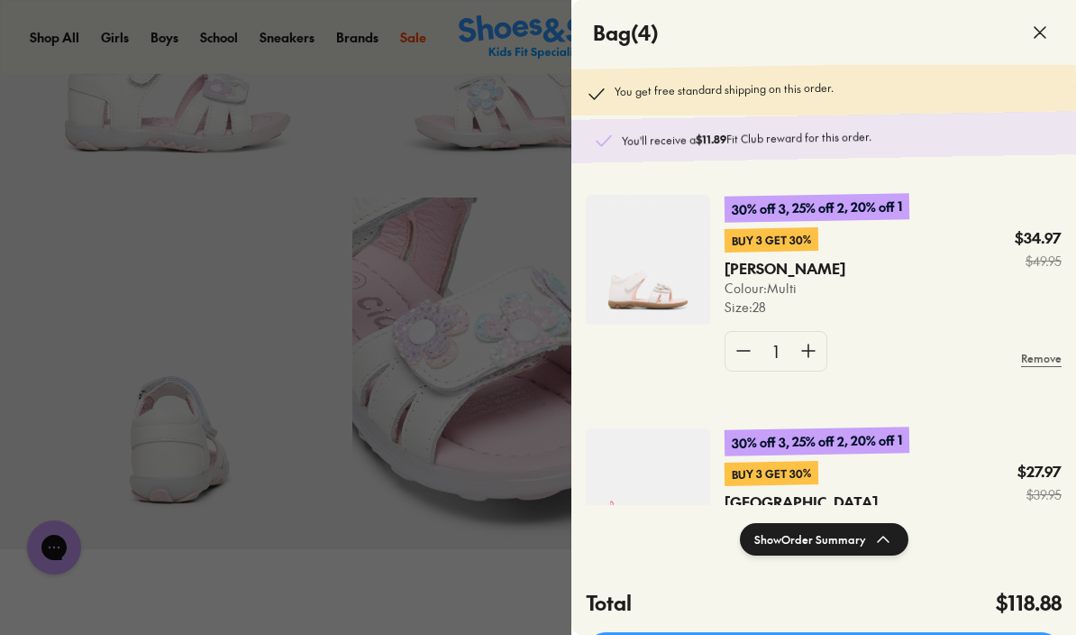
click at [1033, 29] on icon at bounding box center [1040, 33] width 22 height 22
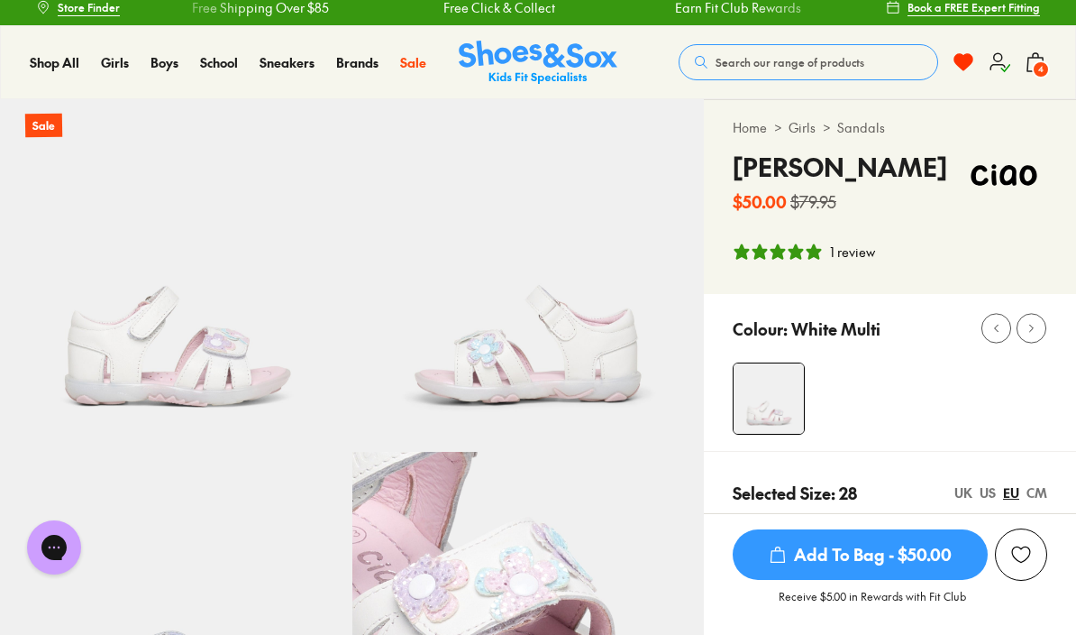
scroll to position [0, 0]
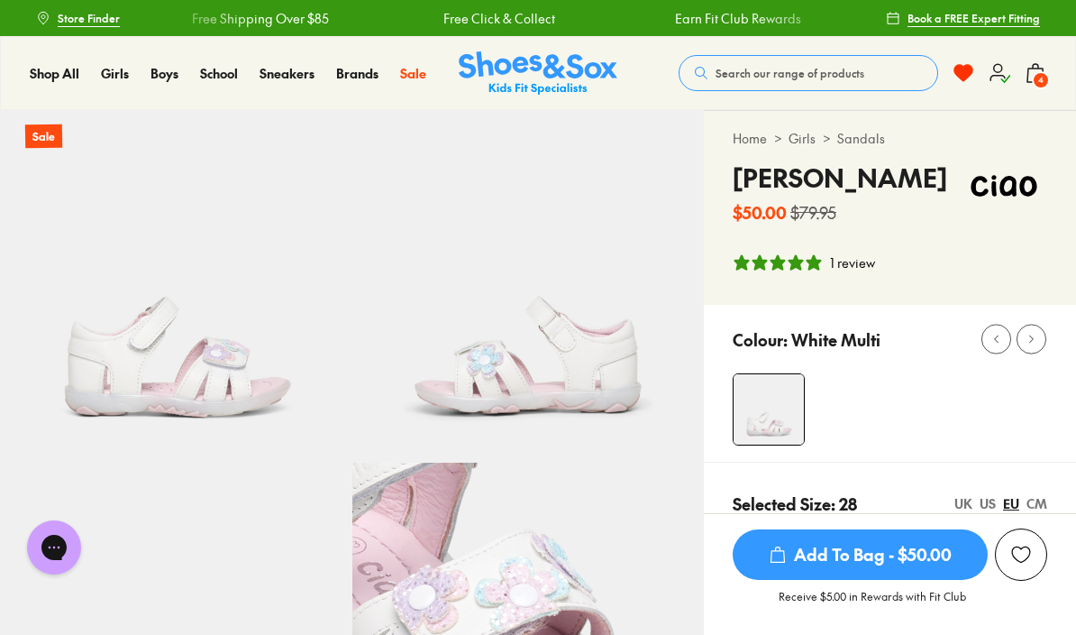
scroll to position [517, 0]
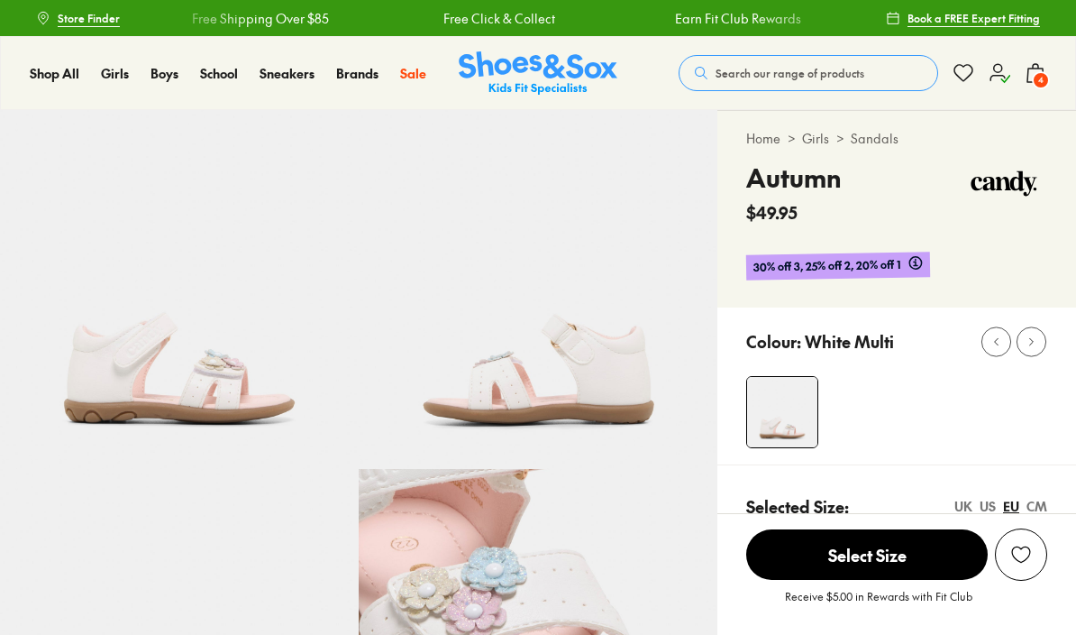
select select "*"
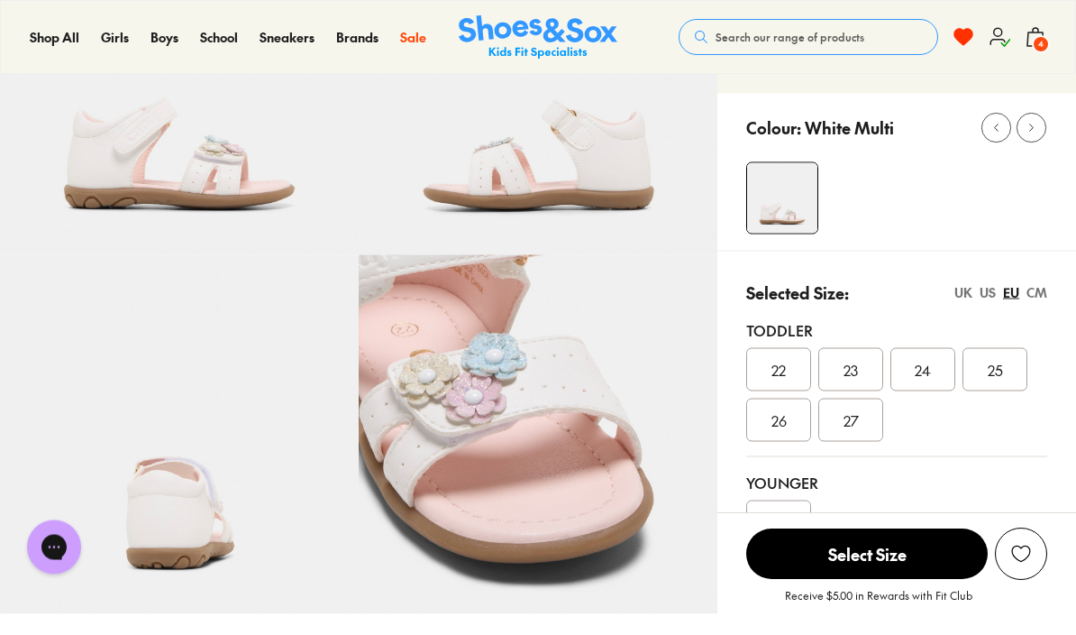
scroll to position [291, 0]
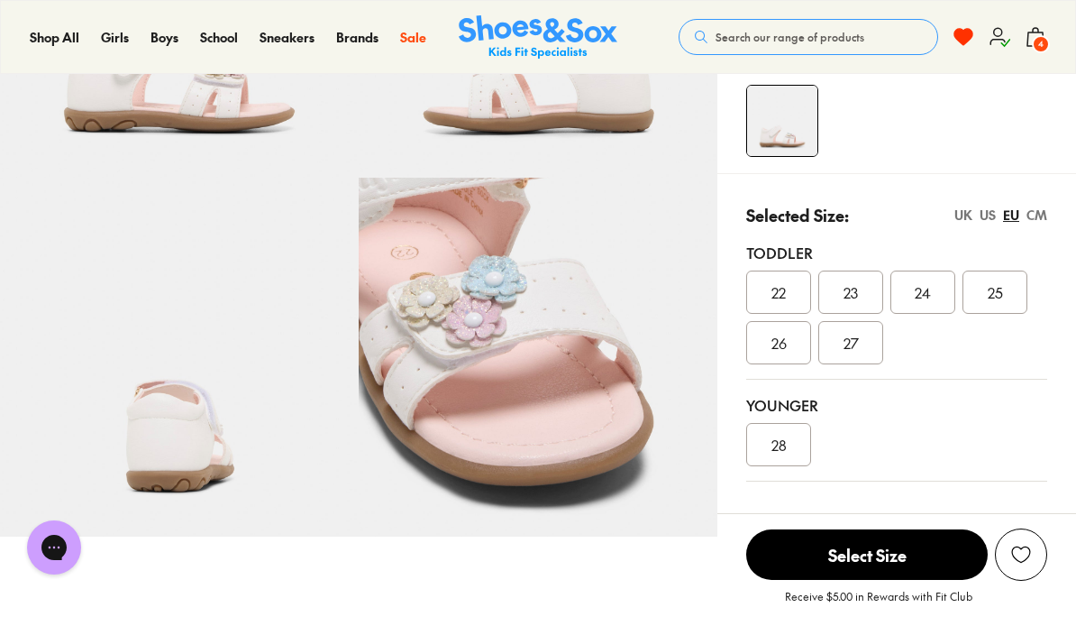
click at [782, 432] on div "28" at bounding box center [778, 444] width 65 height 43
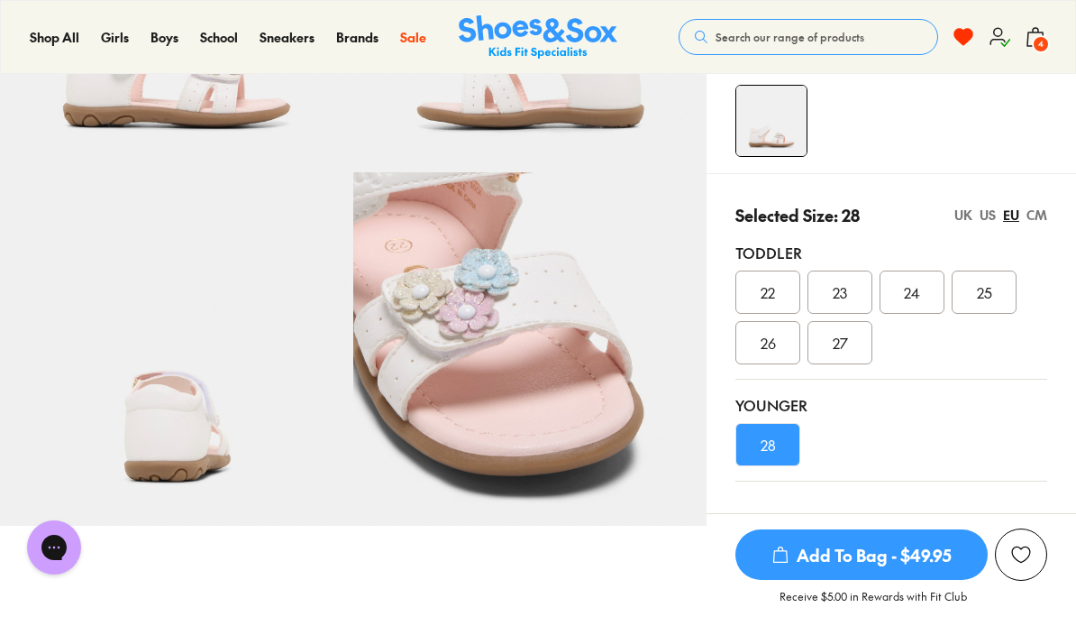
click at [852, 580] on span "Add To Bag - $49.95" at bounding box center [862, 554] width 252 height 50
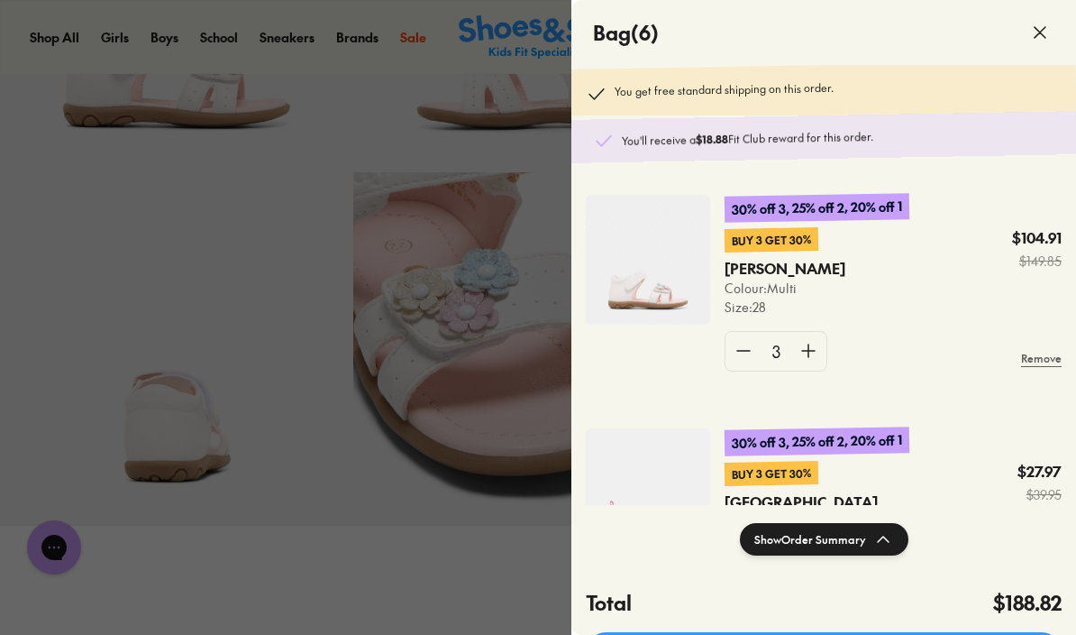
click at [512, 630] on div at bounding box center [538, 317] width 1076 height 635
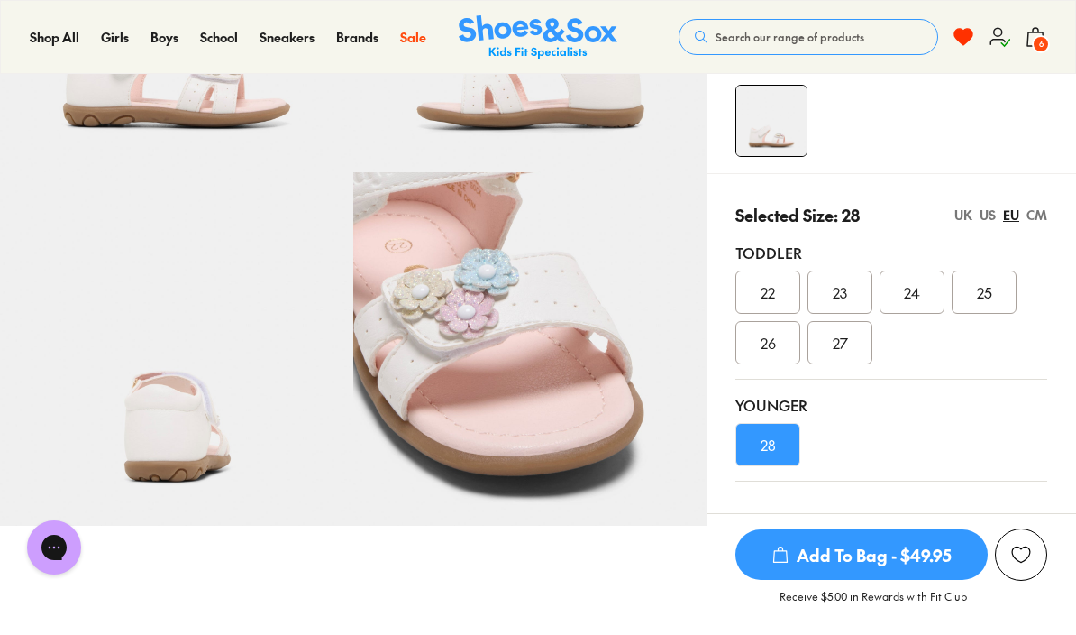
click at [817, 584] on link "Size guide & tips" at bounding box center [815, 580] width 109 height 20
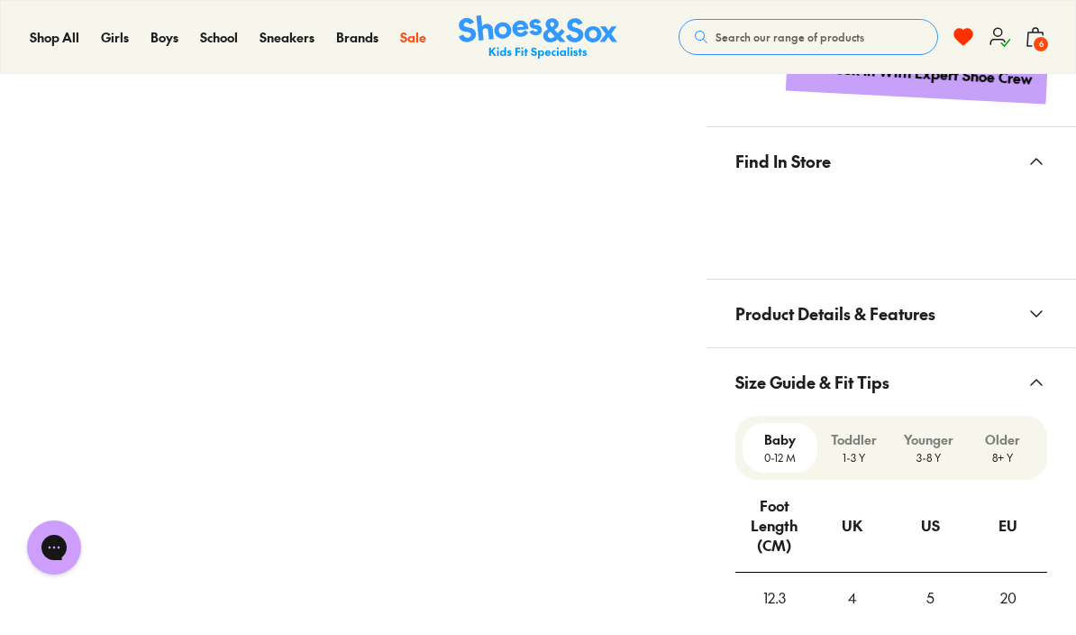
scroll to position [1073, 0]
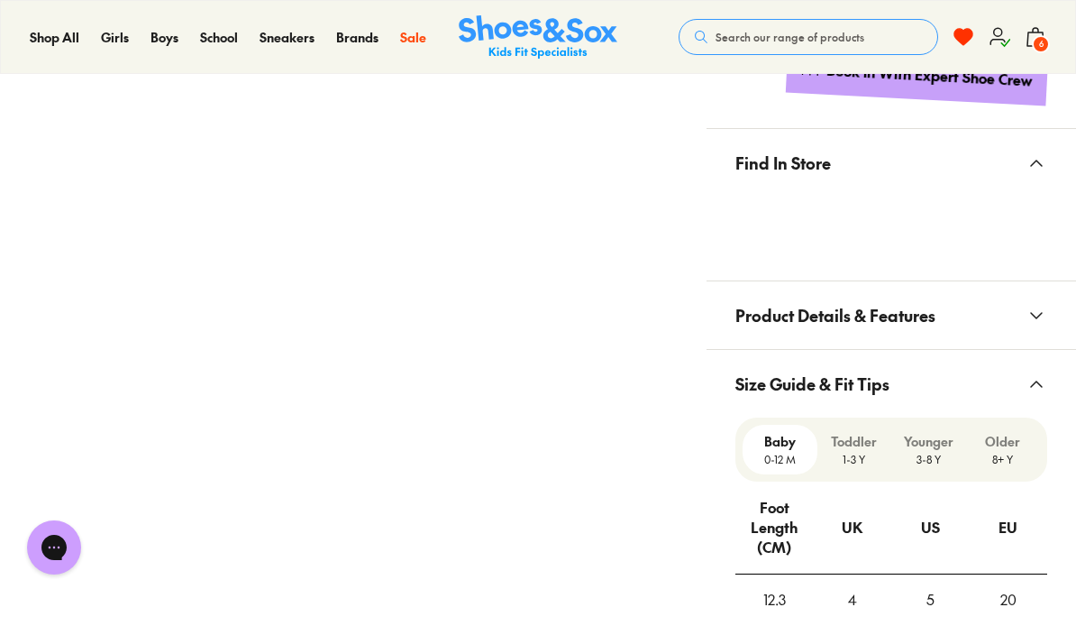
click at [939, 440] on p "Younger" at bounding box center [929, 441] width 60 height 19
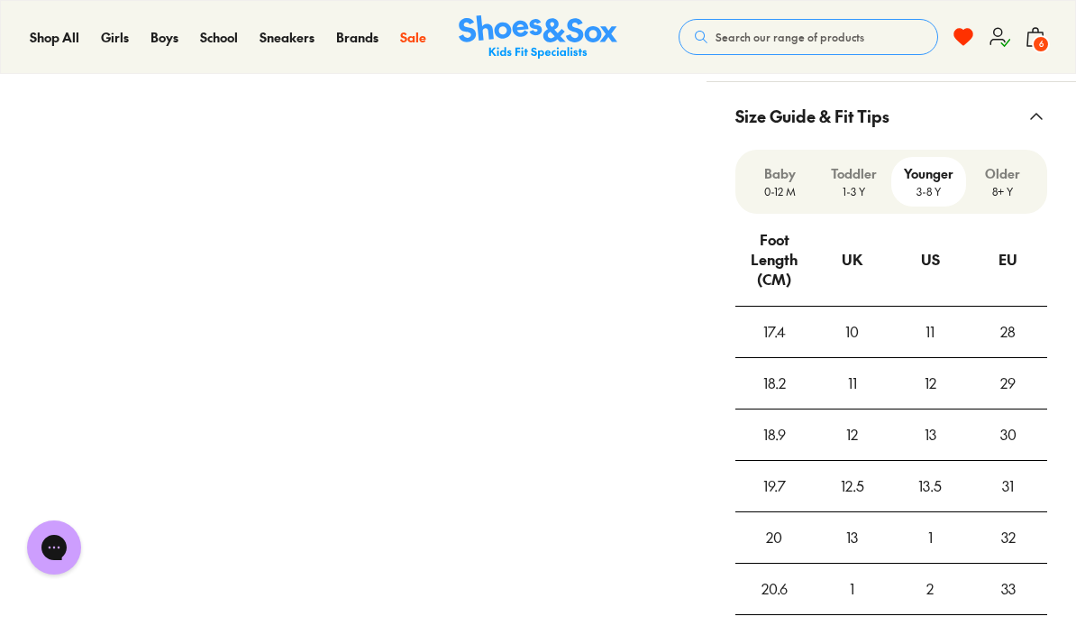
scroll to position [1333, 0]
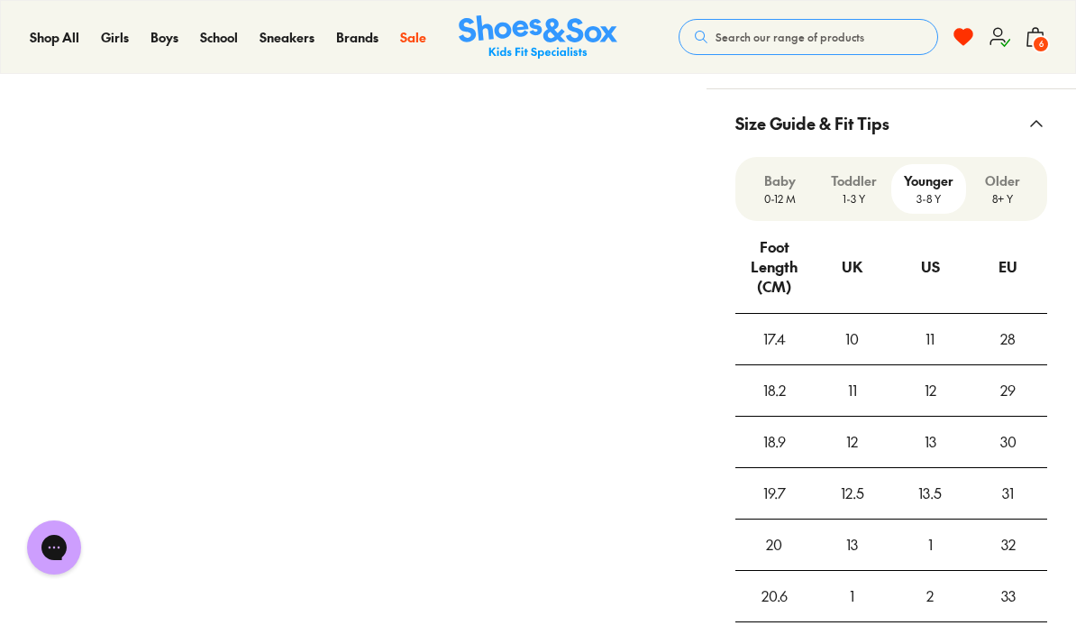
click at [869, 197] on p "1-3 Y" at bounding box center [855, 198] width 60 height 16
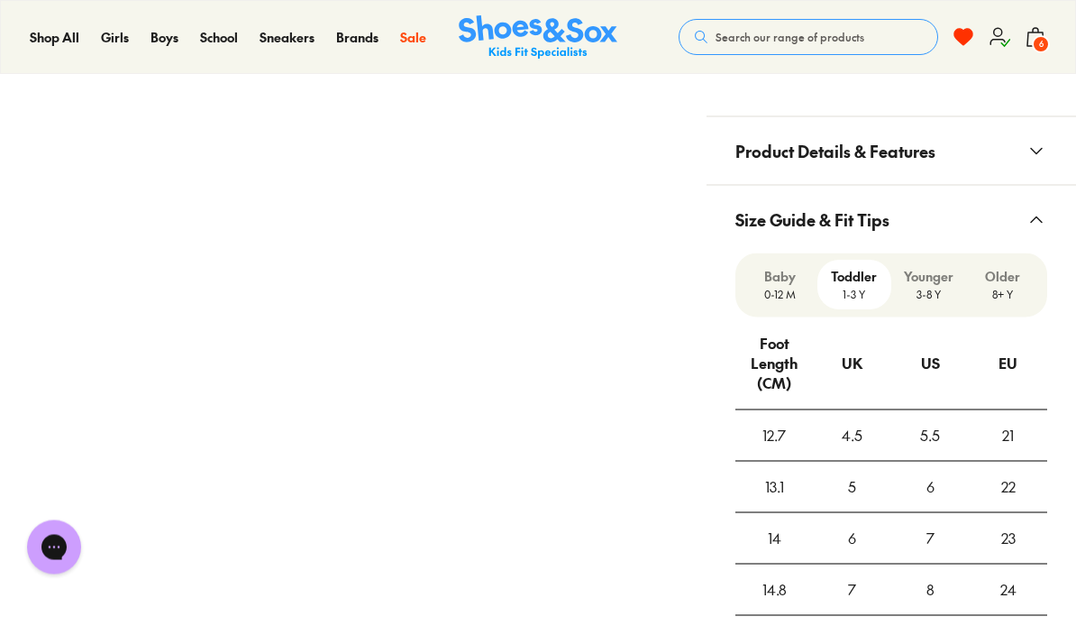
scroll to position [1237, 0]
click at [923, 295] on p "3-8 Y" at bounding box center [929, 295] width 60 height 16
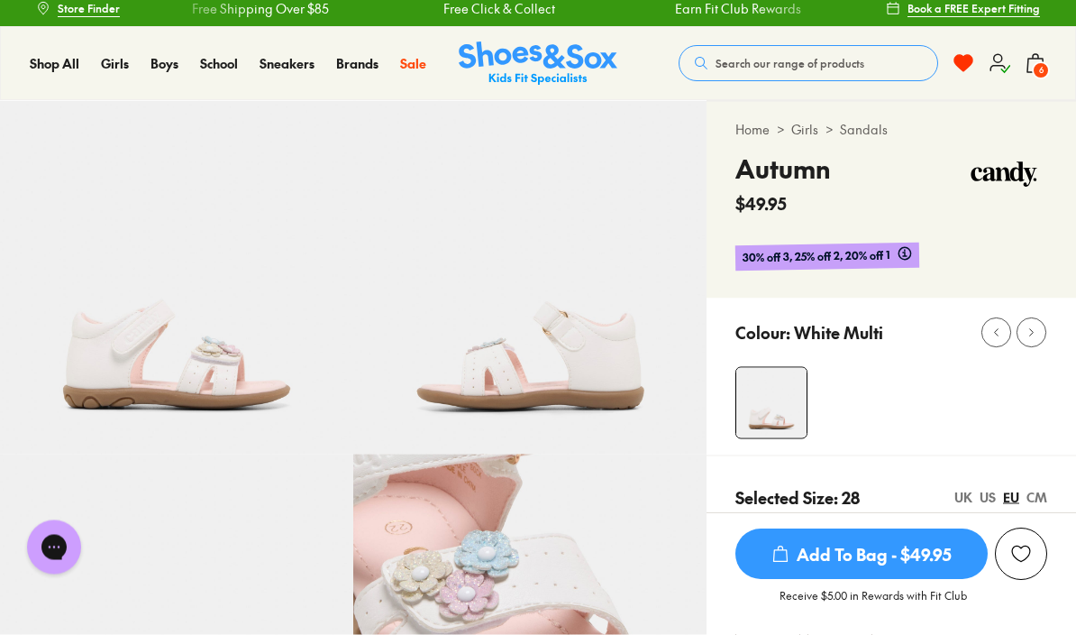
scroll to position [0, 0]
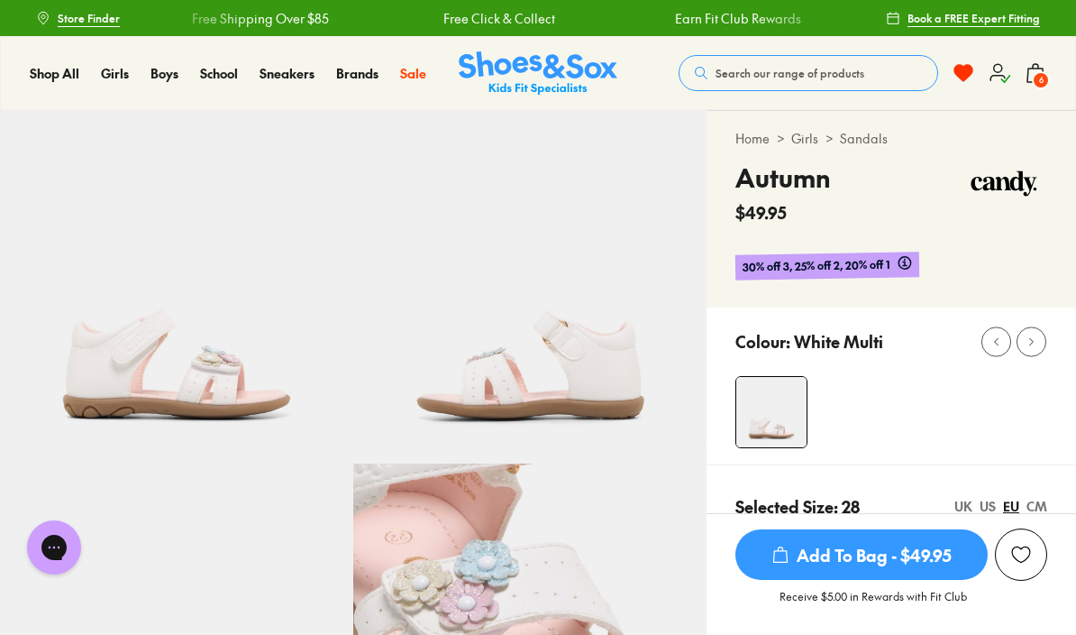
click at [240, 174] on span "Sneakers" at bounding box center [209, 163] width 60 height 22
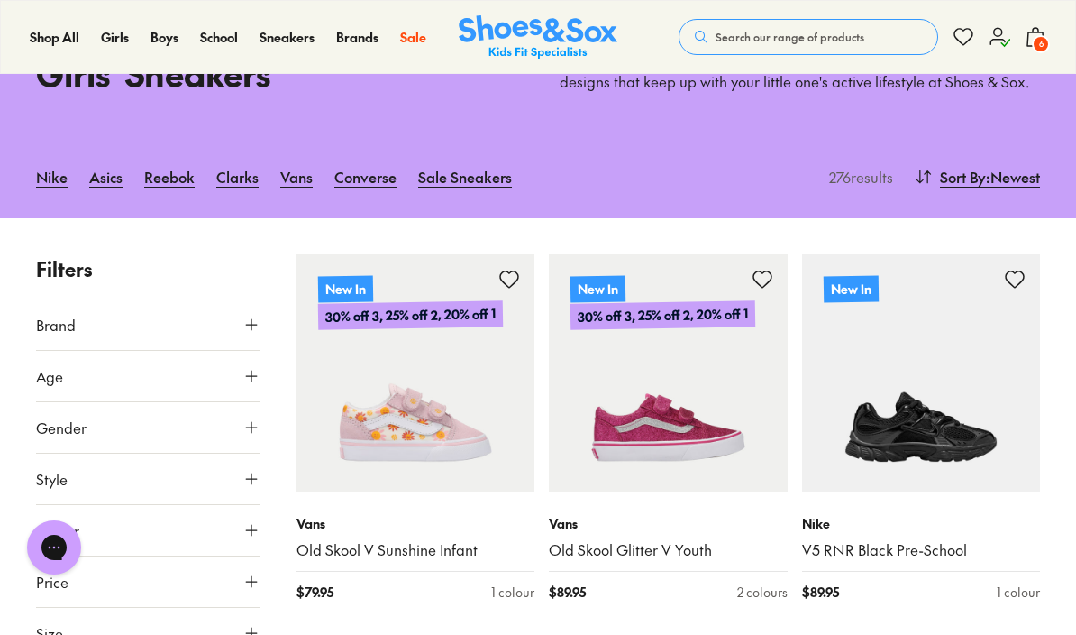
click at [993, 177] on span ": Newest" at bounding box center [1013, 177] width 54 height 22
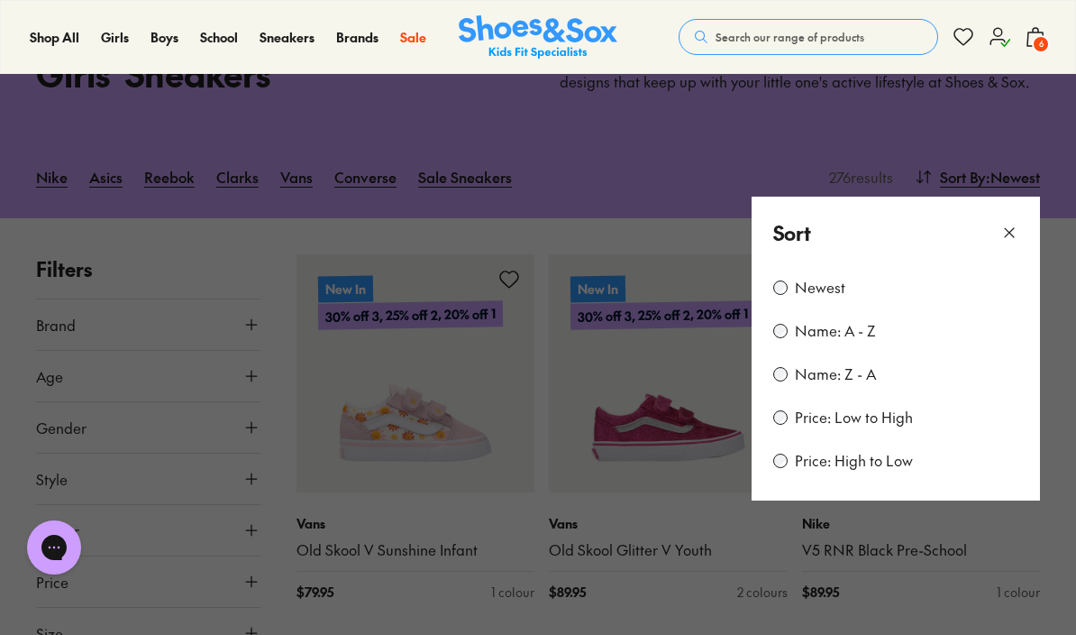
click at [891, 413] on label "Price: Low to High" at bounding box center [854, 417] width 118 height 20
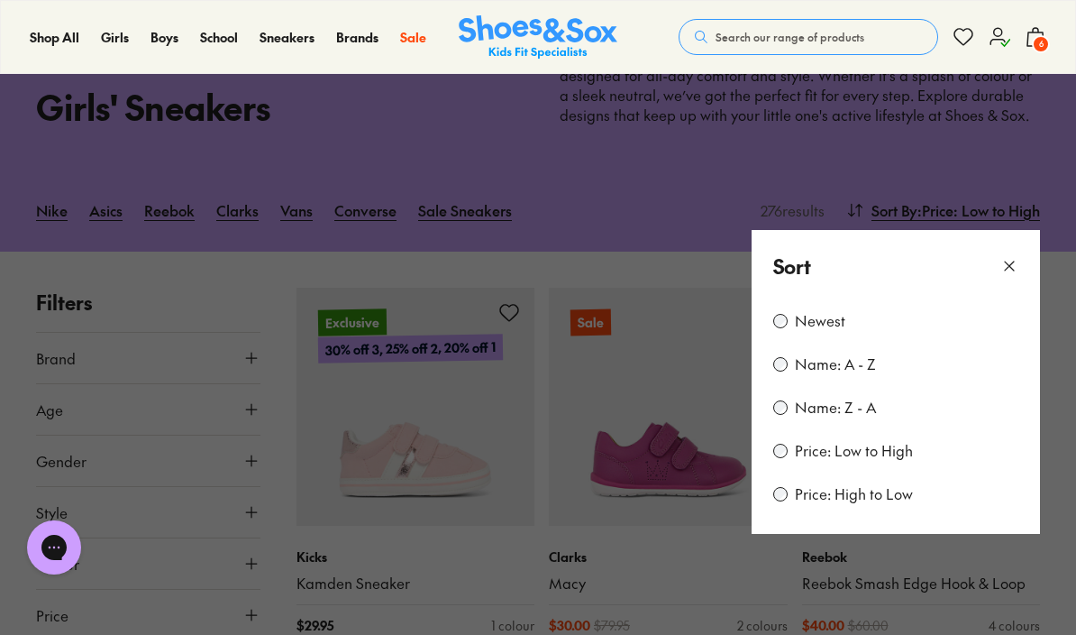
click at [1015, 257] on icon at bounding box center [1010, 266] width 18 height 18
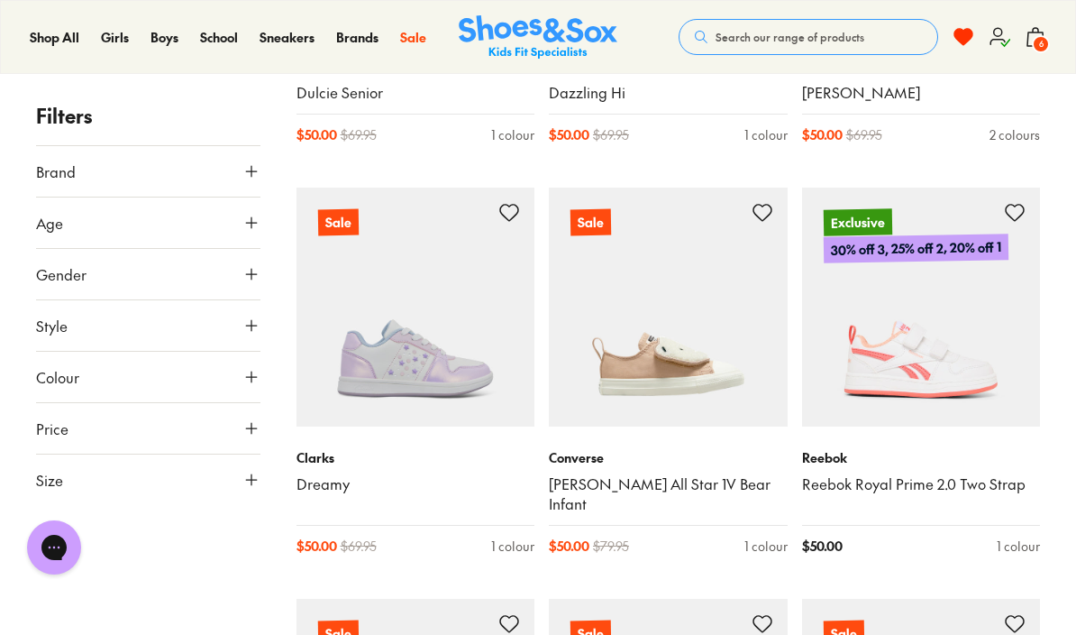
scroll to position [2557, 0]
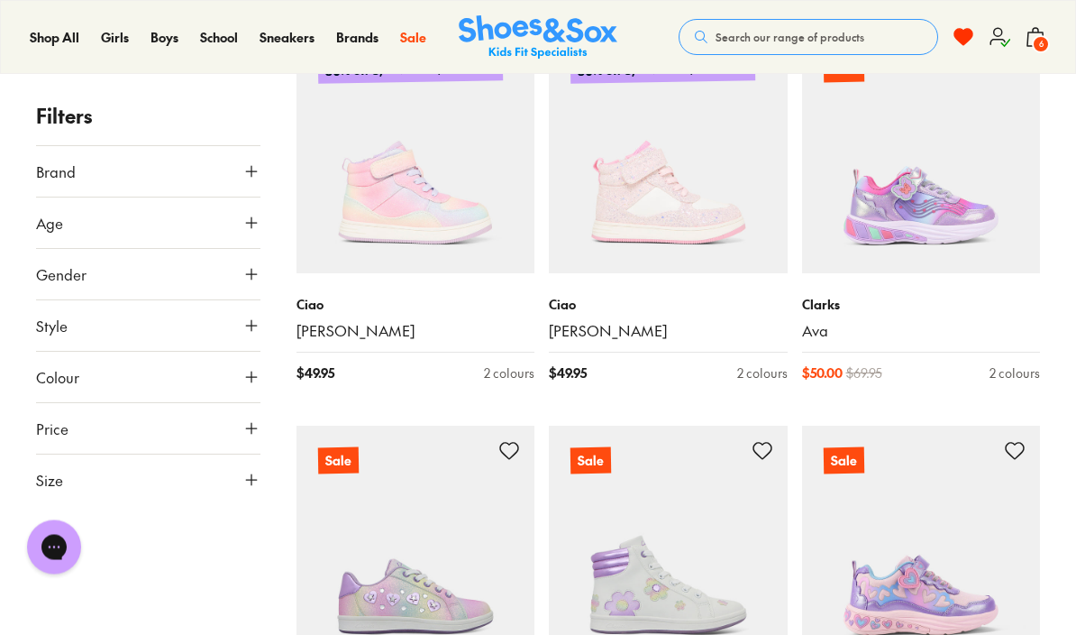
scroll to position [1927, 0]
click at [252, 220] on icon at bounding box center [251, 223] width 18 height 18
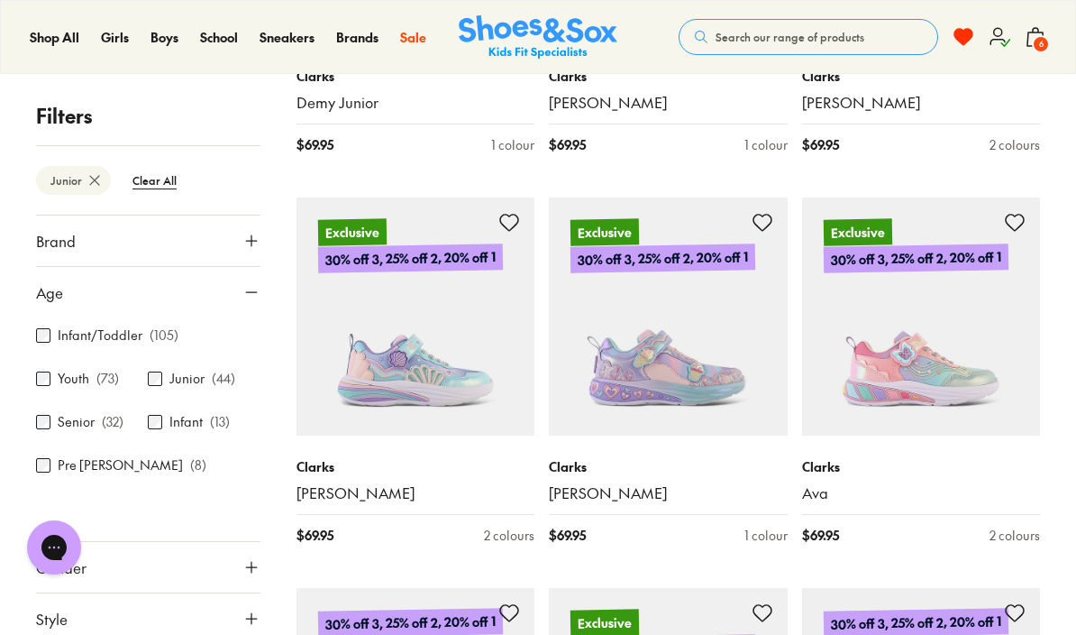
scroll to position [2938, 0]
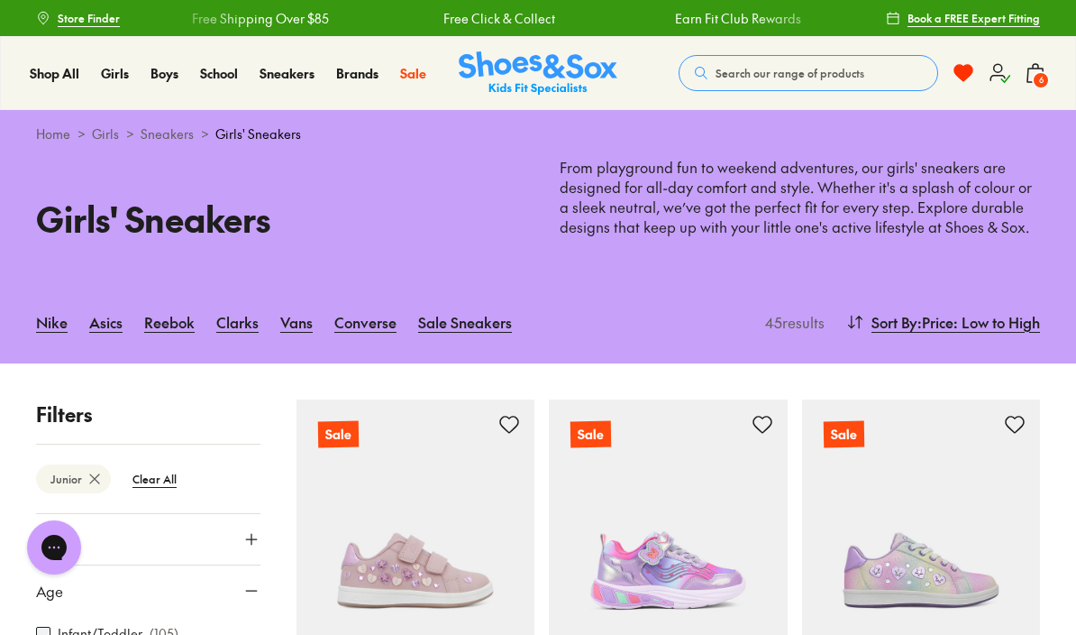
click at [221, 203] on span "Sports" at bounding box center [199, 192] width 41 height 22
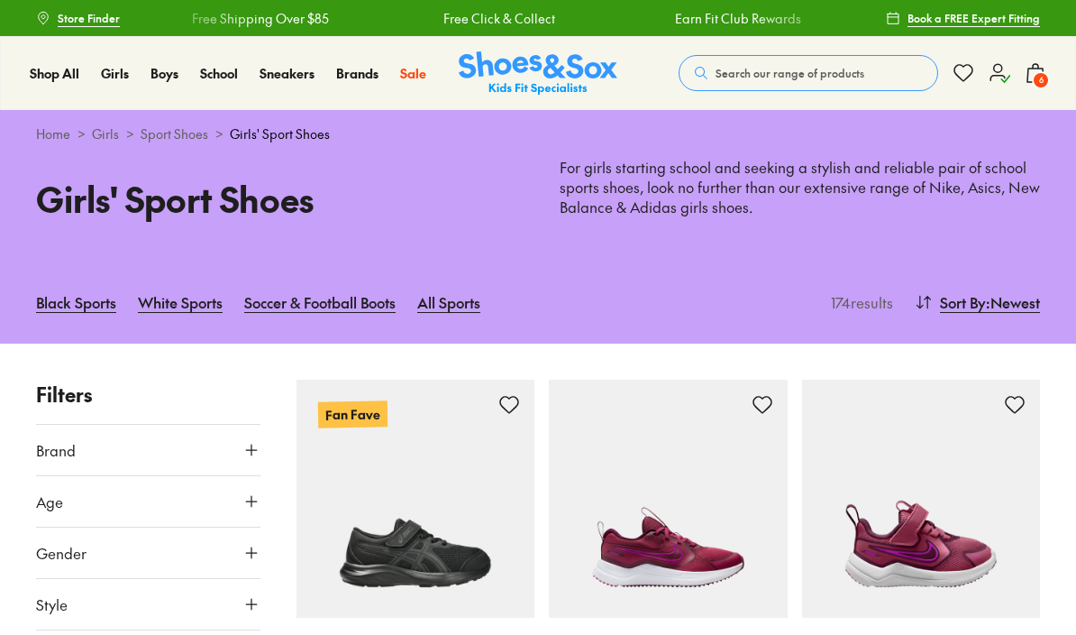
click at [1000, 301] on span ": Newest" at bounding box center [1013, 302] width 54 height 22
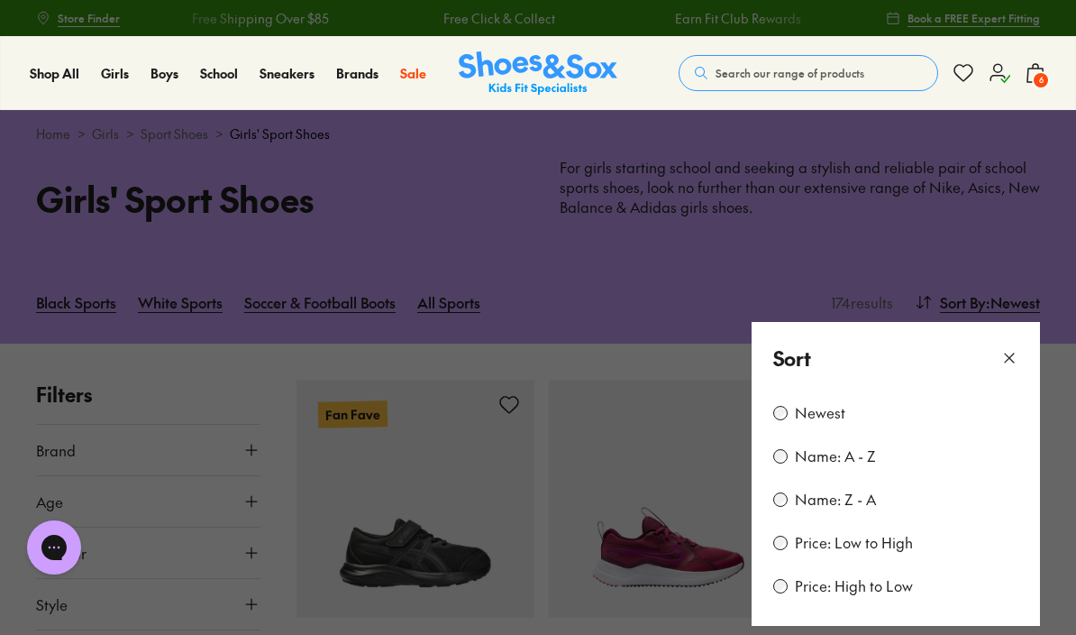
click at [906, 544] on label "Price: Low to High" at bounding box center [854, 543] width 118 height 20
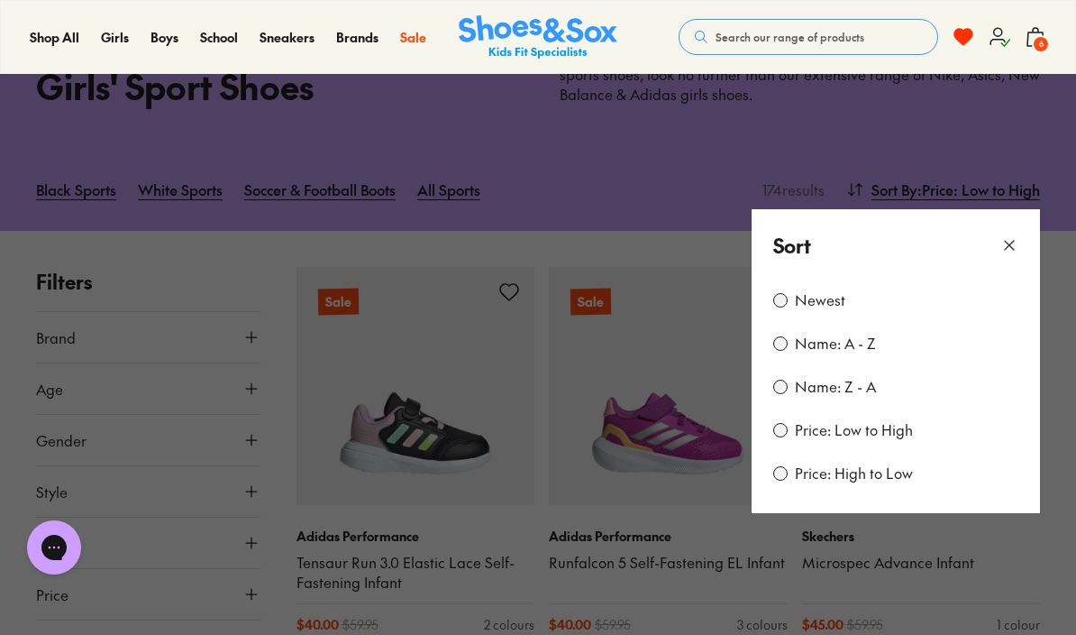
click at [1012, 238] on icon at bounding box center [1010, 245] width 18 height 18
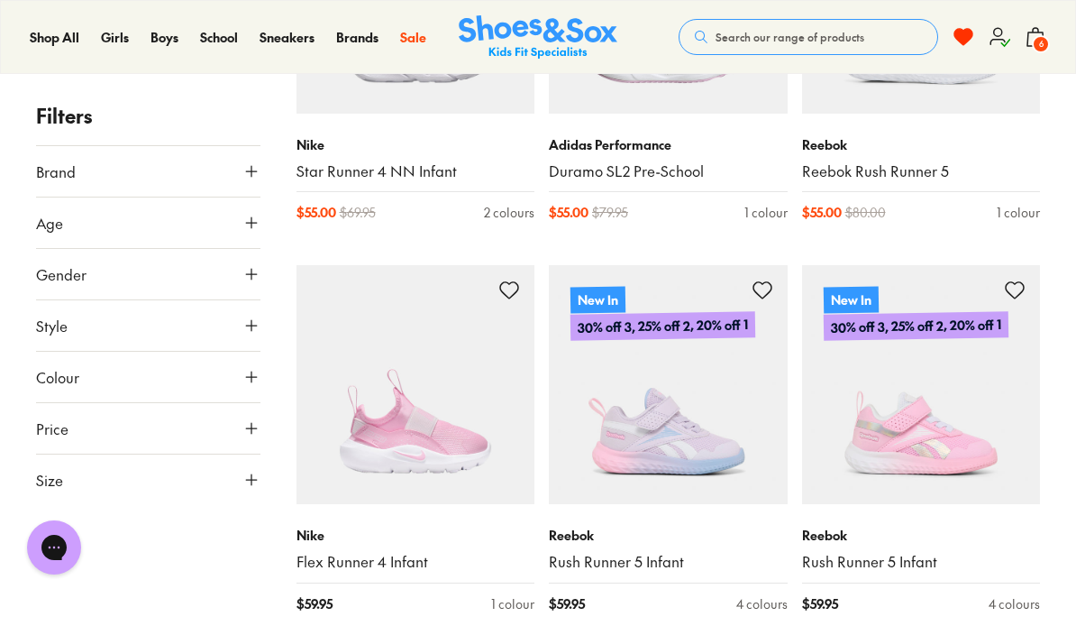
scroll to position [3732, 0]
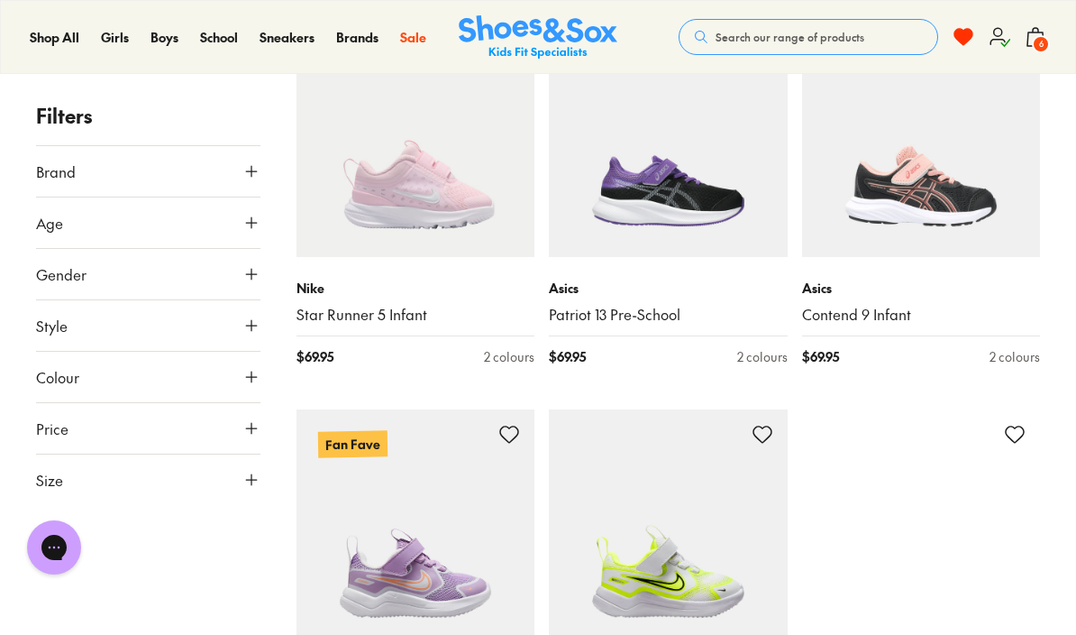
scroll to position [7043, 0]
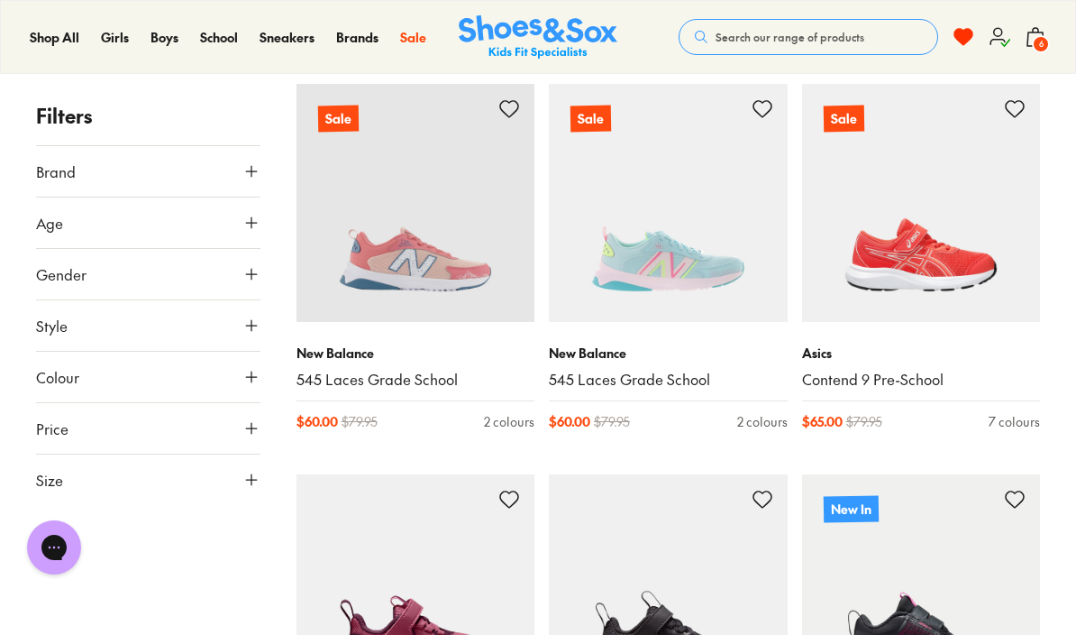
scroll to position [6159, 0]
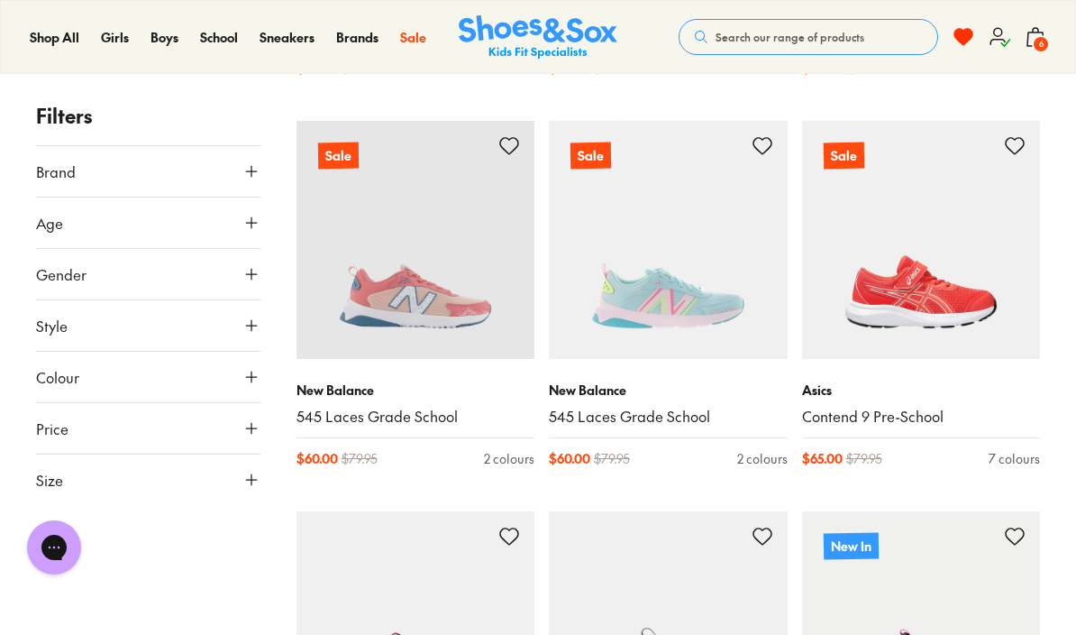
click at [240, 138] on span "Sneakers" at bounding box center [209, 127] width 60 height 22
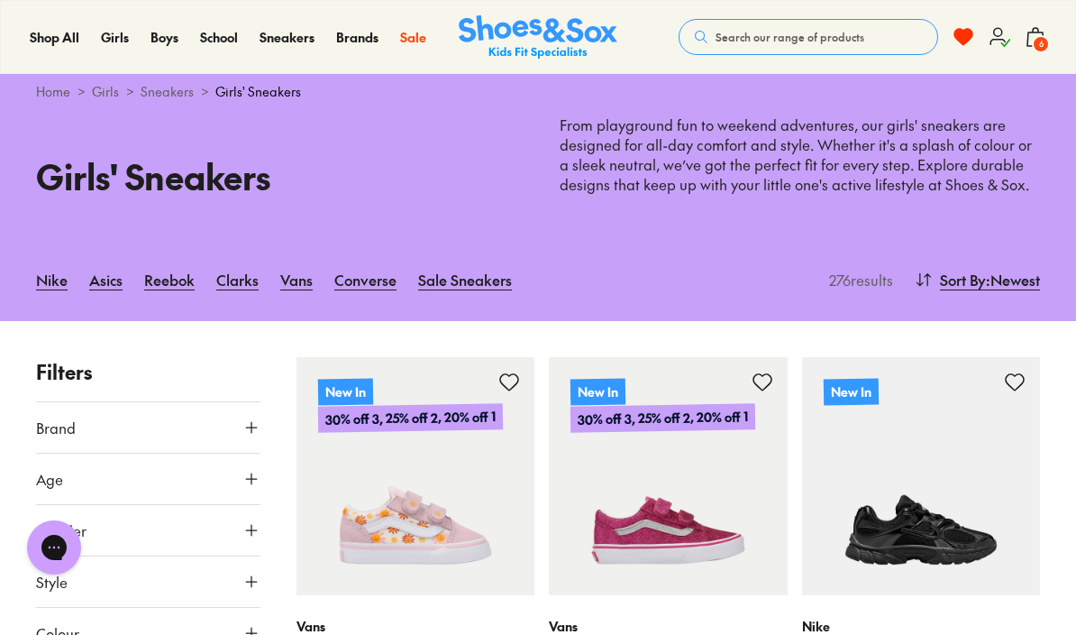
scroll to position [49, 0]
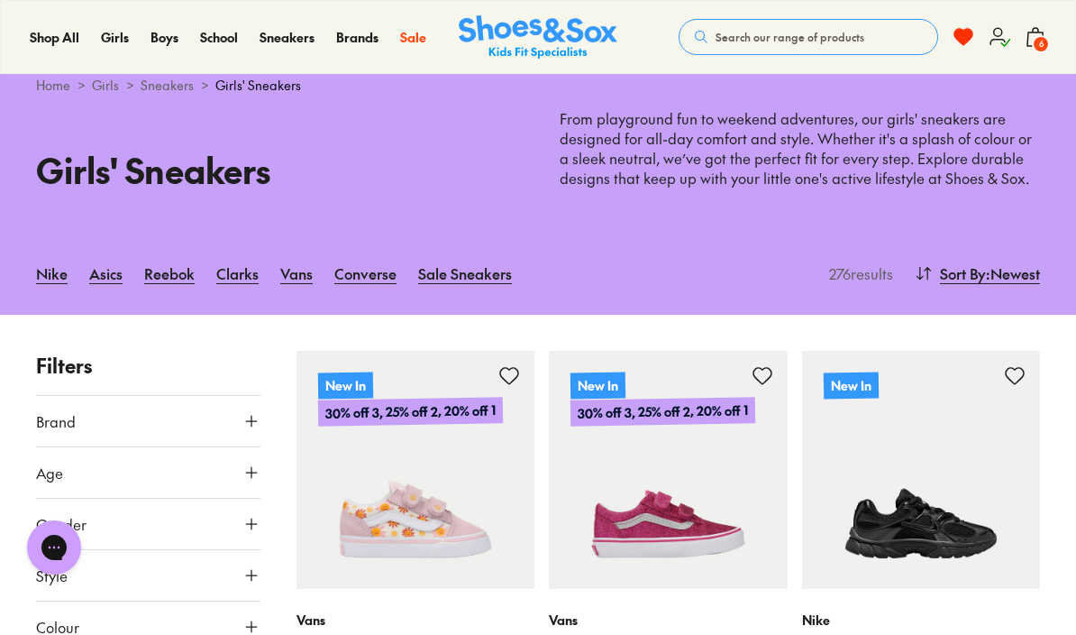
click at [979, 277] on span "Sort By" at bounding box center [963, 273] width 46 height 22
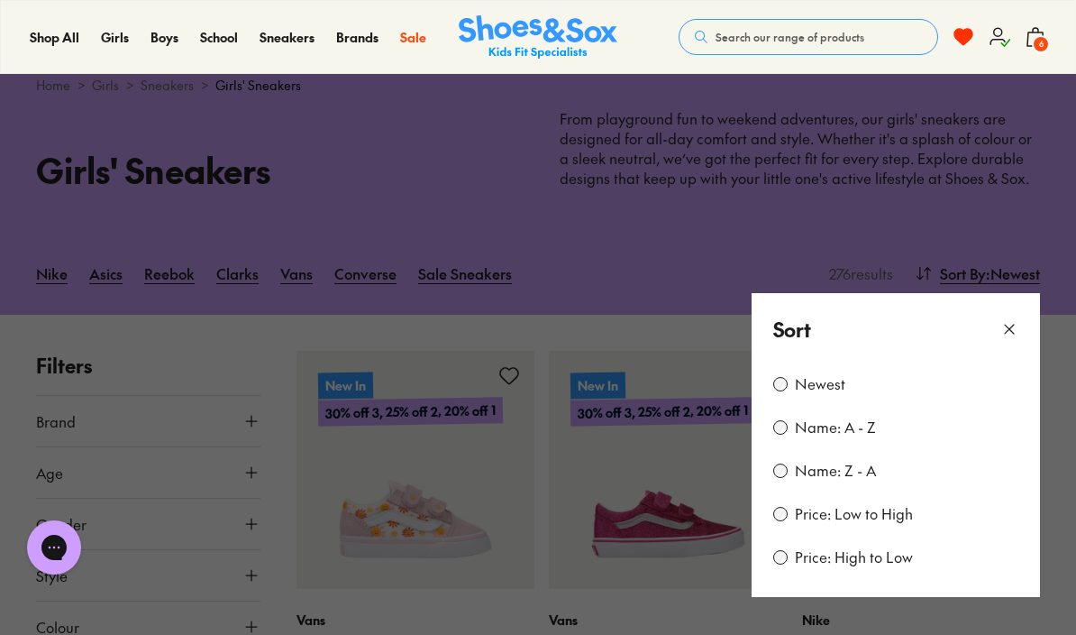
click at [868, 510] on label "Price: Low to High" at bounding box center [854, 514] width 118 height 20
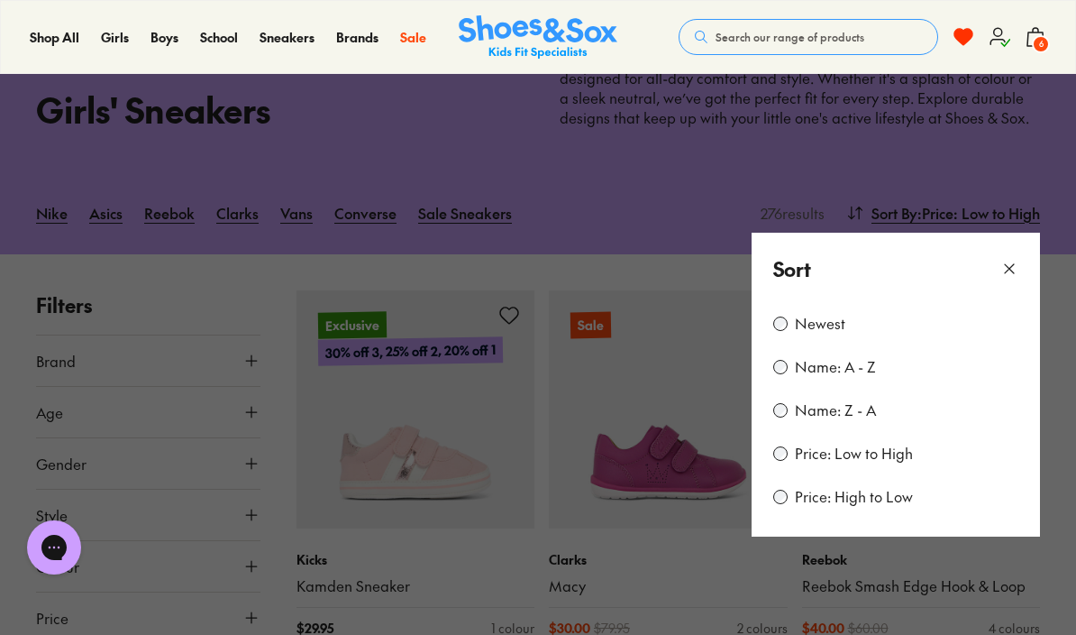
click at [1016, 261] on icon at bounding box center [1010, 269] width 18 height 18
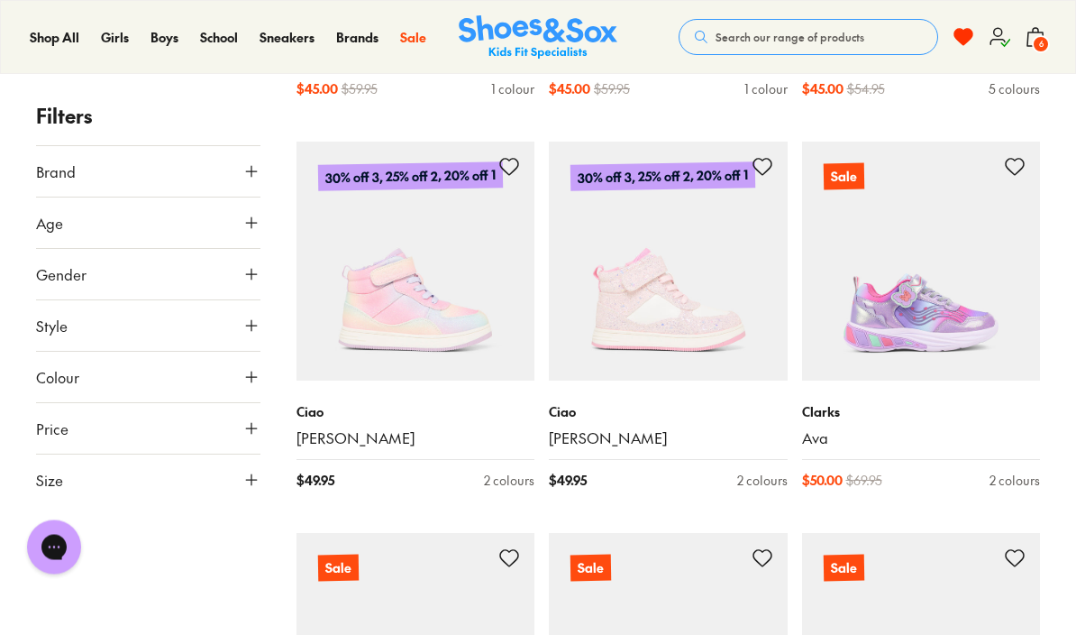
scroll to position [1815, 0]
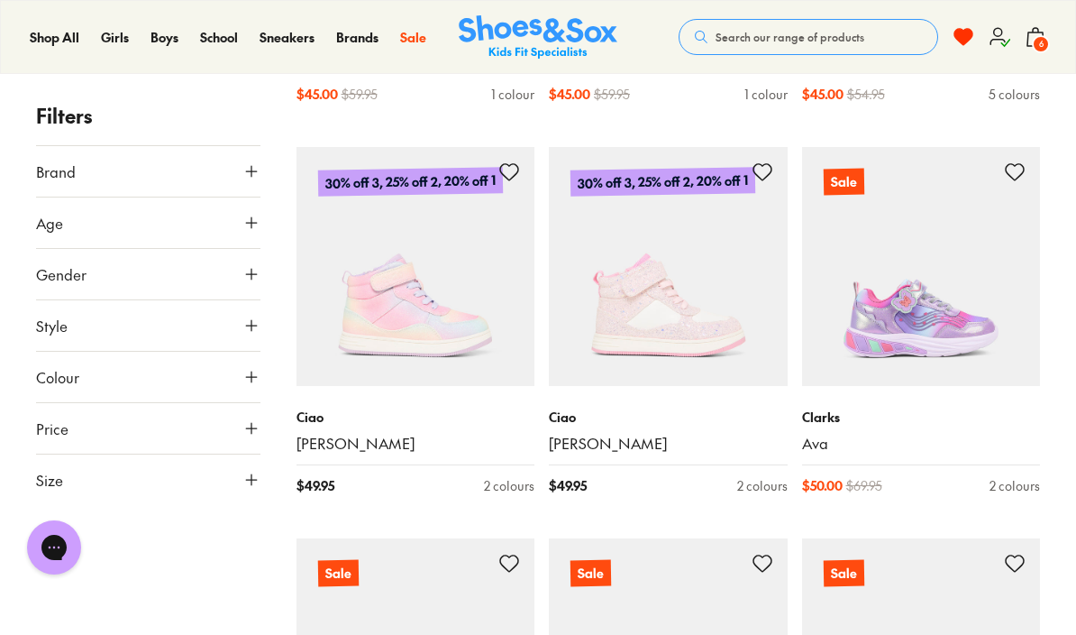
click at [313, 416] on p "Ciao" at bounding box center [416, 416] width 239 height 19
click at [439, 362] on img at bounding box center [416, 266] width 239 height 239
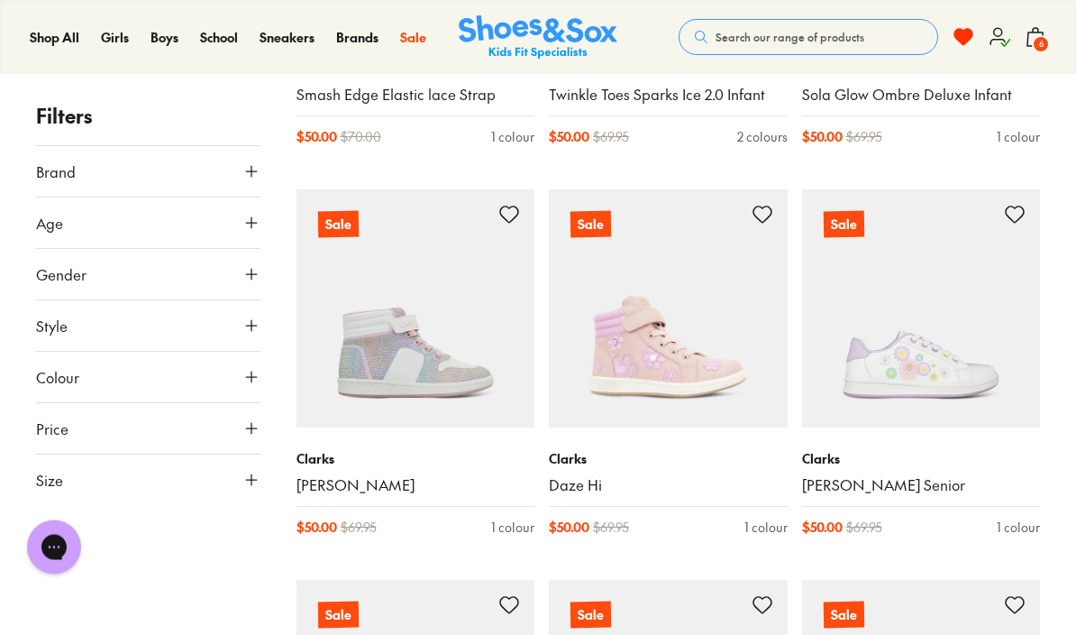
scroll to position [3356, 0]
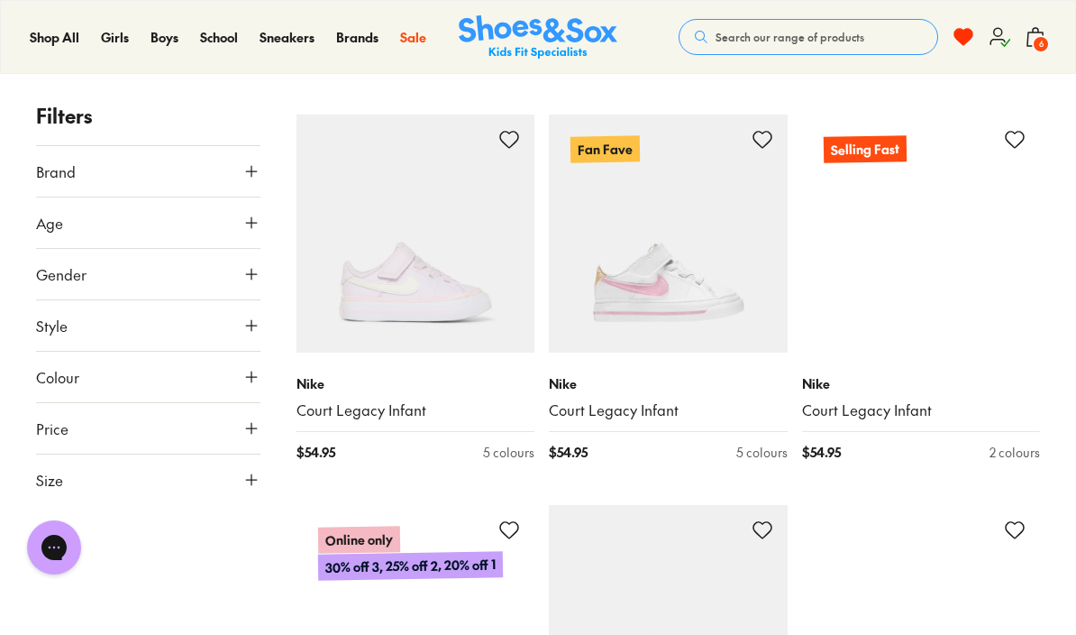
scroll to position [5035, 0]
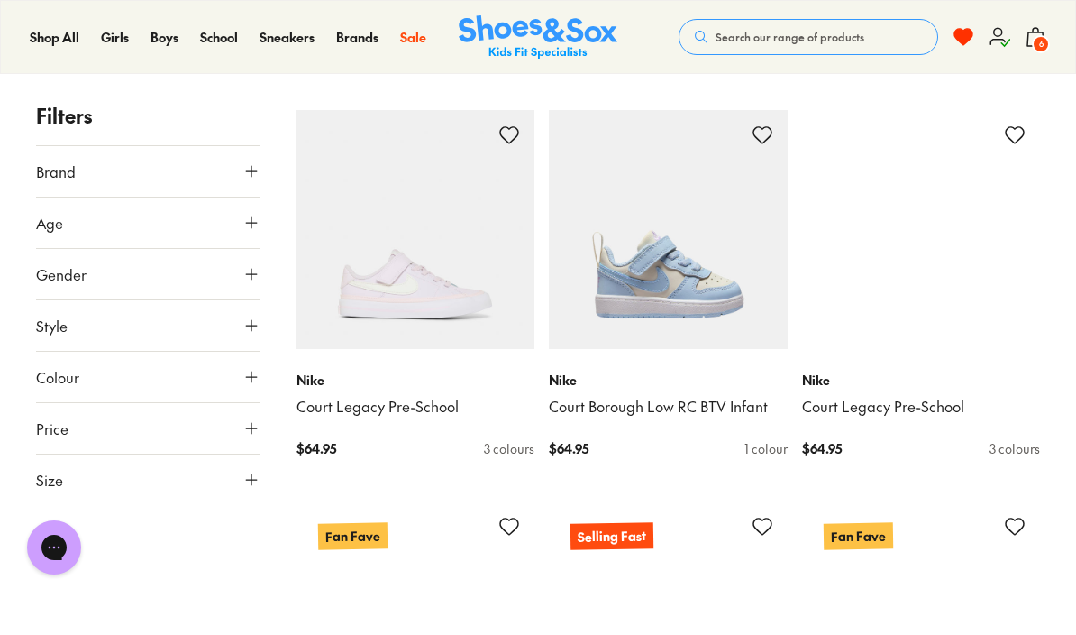
scroll to position [11777, 0]
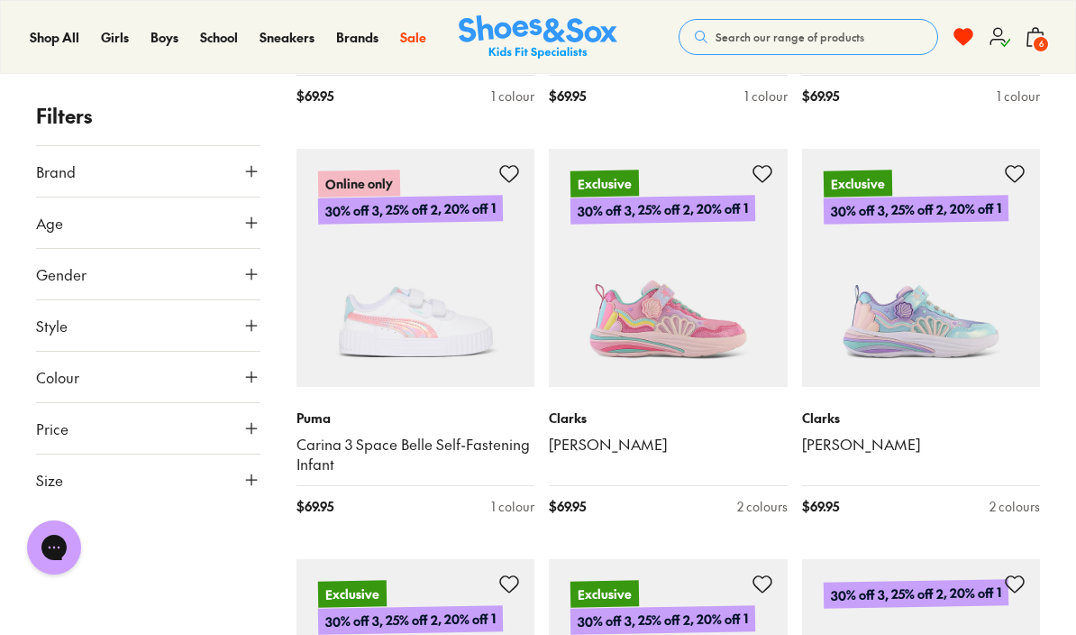
scroll to position [14105, 0]
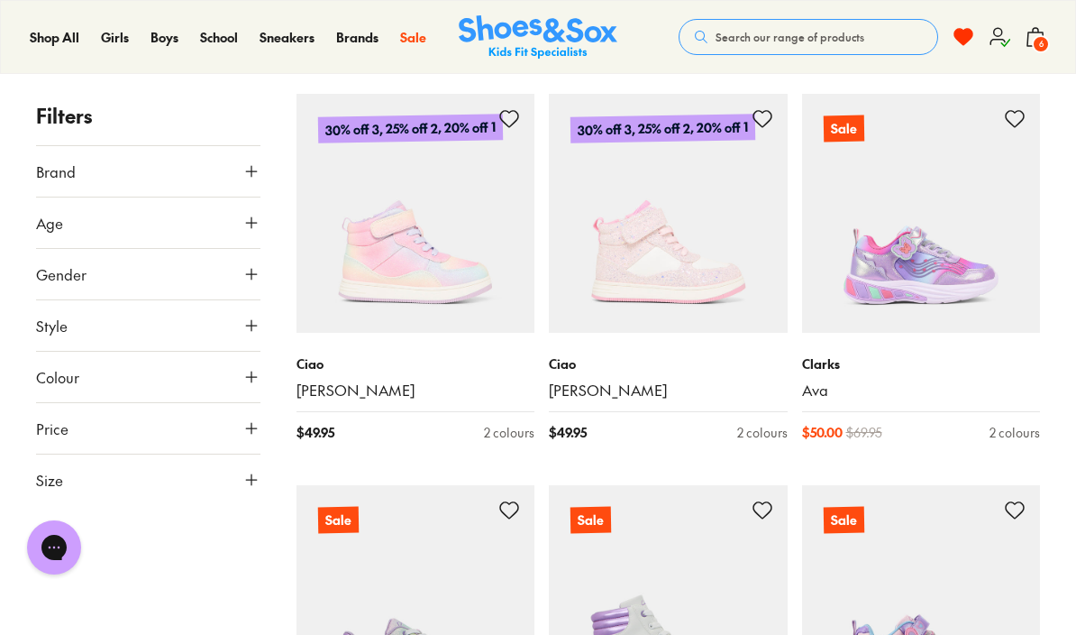
scroll to position [1848, 0]
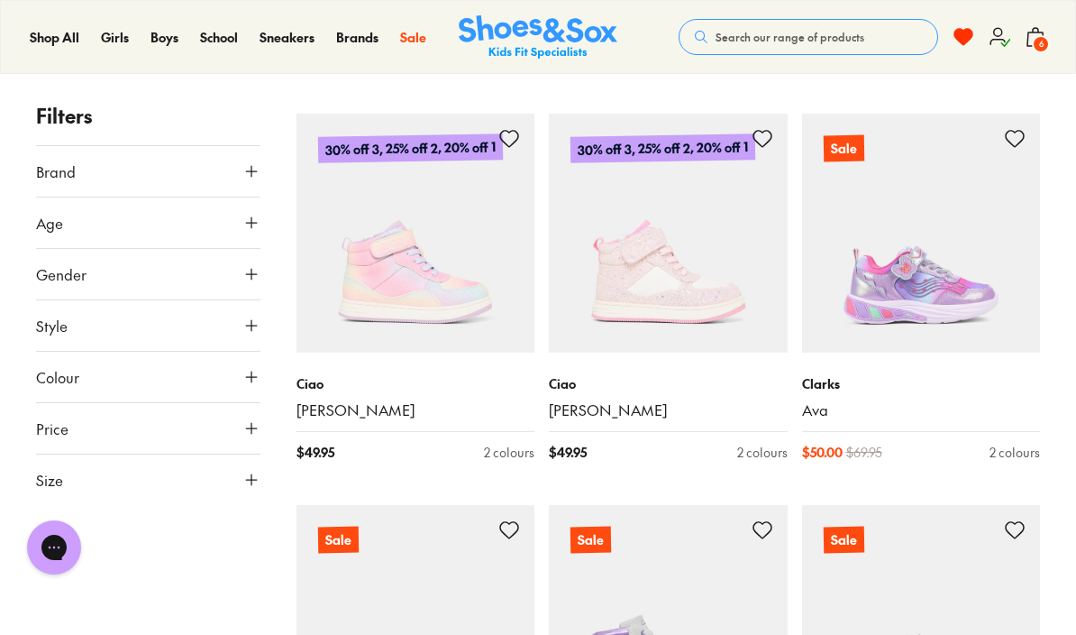
click at [318, 385] on p "Ciao" at bounding box center [416, 383] width 239 height 19
click at [311, 411] on link "[PERSON_NAME]" at bounding box center [416, 410] width 239 height 20
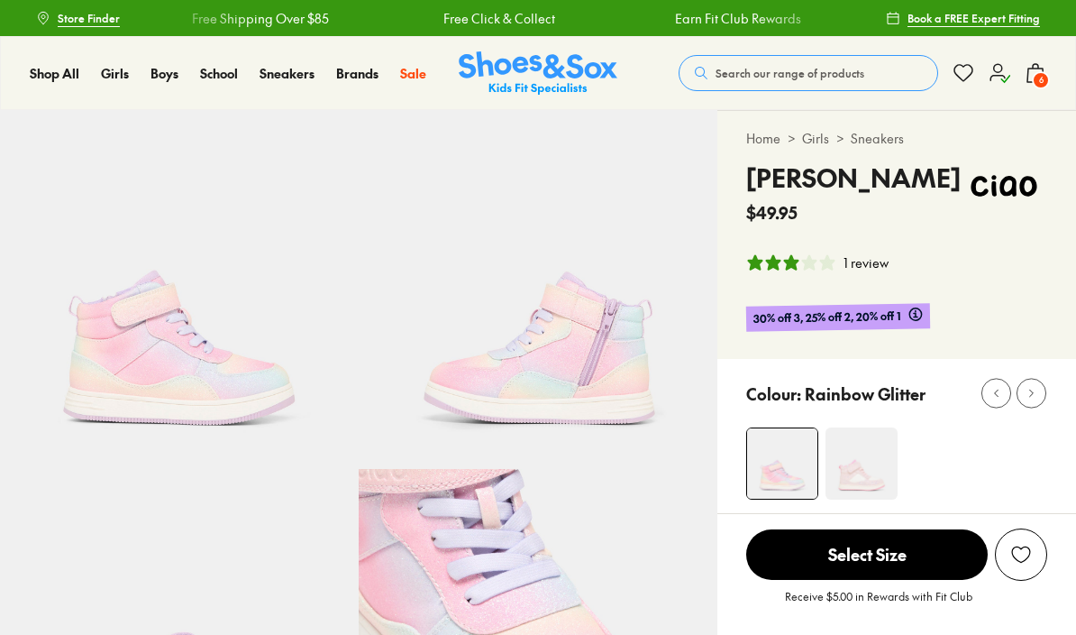
scroll to position [1, 0]
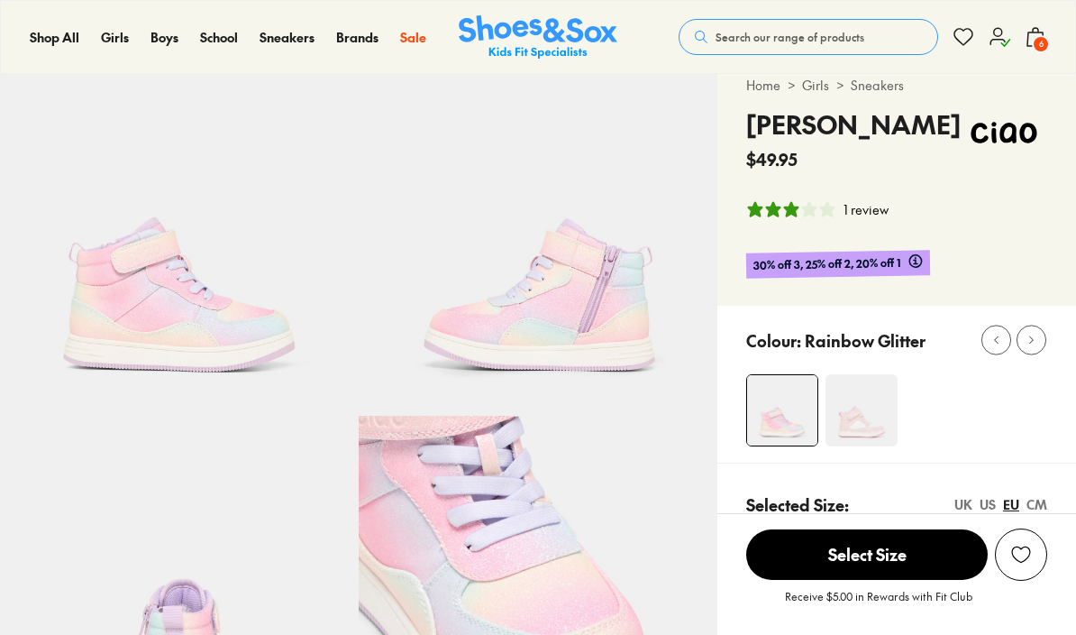
select select "*"
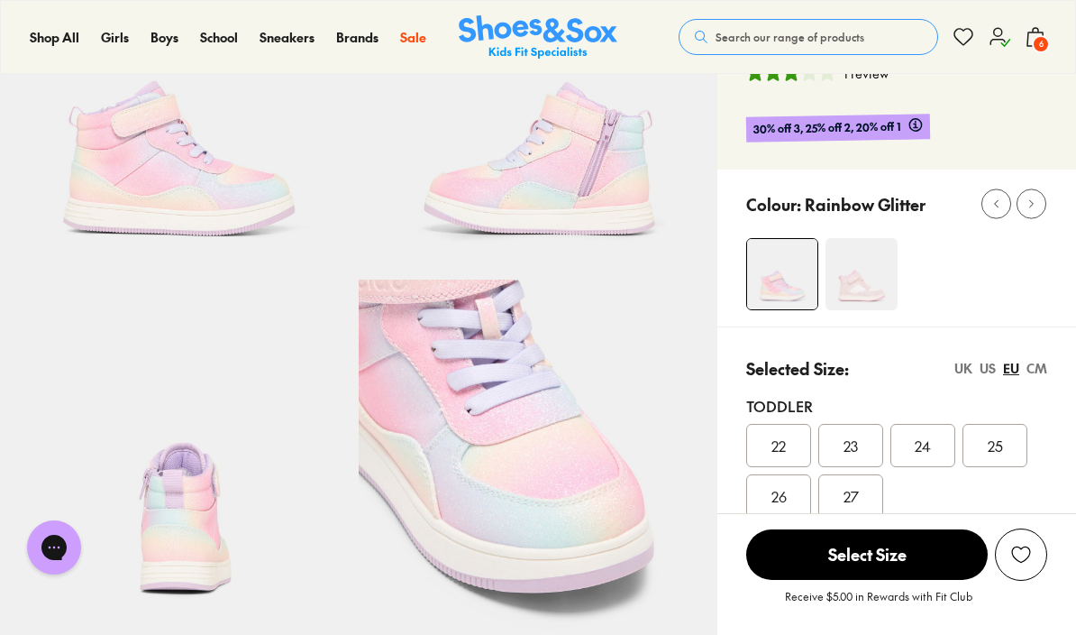
scroll to position [186, 0]
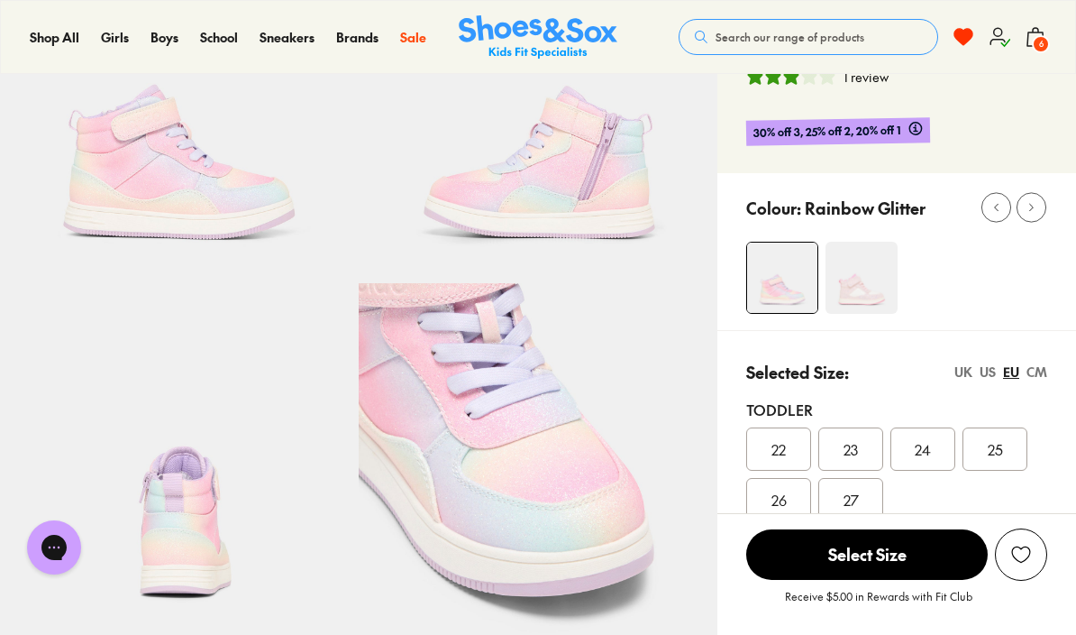
click at [863, 286] on img at bounding box center [862, 278] width 72 height 72
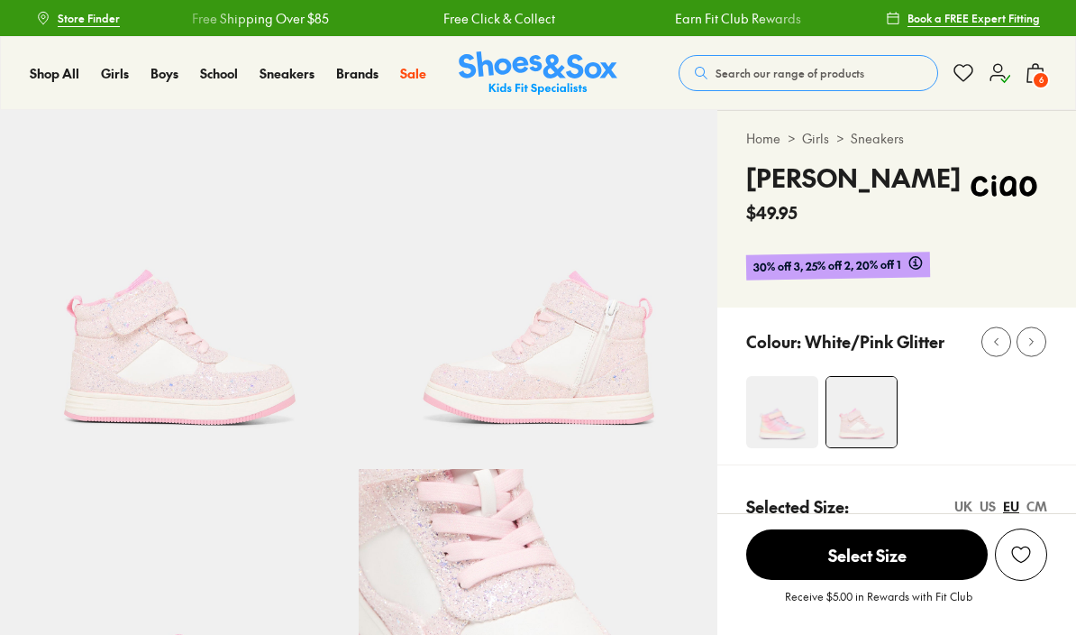
select select "*"
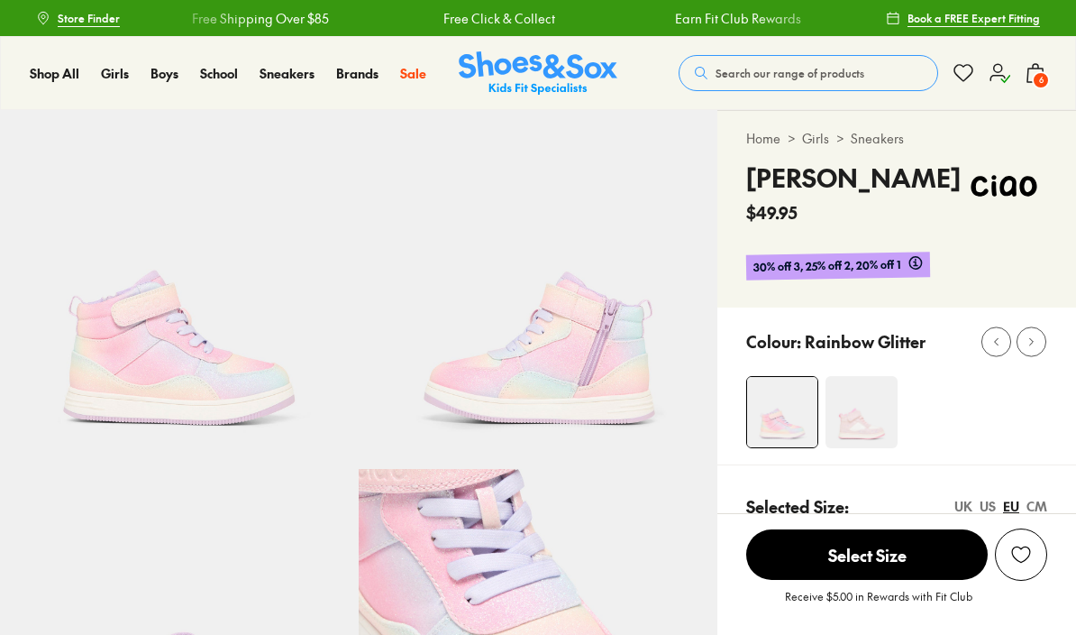
select select "*"
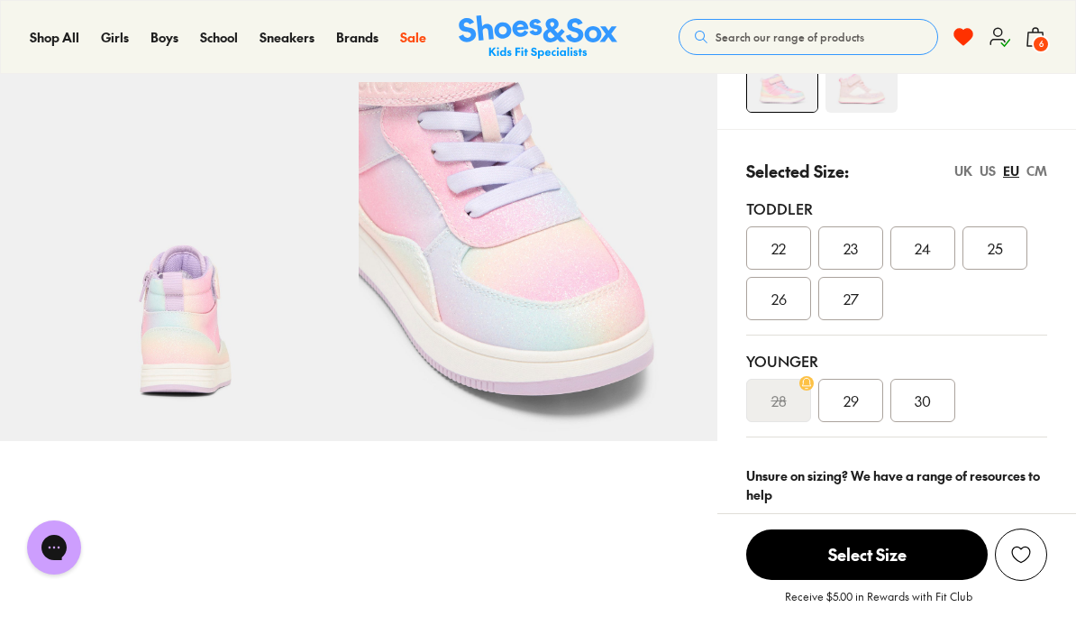
click at [878, 87] on img at bounding box center [862, 77] width 72 height 72
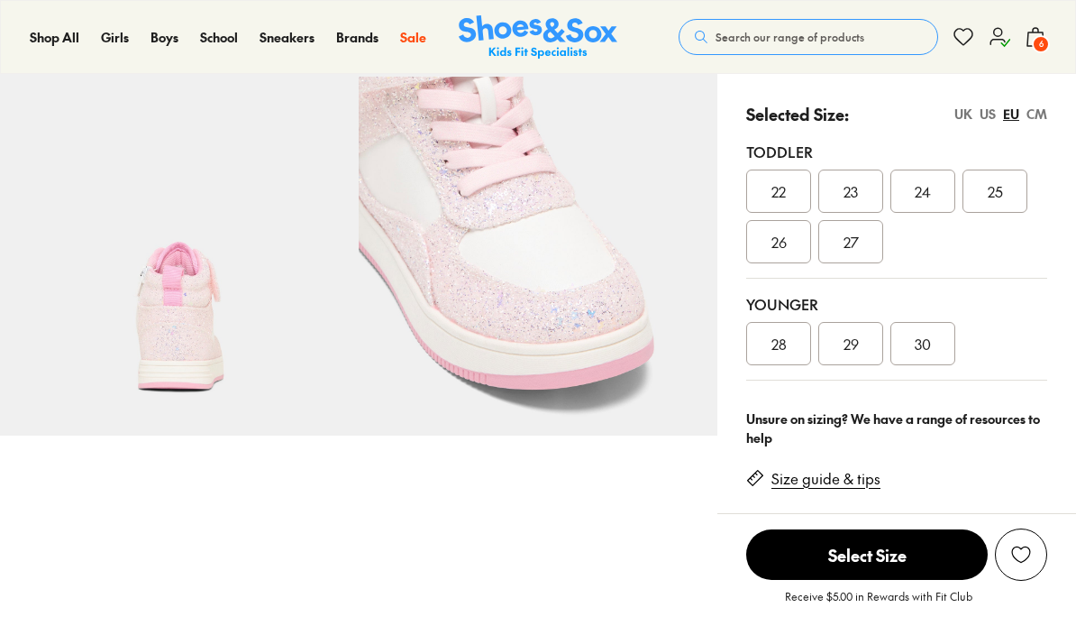
select select "*"
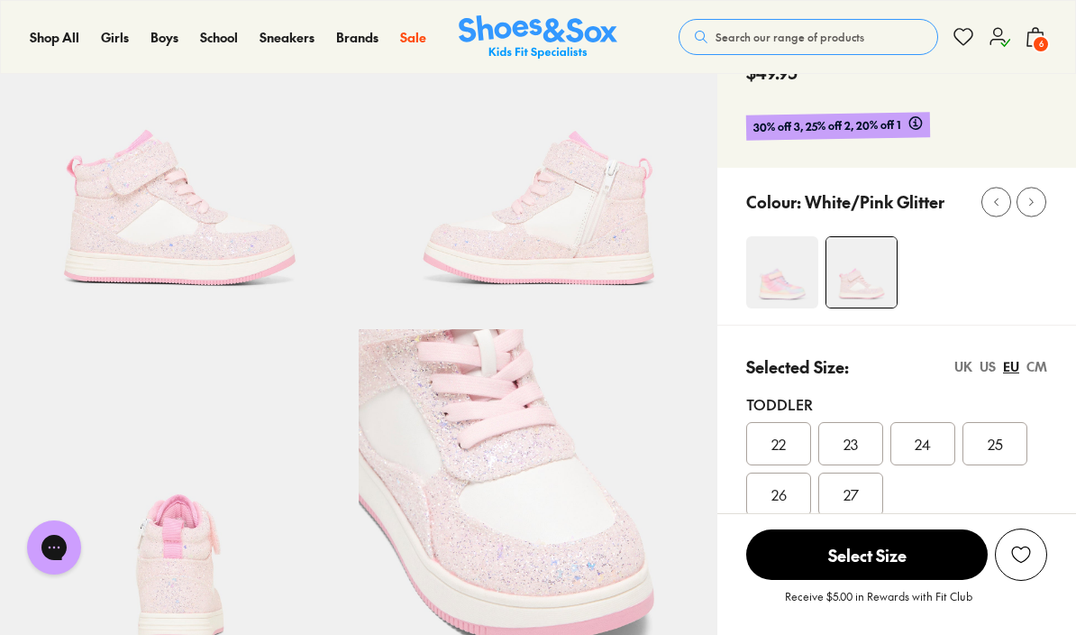
click at [592, 210] on img at bounding box center [538, 149] width 359 height 359
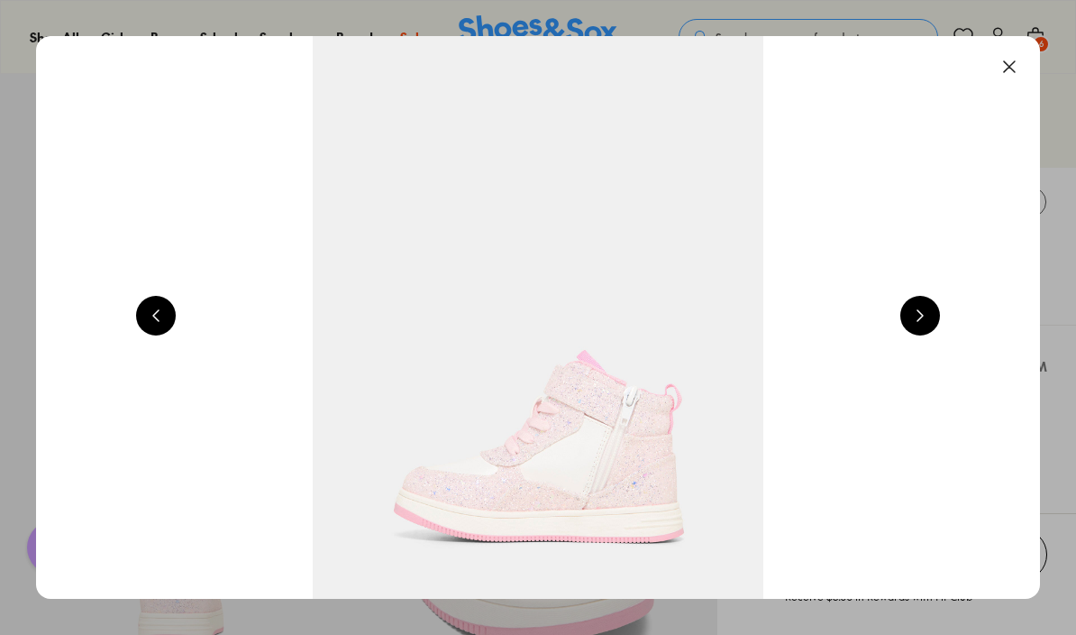
click at [927, 314] on button at bounding box center [921, 316] width 40 height 40
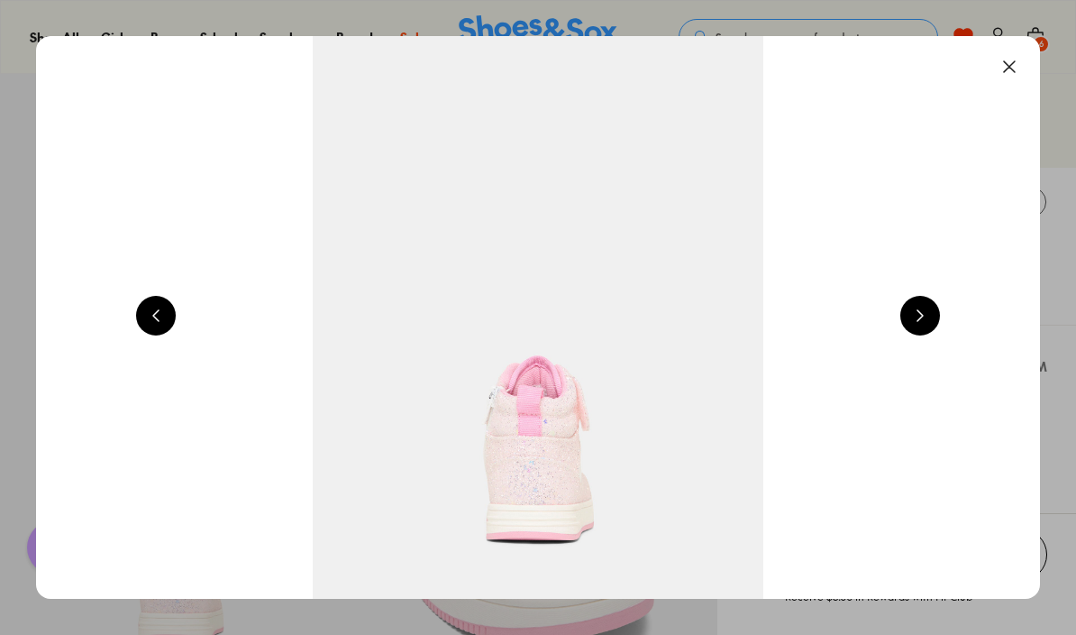
click at [922, 315] on button at bounding box center [921, 316] width 40 height 40
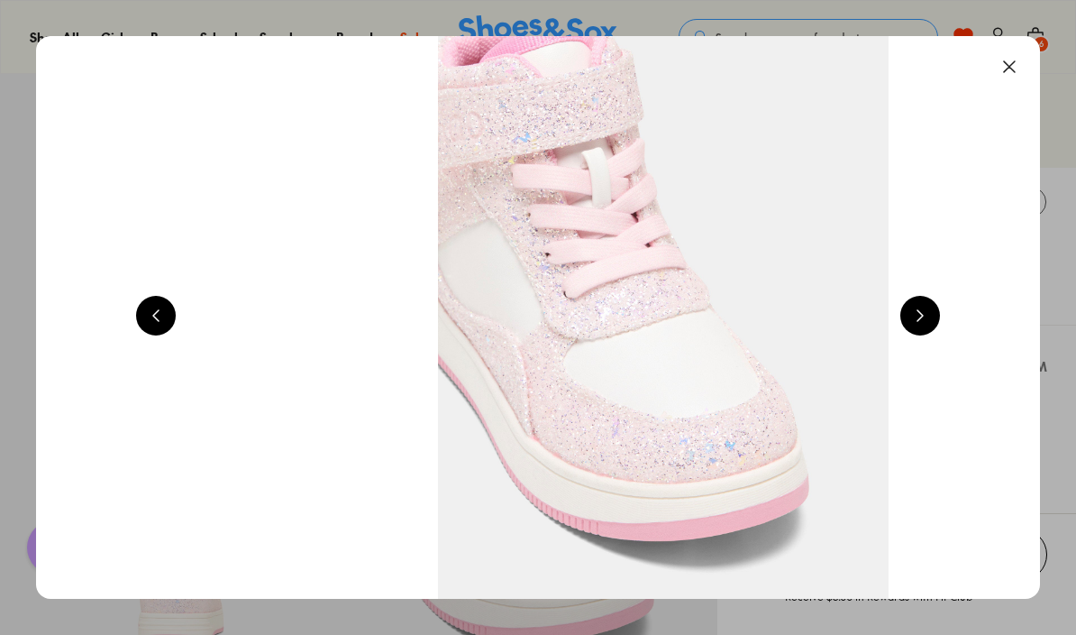
scroll to position [0, 4017]
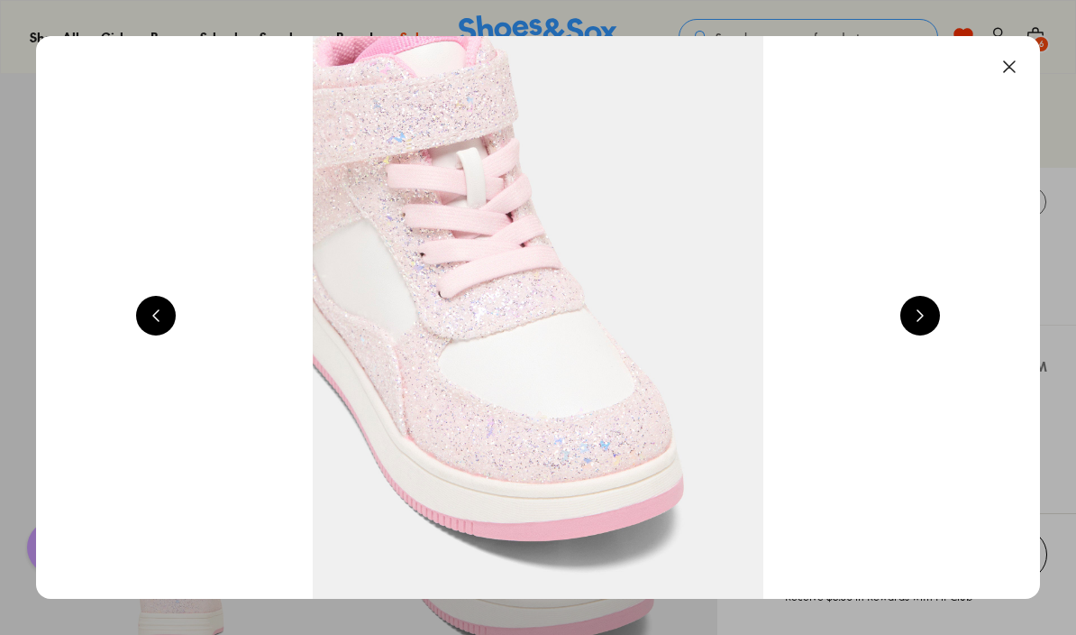
click at [1004, 70] on button at bounding box center [1010, 67] width 40 height 40
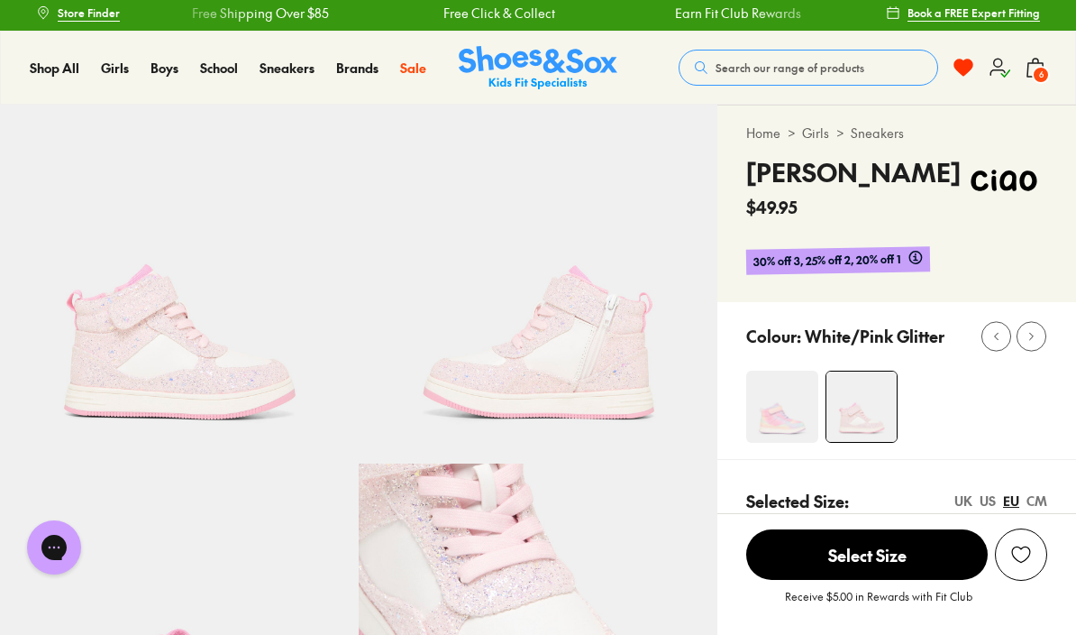
scroll to position [0, 0]
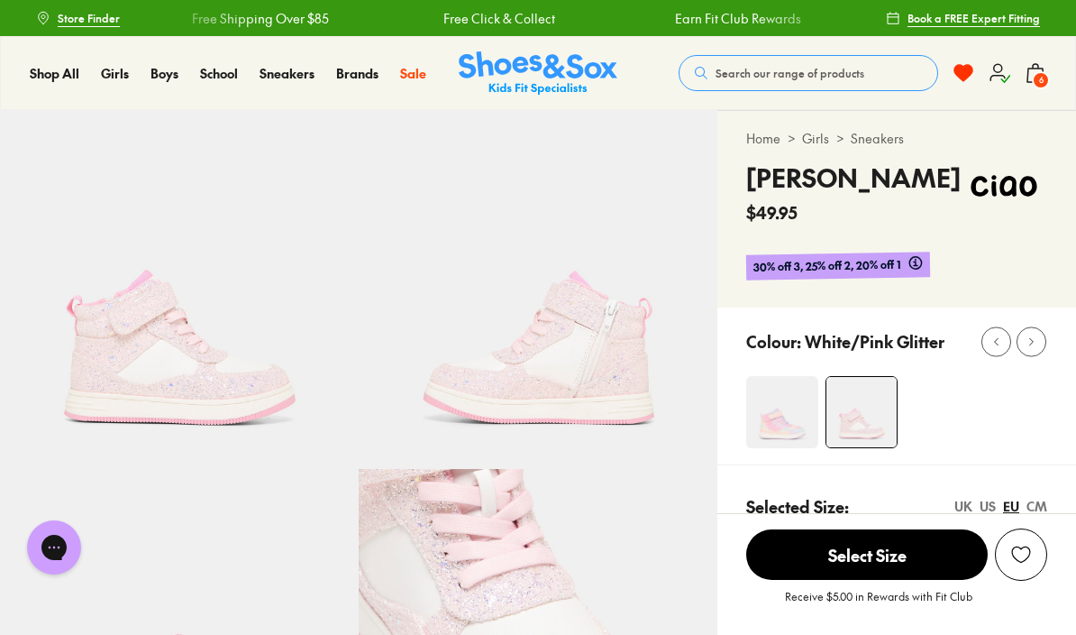
scroll to position [140, 0]
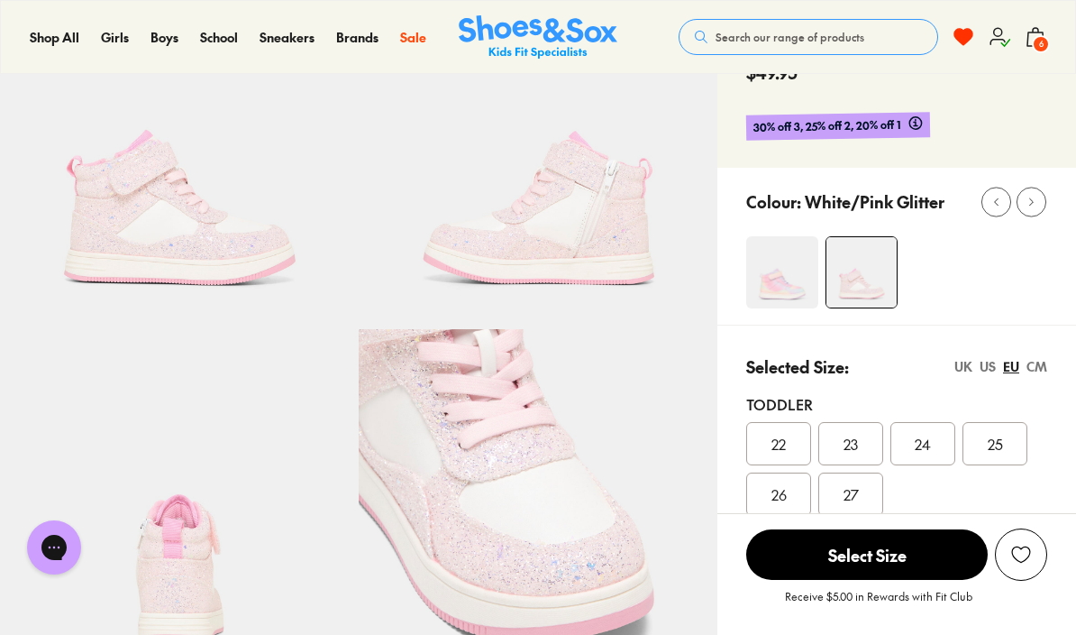
click at [1033, 47] on span "6" at bounding box center [1041, 44] width 18 height 18
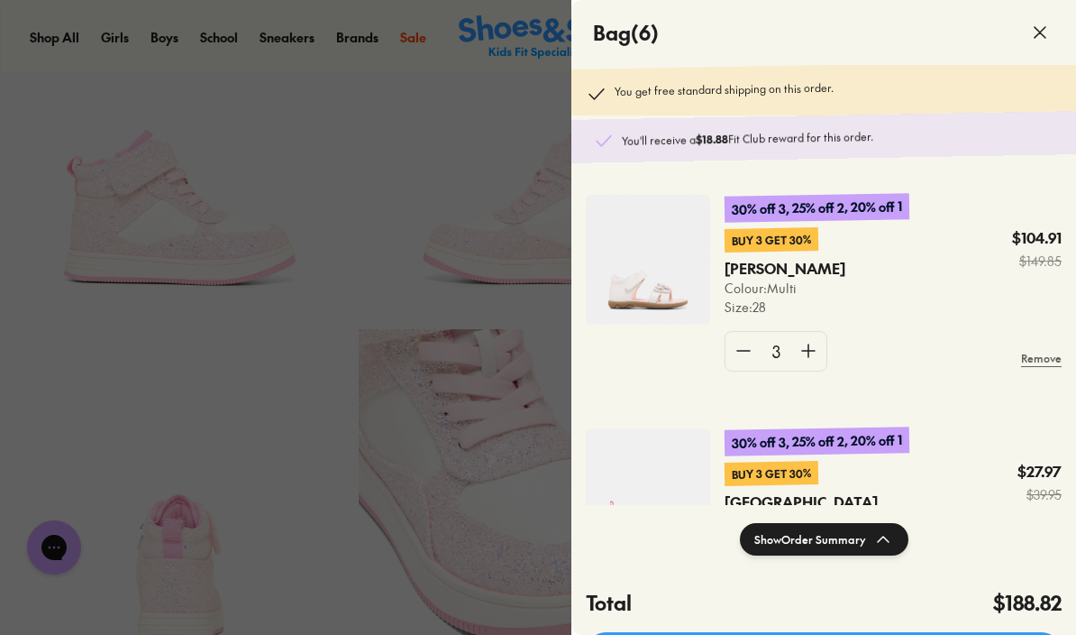
scroll to position [0, 0]
click at [1041, 33] on use at bounding box center [1040, 32] width 11 height 11
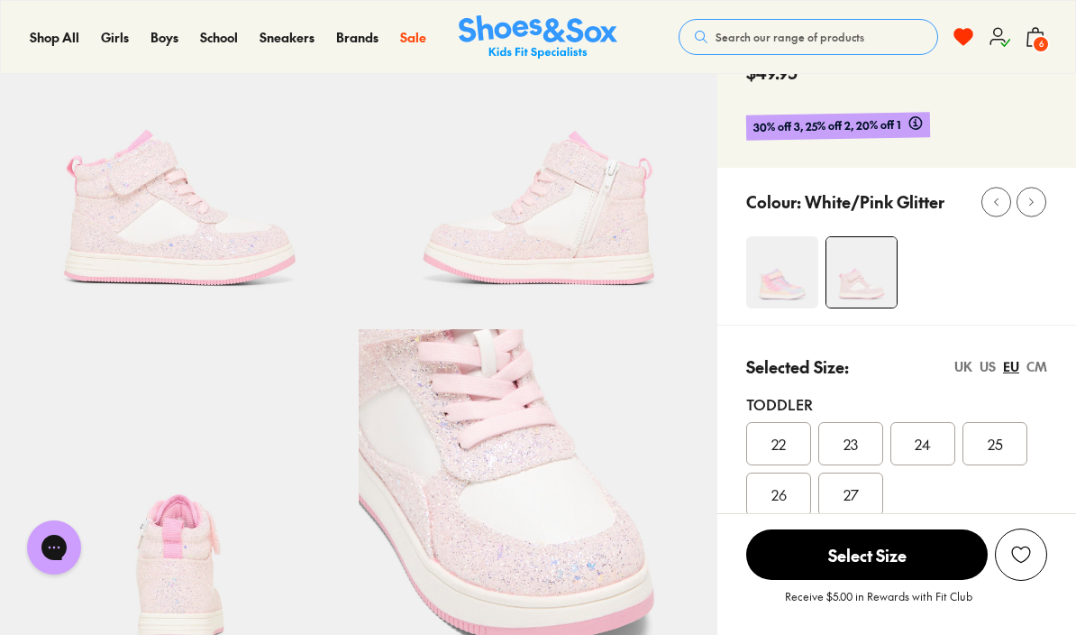
click at [215, 291] on span "Boots" at bounding box center [196, 293] width 35 height 22
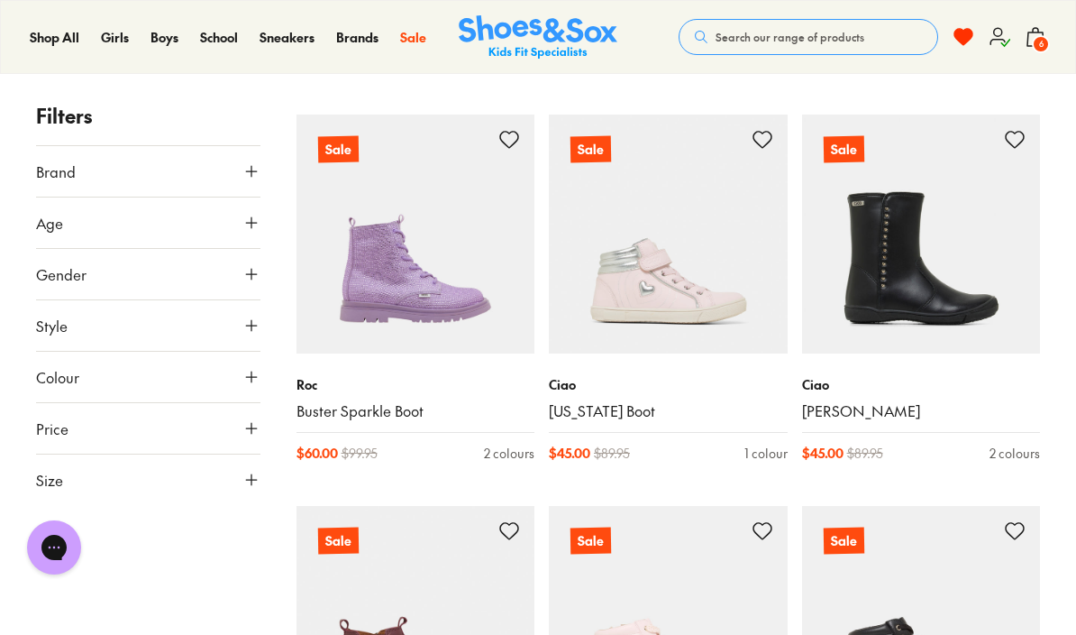
scroll to position [3371, 0]
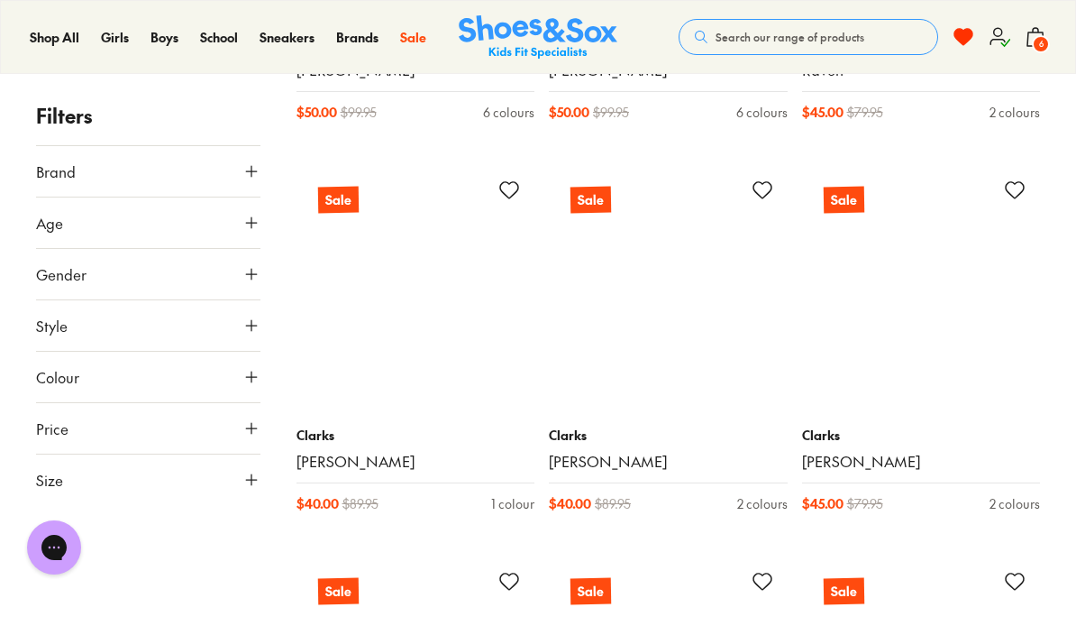
scroll to position [6839, 0]
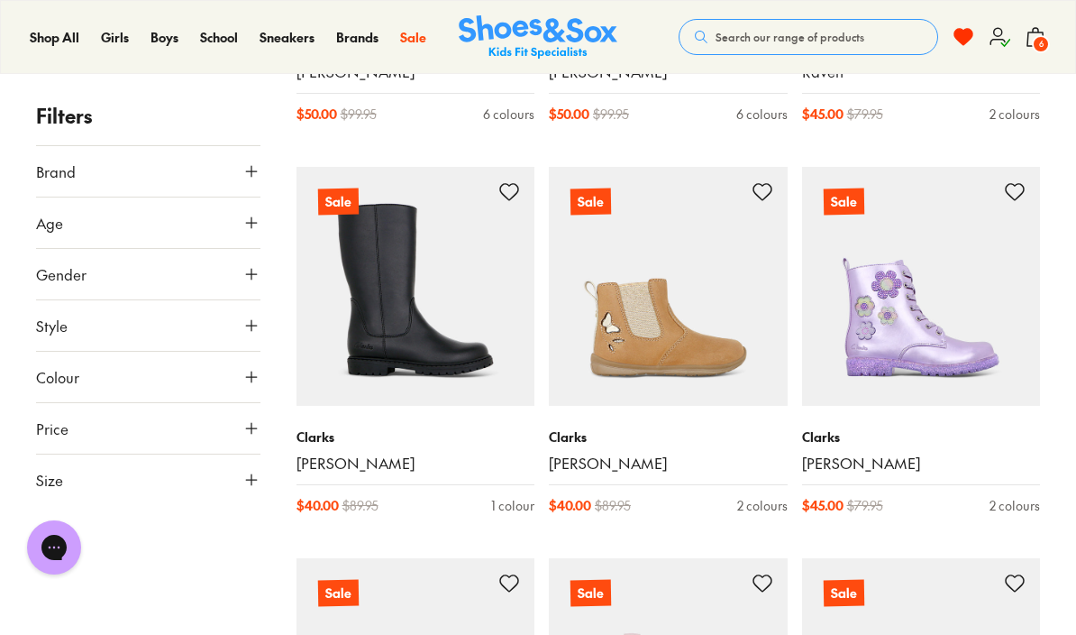
click at [580, 427] on p "Clarks" at bounding box center [668, 436] width 239 height 19
click at [596, 453] on link "[PERSON_NAME]" at bounding box center [668, 463] width 239 height 20
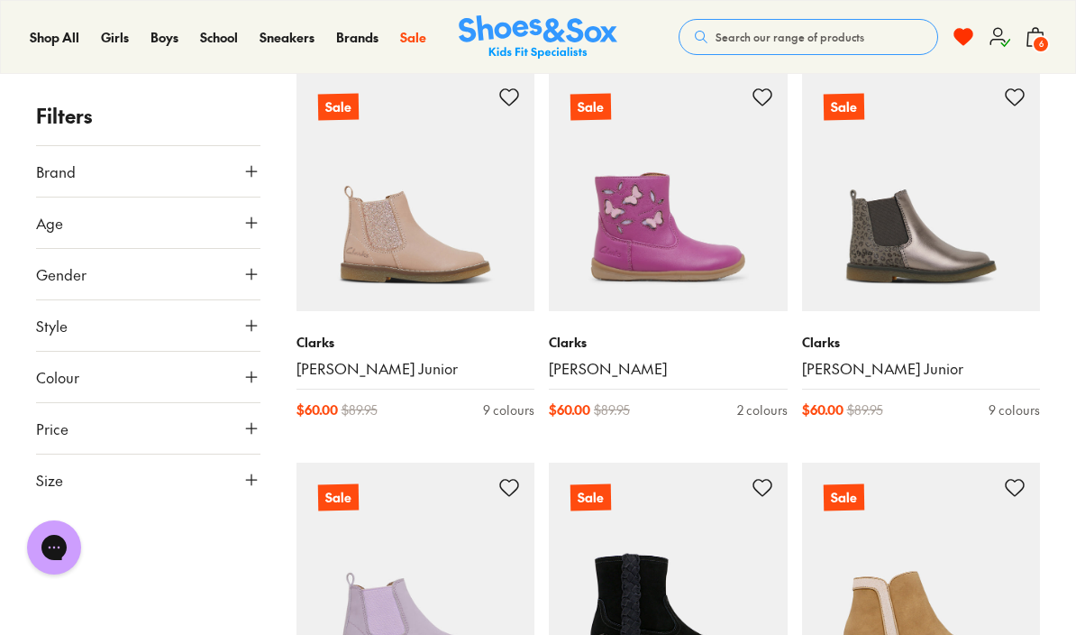
scroll to position [7719, 0]
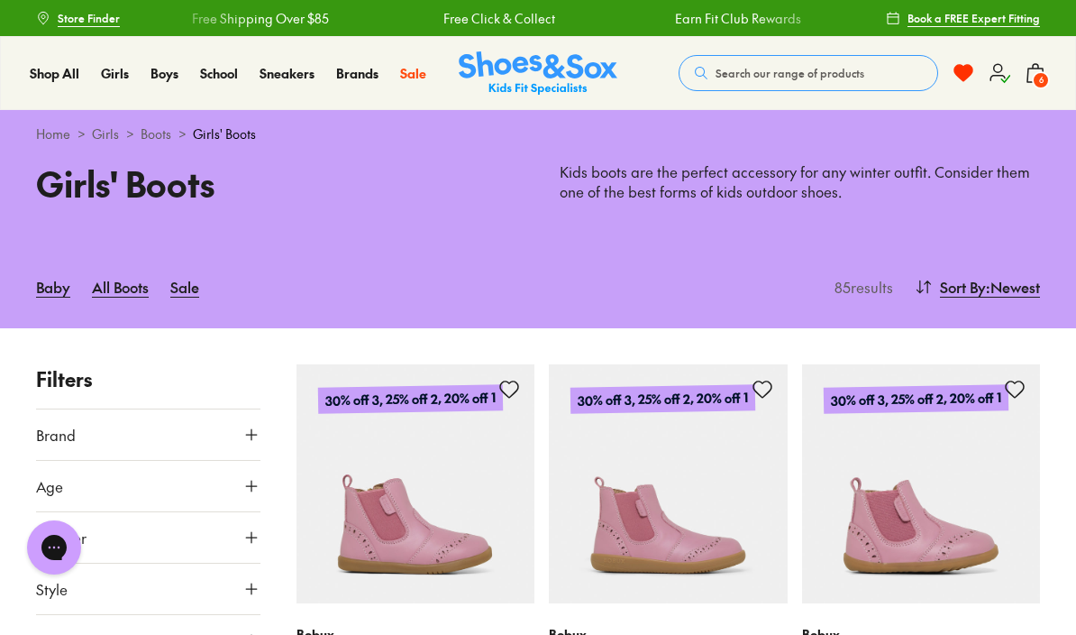
click at [123, 75] on span "Girls" at bounding box center [115, 73] width 28 height 18
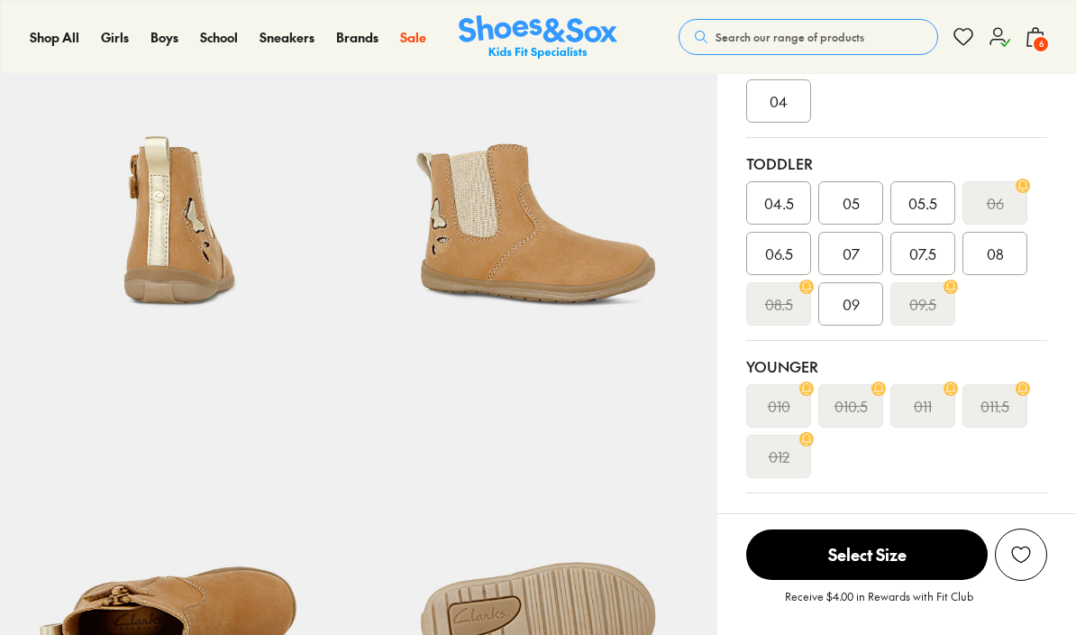
select select "*"
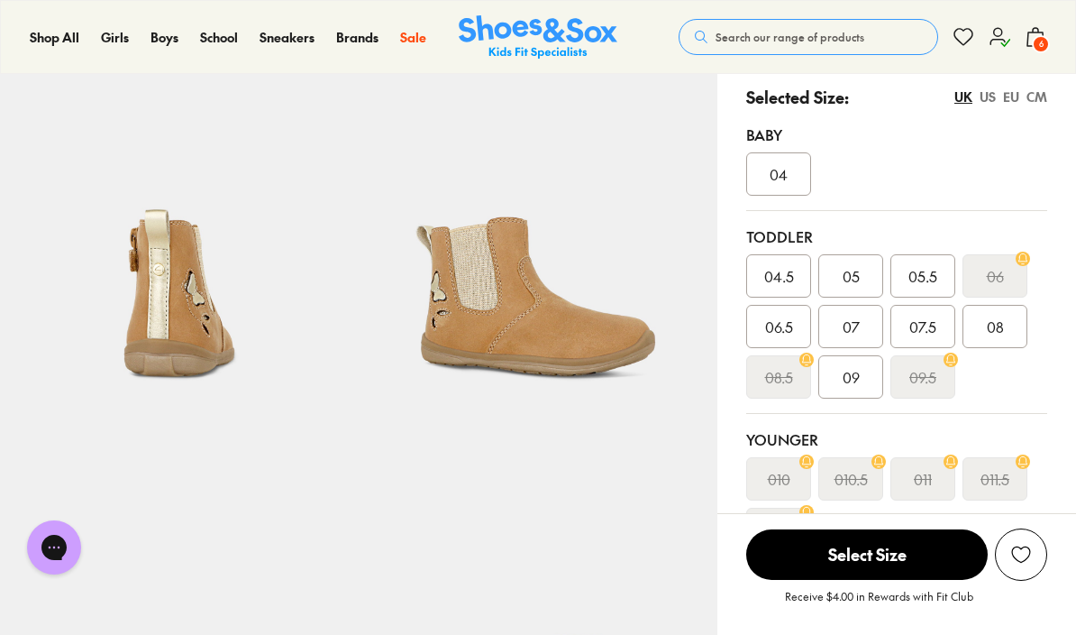
scroll to position [398, 0]
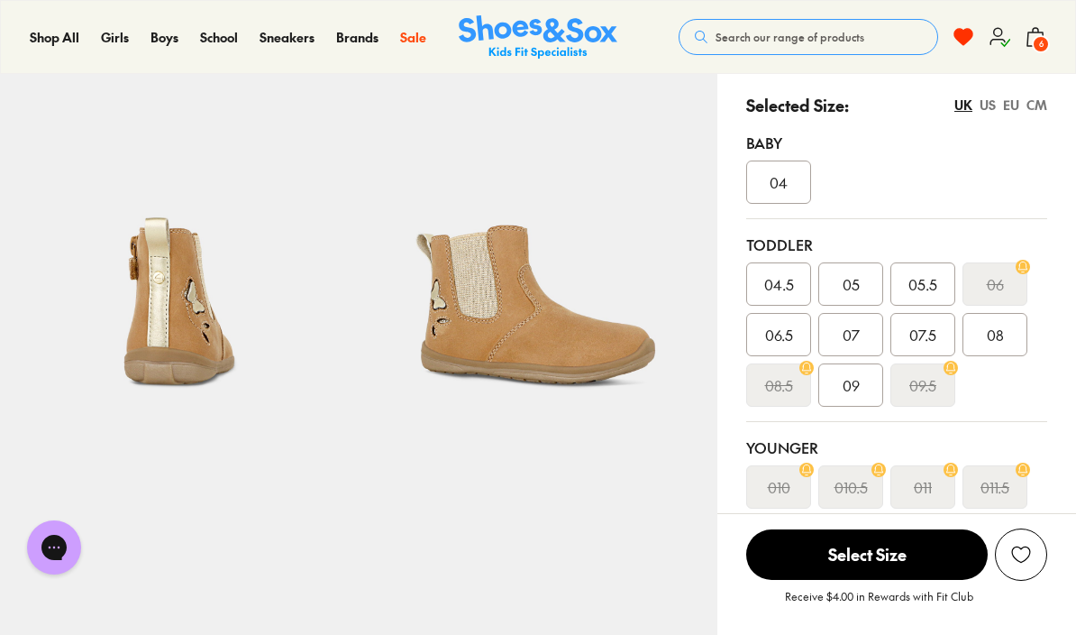
click at [1013, 105] on div "EU" at bounding box center [1011, 105] width 16 height 19
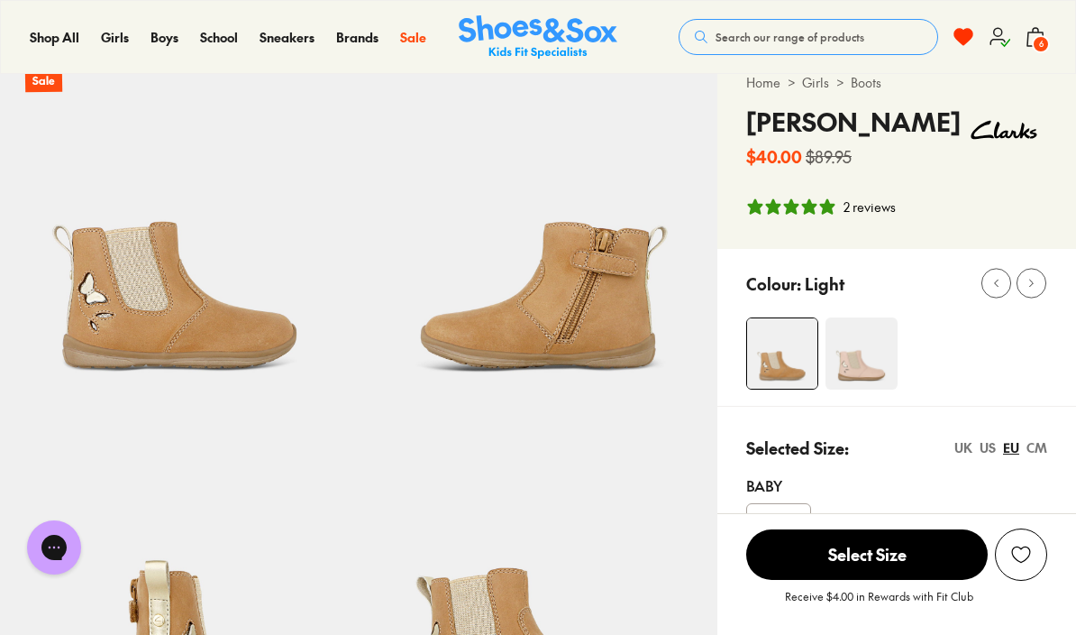
scroll to position [0, 0]
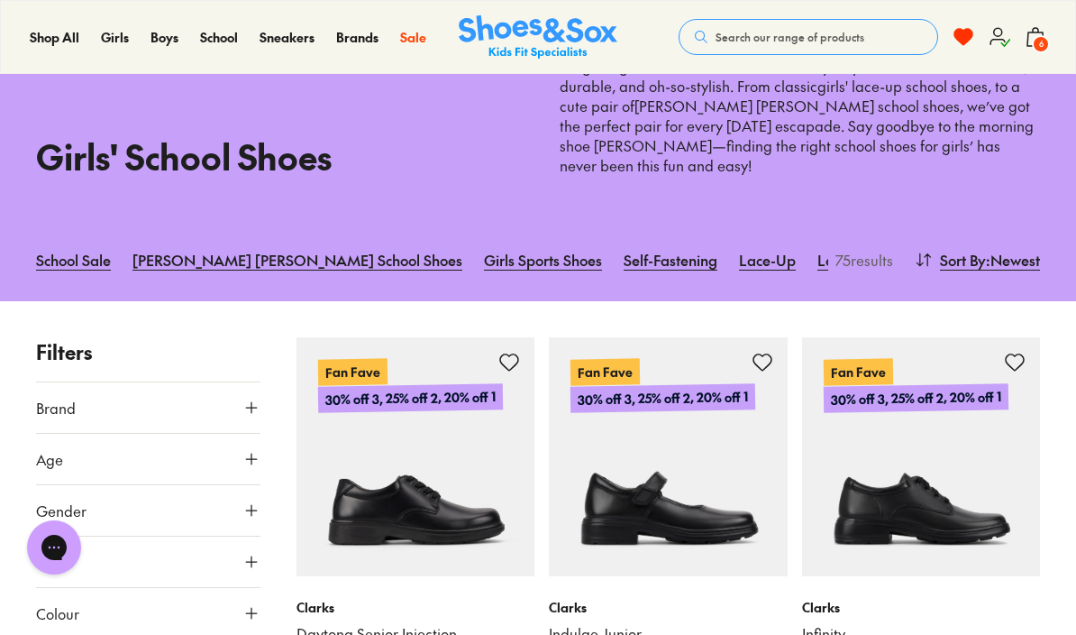
scroll to position [81, 0]
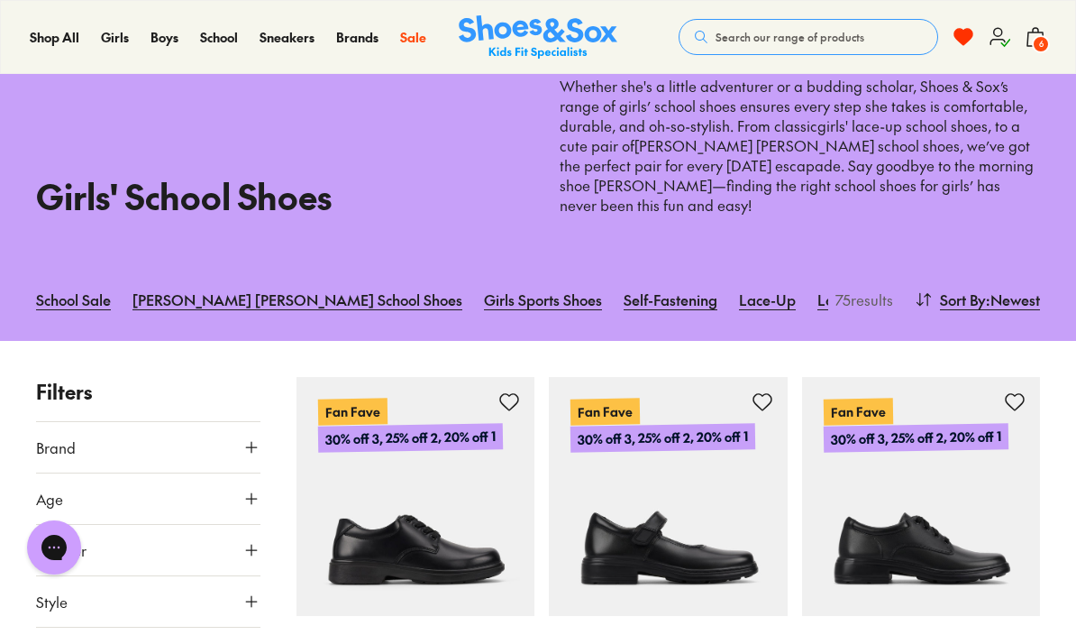
click at [1004, 288] on span ": Newest" at bounding box center [1013, 299] width 54 height 22
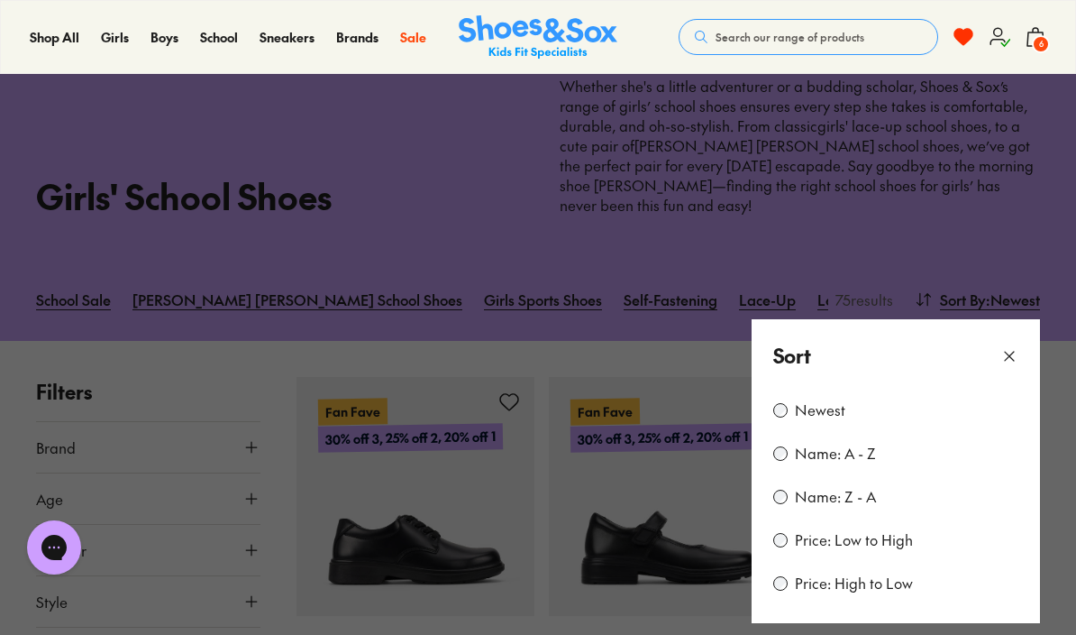
click at [884, 530] on label "Price: Low to High" at bounding box center [854, 540] width 118 height 20
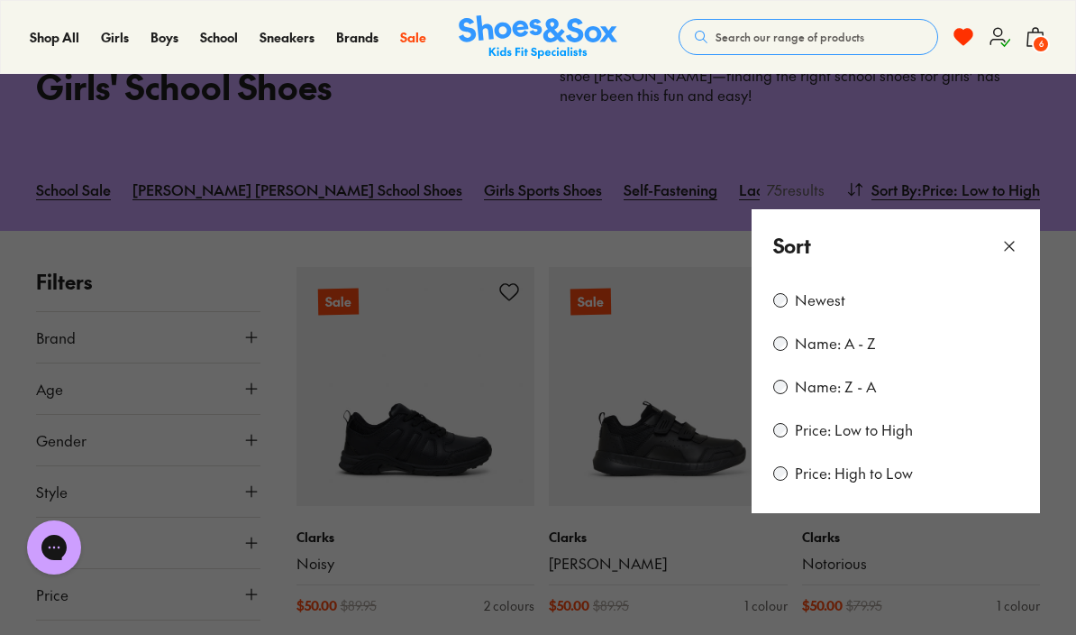
click at [1003, 237] on icon at bounding box center [1010, 246] width 18 height 18
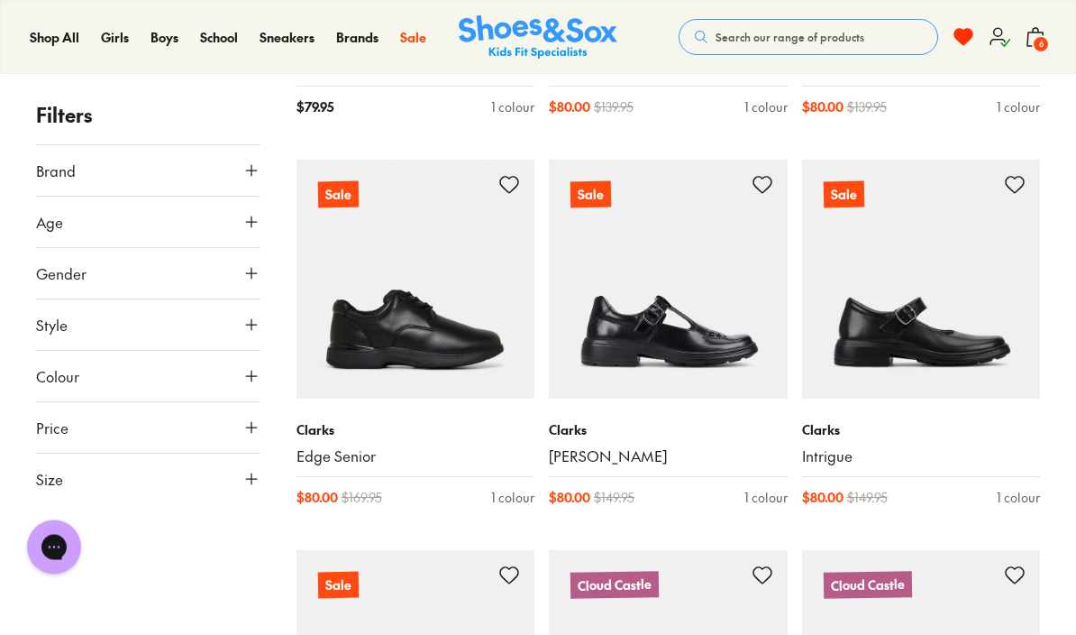
scroll to position [1865, 0]
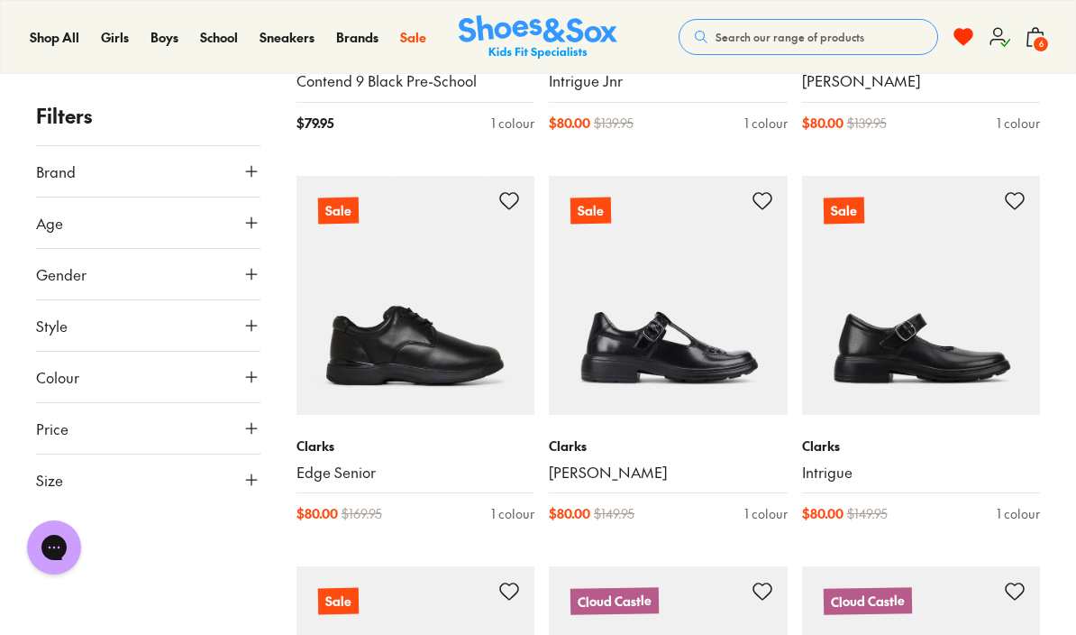
click at [326, 436] on p "Clarks" at bounding box center [416, 445] width 239 height 19
click at [444, 315] on img at bounding box center [416, 295] width 239 height 239
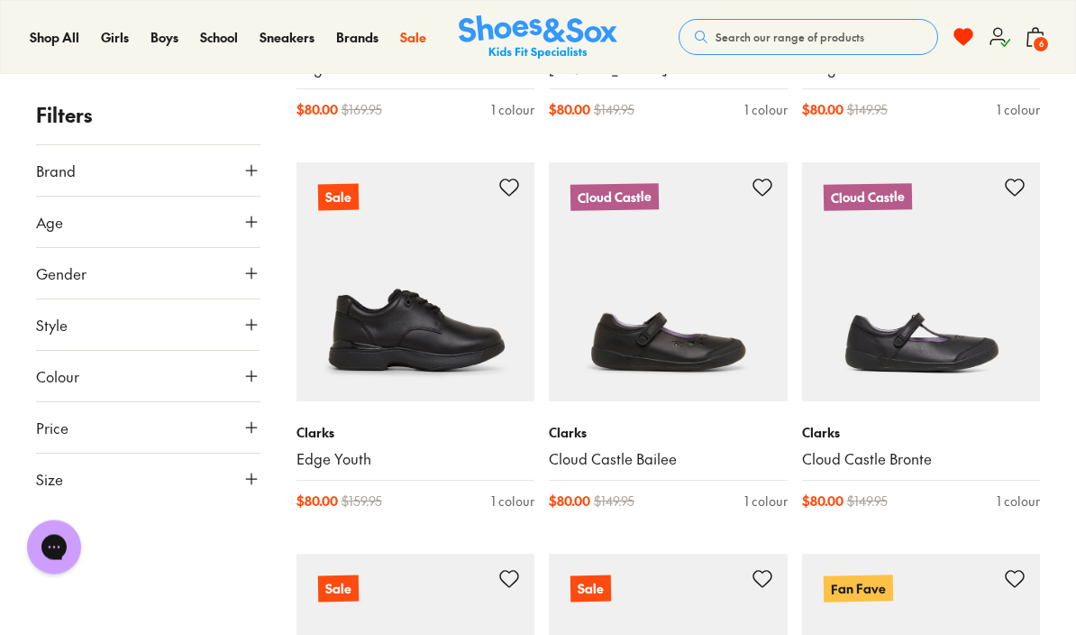
scroll to position [2272, 0]
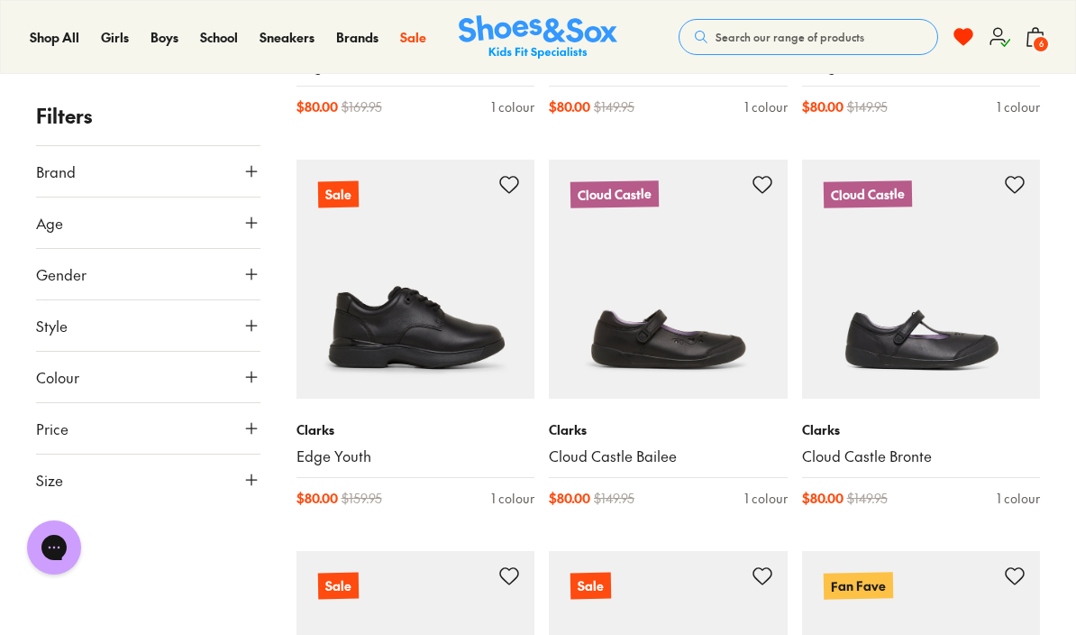
click at [393, 287] on img at bounding box center [416, 279] width 239 height 239
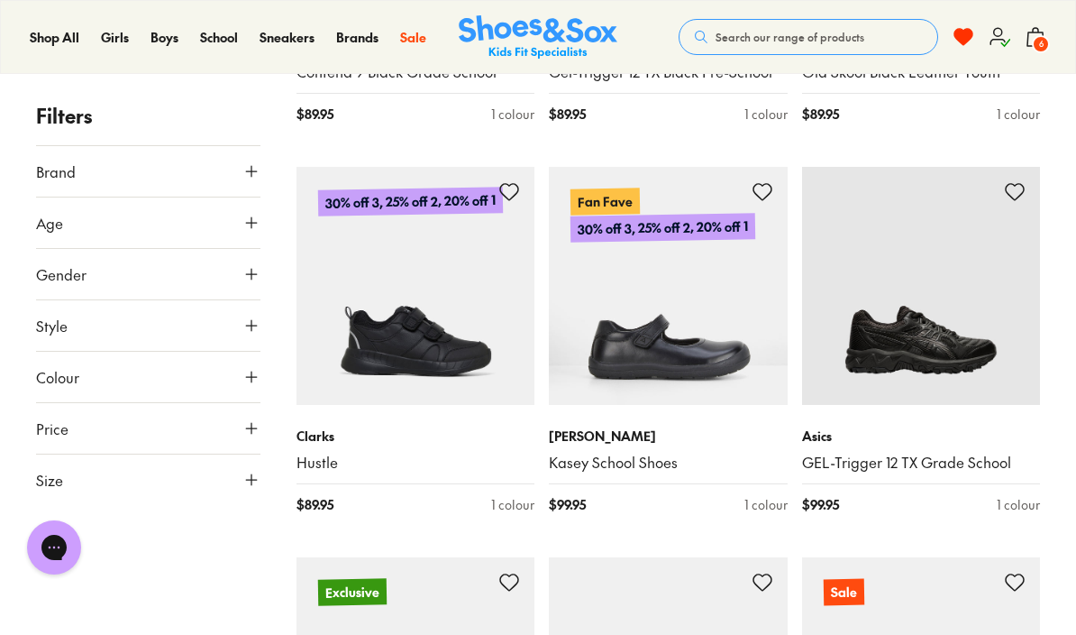
scroll to position [3485, 0]
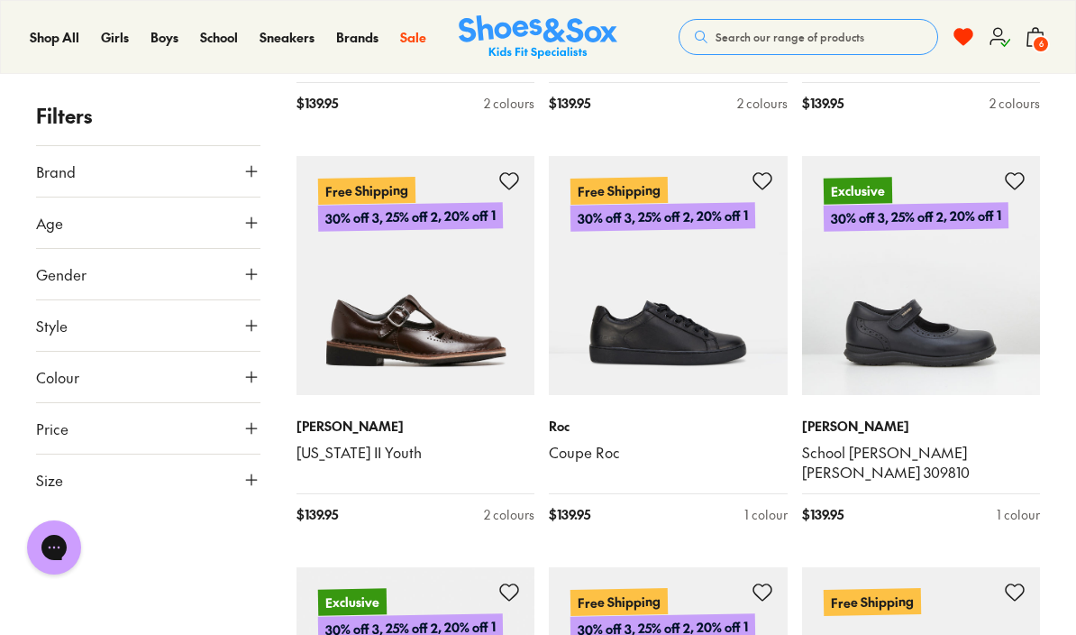
scroll to position [7002, 0]
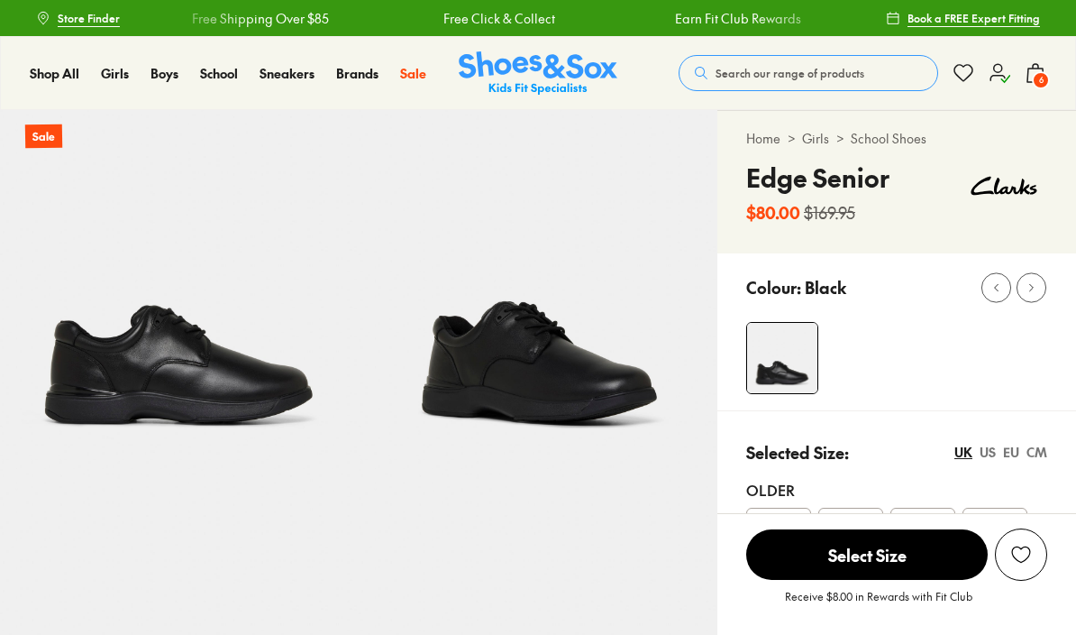
click at [569, 377] on img at bounding box center [538, 289] width 359 height 359
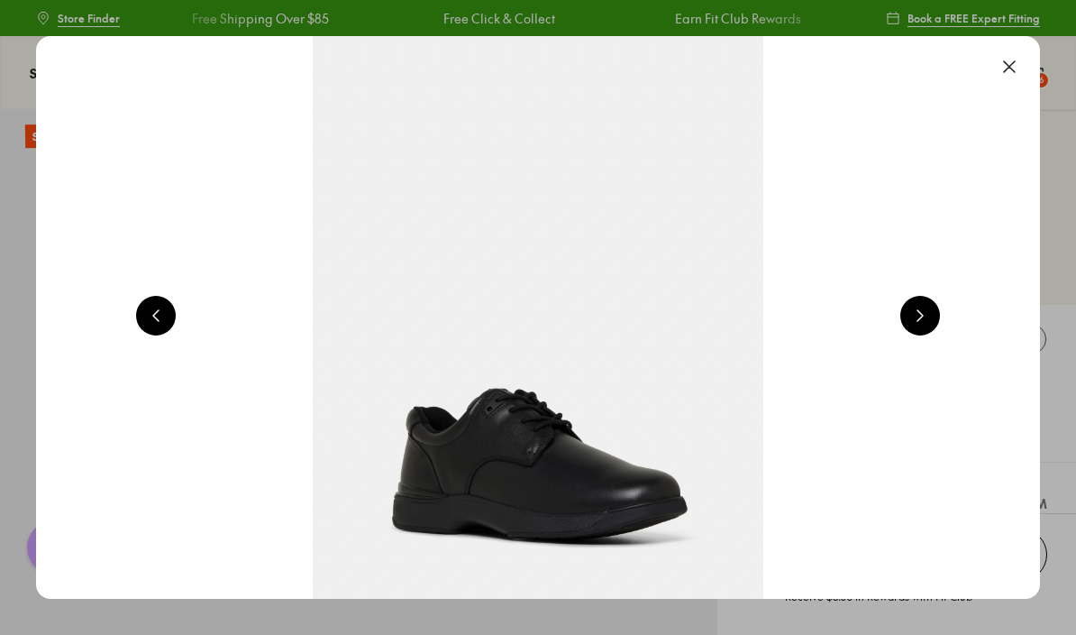
select select "*"
click at [1017, 59] on button at bounding box center [1010, 67] width 40 height 40
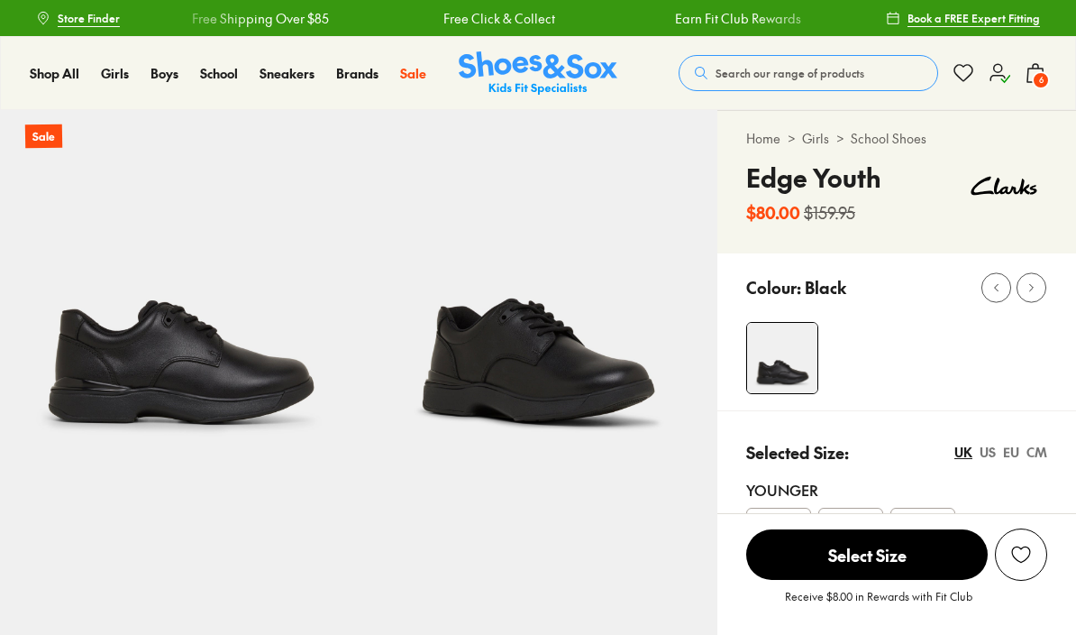
select select "*"
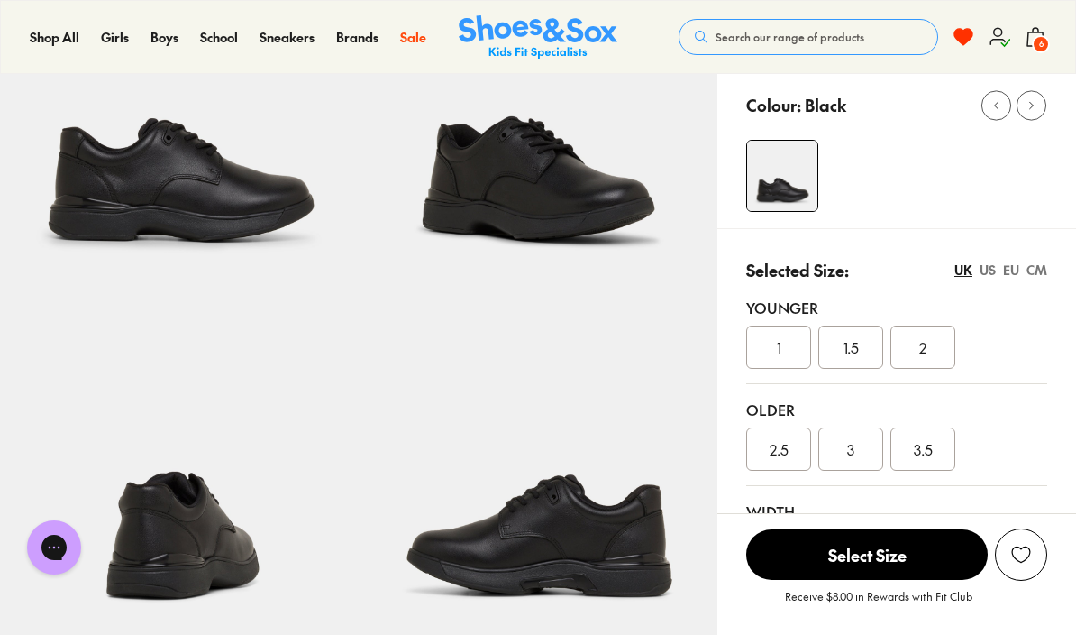
scroll to position [180, 0]
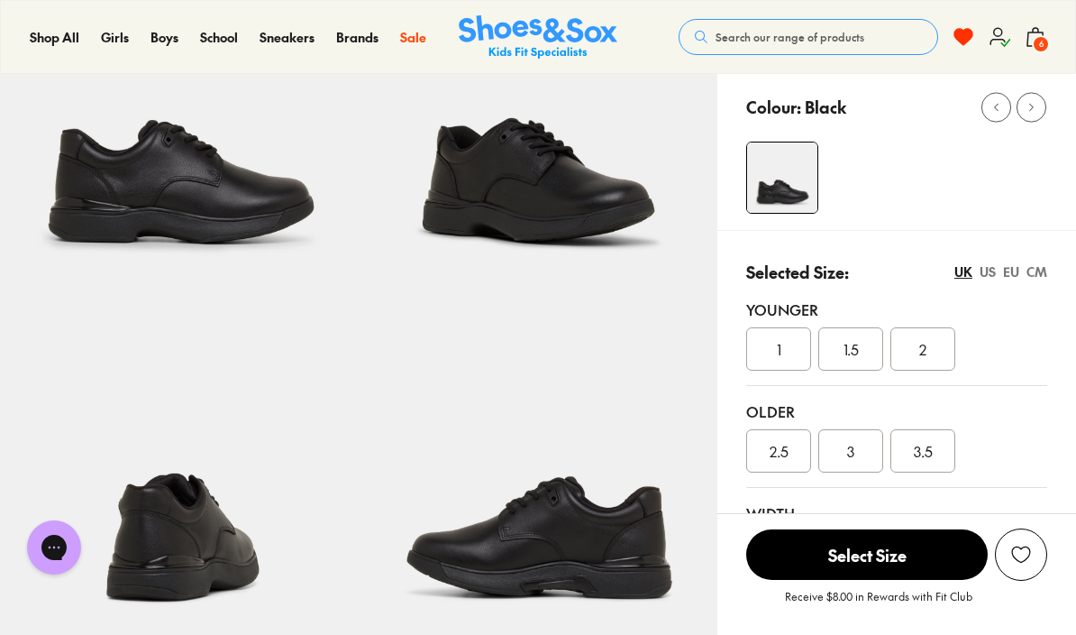
click at [1011, 269] on div "EU" at bounding box center [1011, 271] width 16 height 19
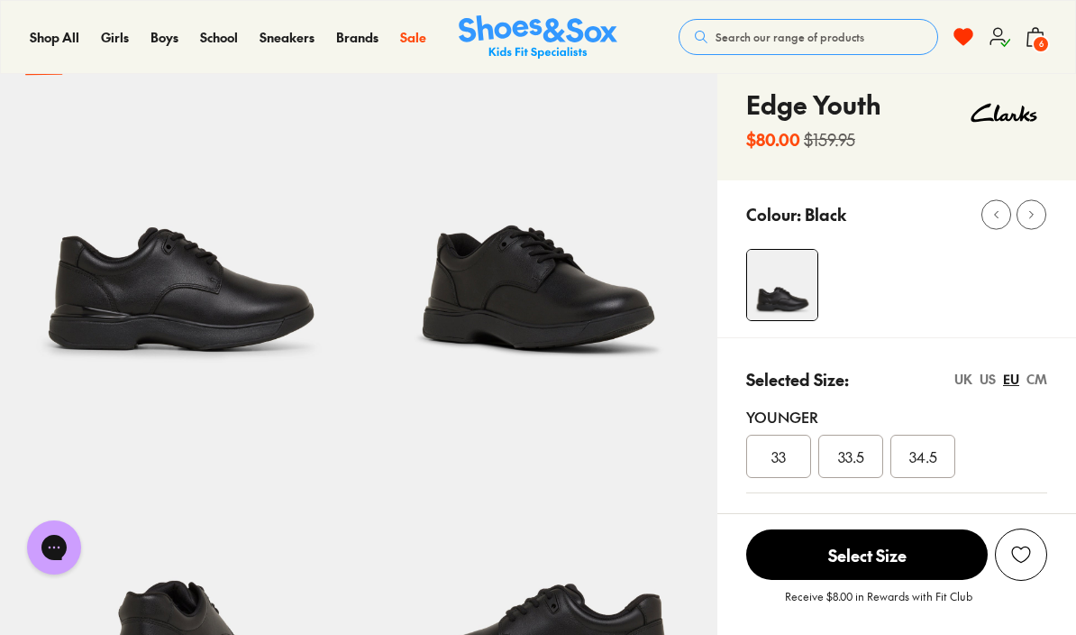
scroll to position [0, 0]
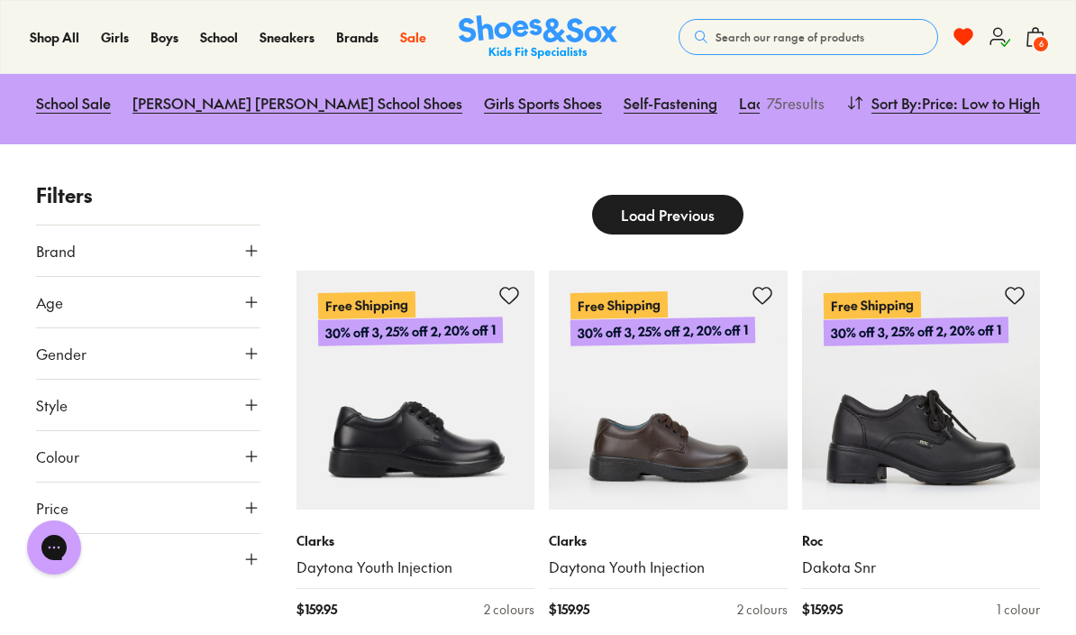
scroll to position [296, 0]
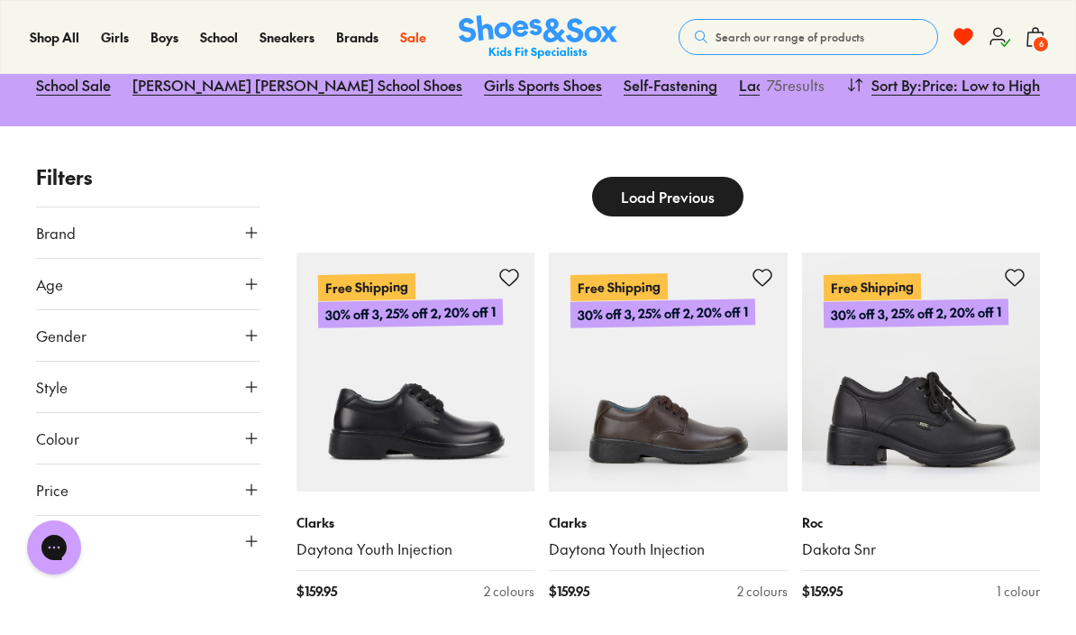
click at [252, 378] on icon at bounding box center [251, 387] width 18 height 18
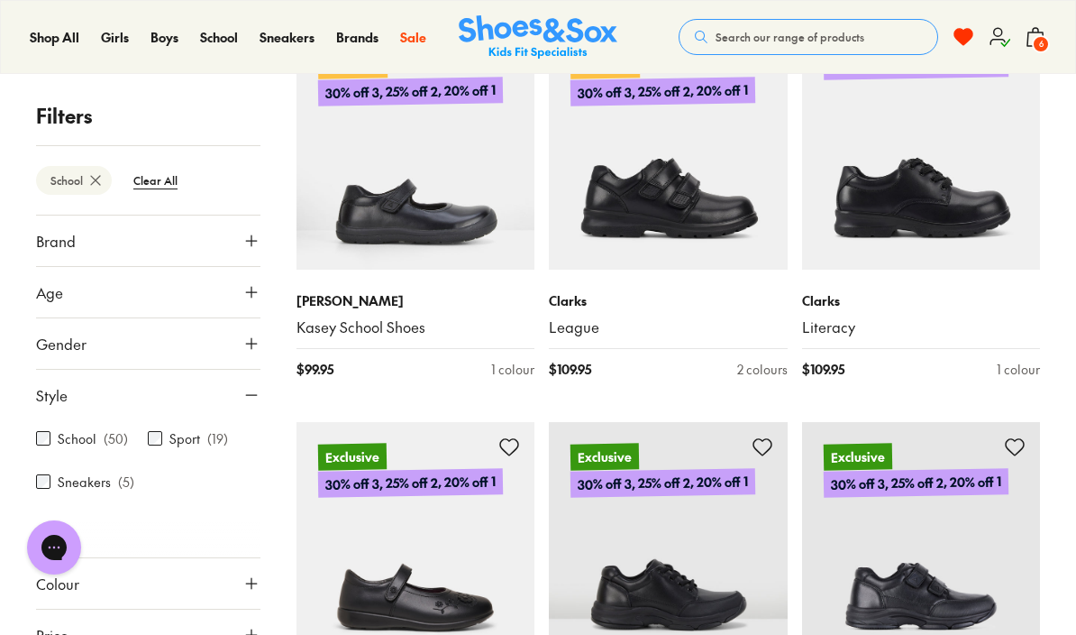
scroll to position [2418, 0]
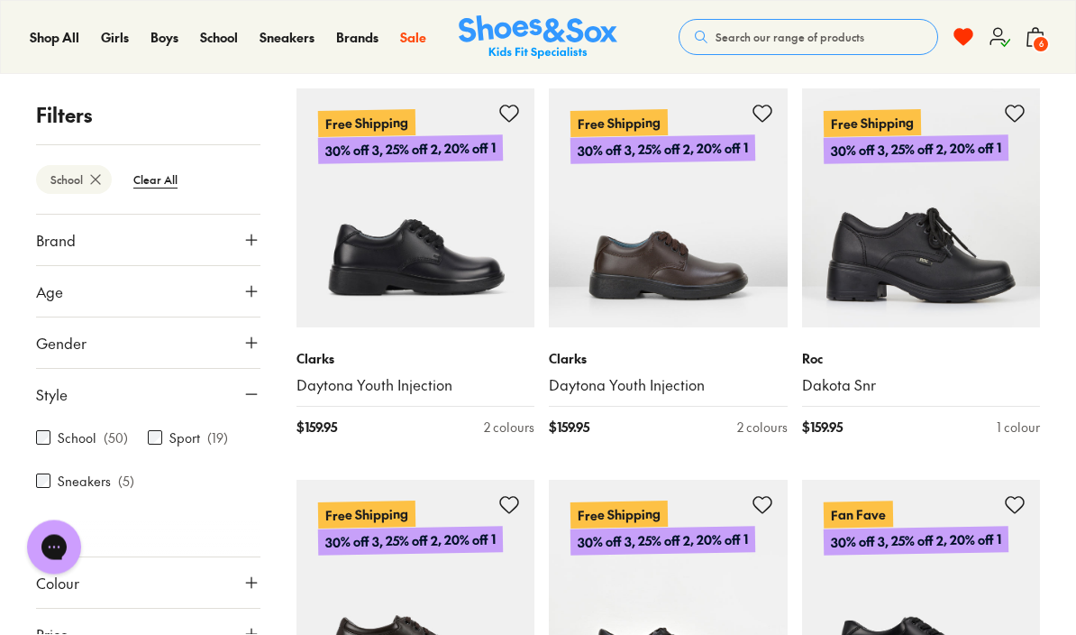
scroll to position [5878, 0]
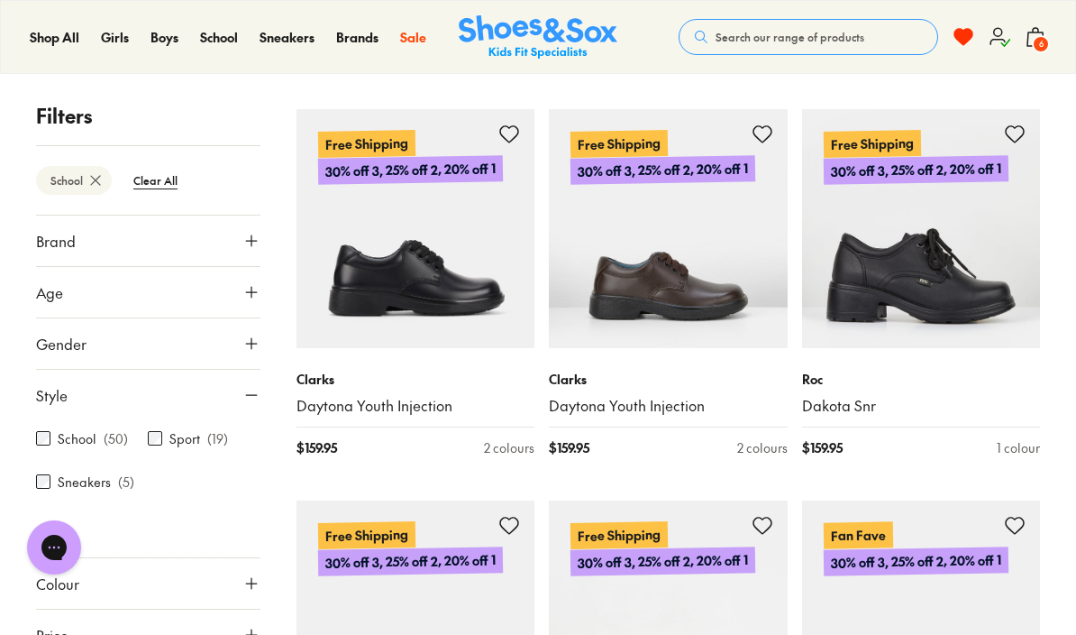
click at [1044, 41] on span "6" at bounding box center [1041, 44] width 18 height 18
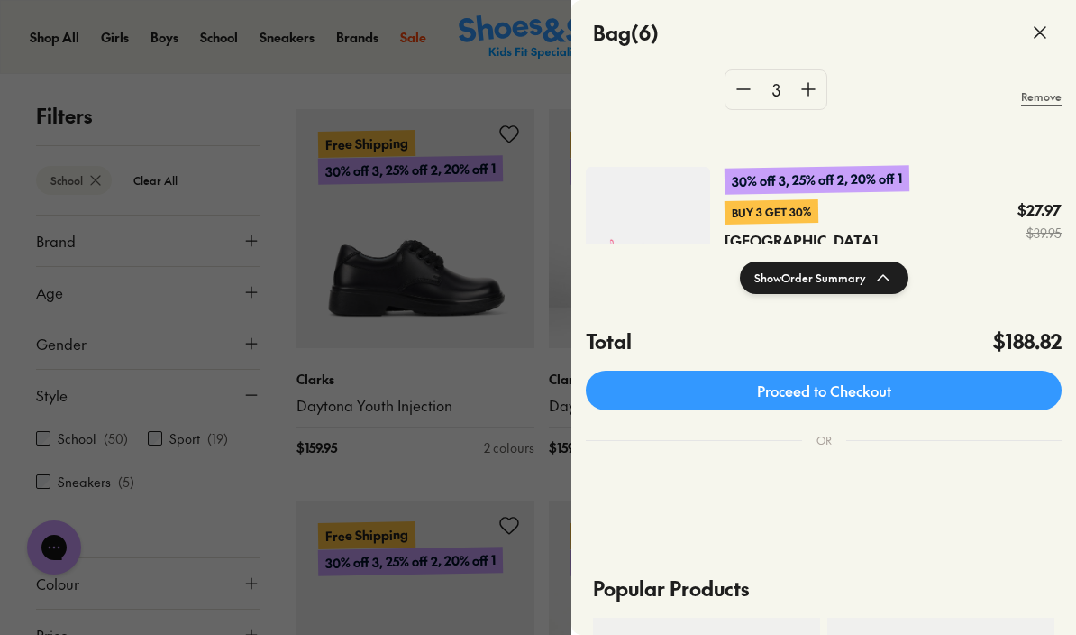
scroll to position [258, 0]
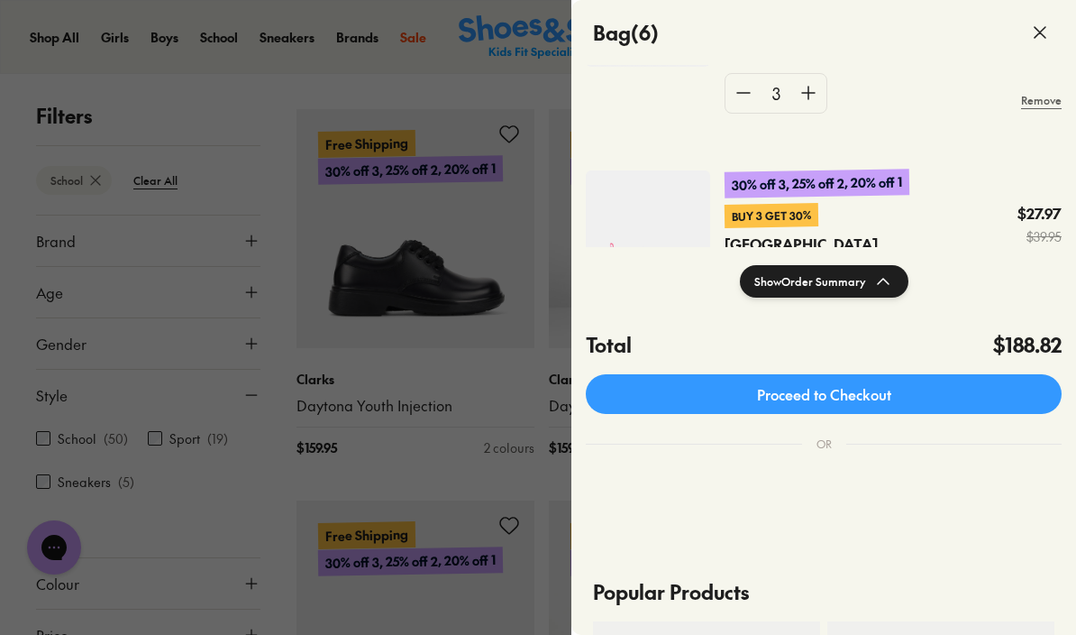
click at [905, 392] on link "Proceed to Checkout" at bounding box center [824, 394] width 476 height 40
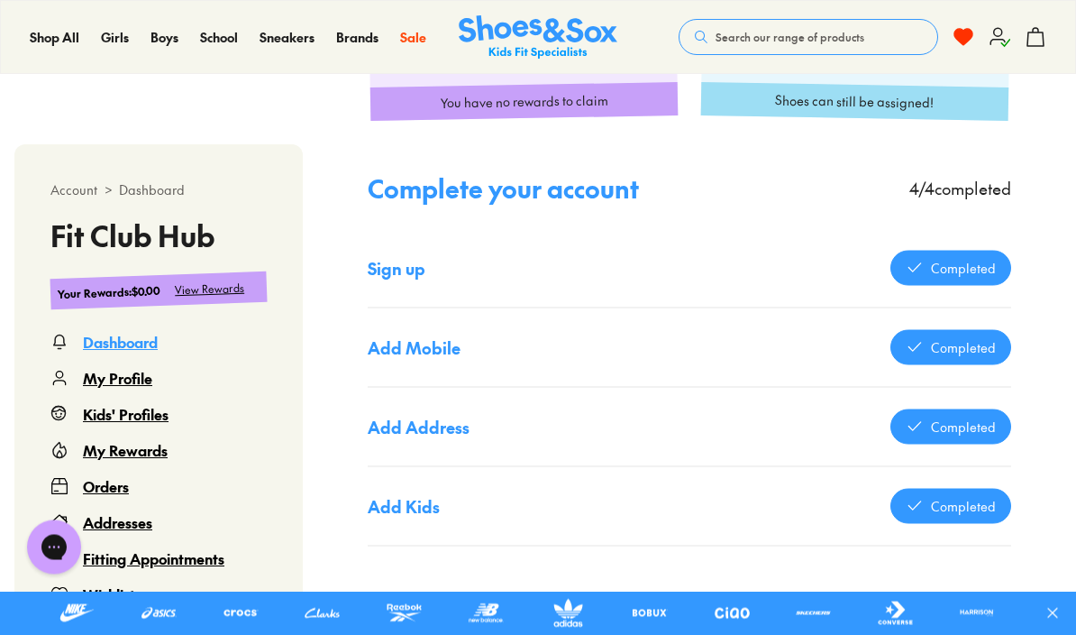
scroll to position [1139, 0]
